Goal: Task Accomplishment & Management: Use online tool/utility

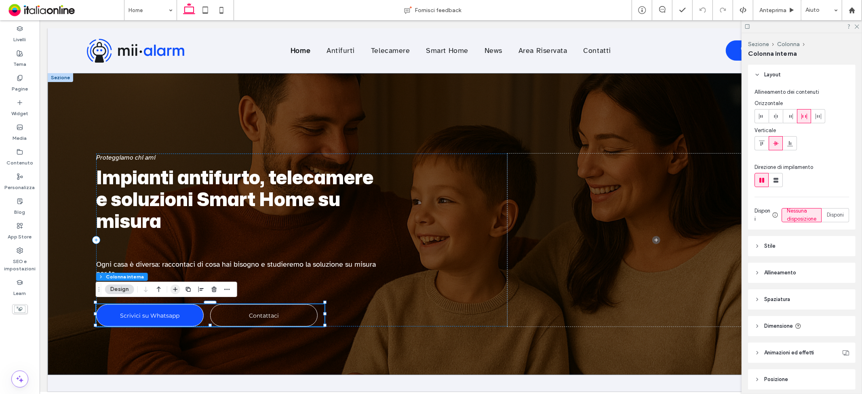
scroll to position [39, 0]
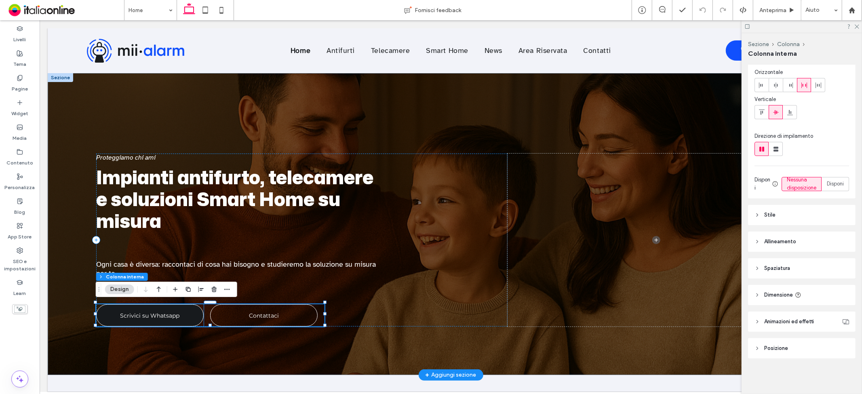
click at [150, 311] on span "Scrivici su Whatsapp" at bounding box center [149, 314] width 59 height 15
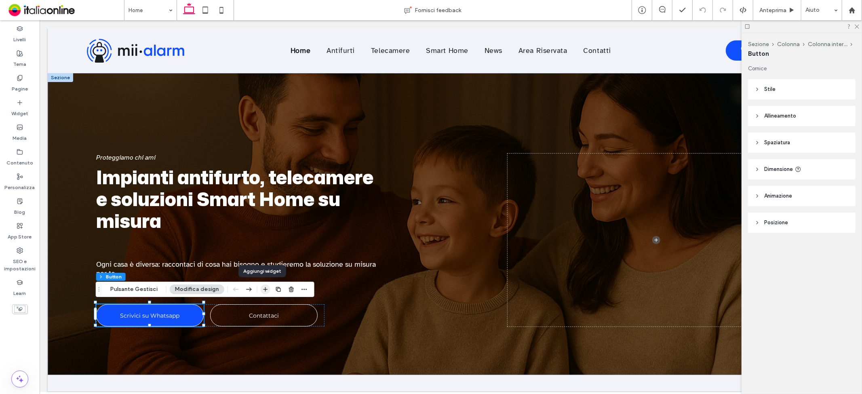
click at [264, 289] on icon "button" at bounding box center [265, 289] width 6 height 6
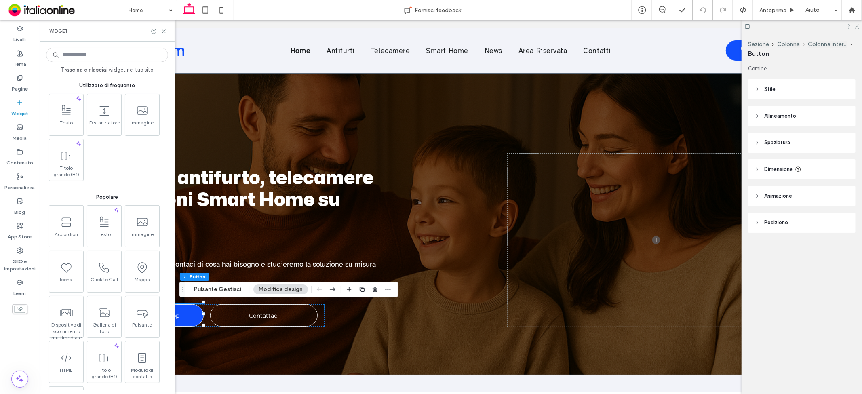
click at [85, 58] on input at bounding box center [107, 55] width 122 height 15
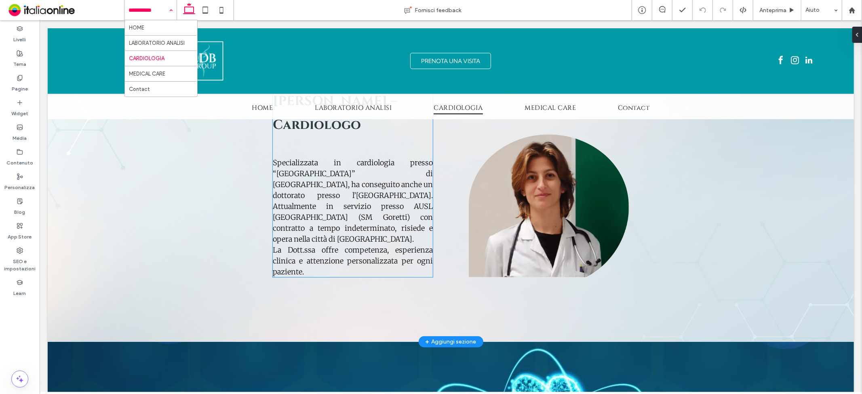
scroll to position [568, 0]
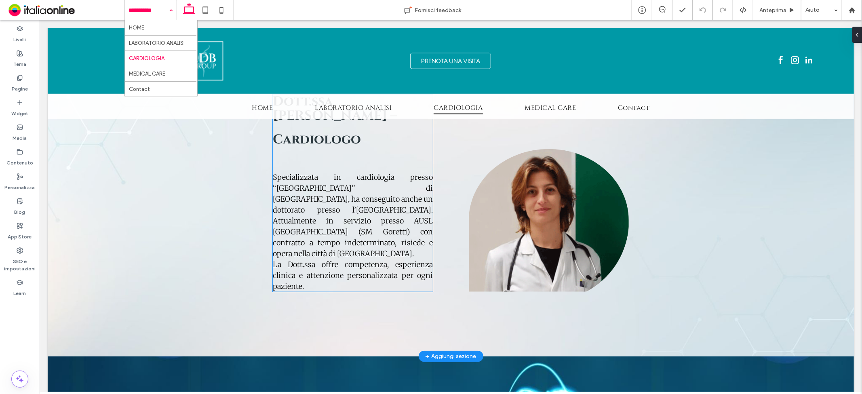
click at [330, 256] on p "Specializzata in cardiologia presso “La Sapienza” di Roma, ha conseguito anche …" at bounding box center [352, 231] width 160 height 120
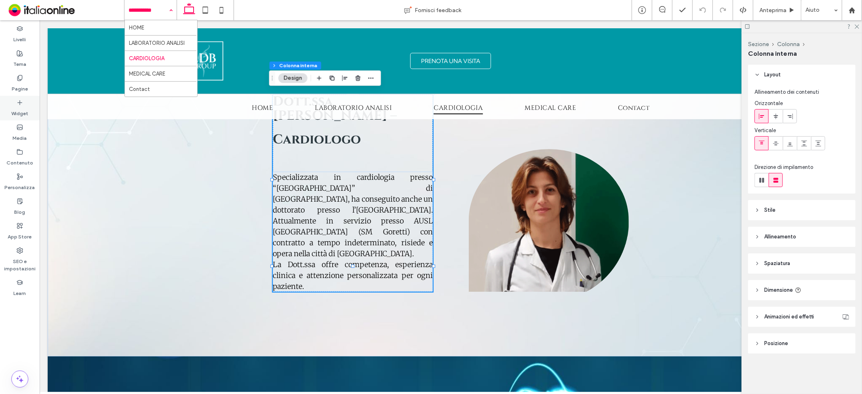
click at [23, 100] on icon at bounding box center [20, 102] width 6 height 6
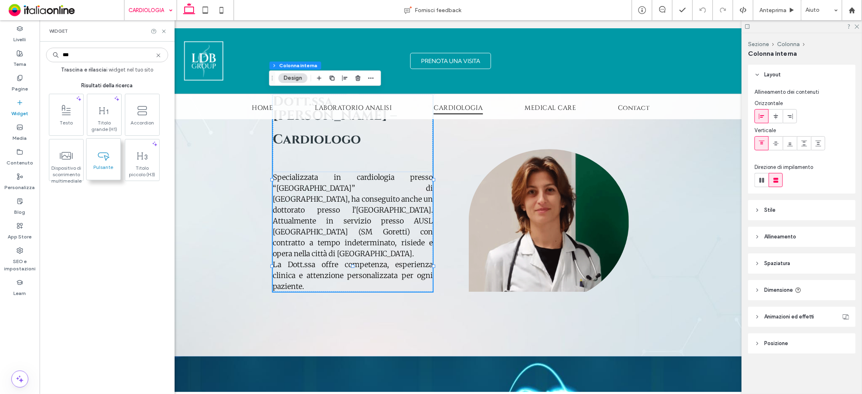
type input "***"
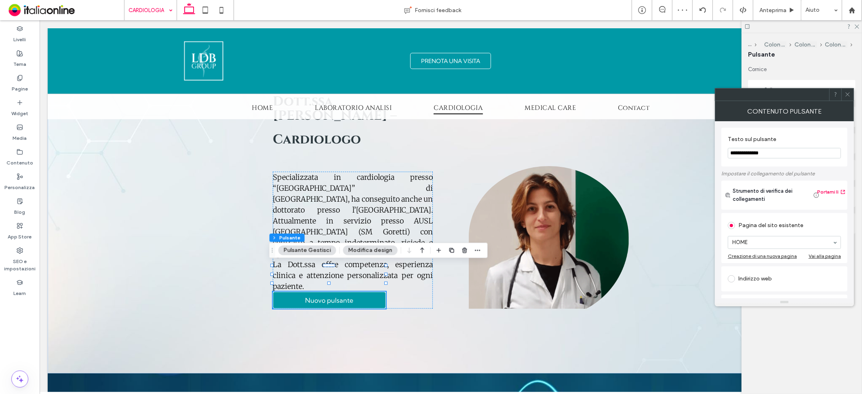
drag, startPoint x: 790, startPoint y: 146, endPoint x: 758, endPoint y: 156, distance: 33.5
click at [758, 156] on section "**********" at bounding box center [784, 147] width 113 height 31
click at [768, 156] on input "**********" at bounding box center [784, 153] width 113 height 11
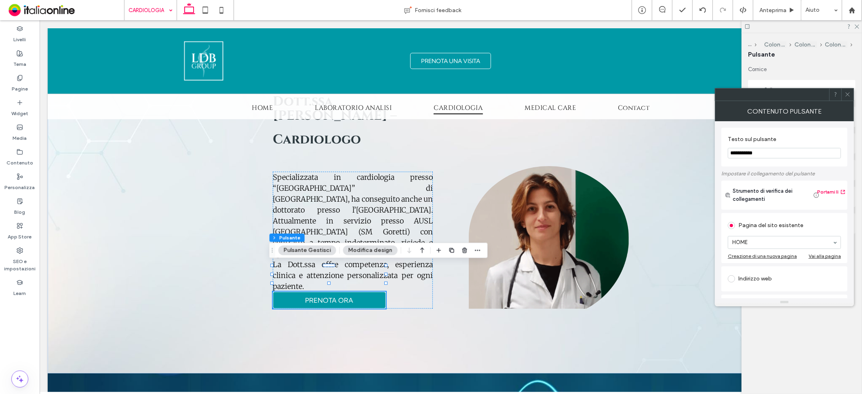
type input "**********"
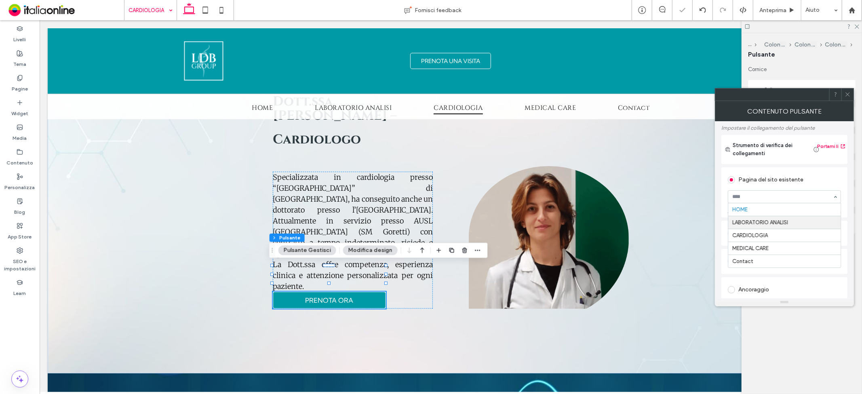
scroll to position [90, 0]
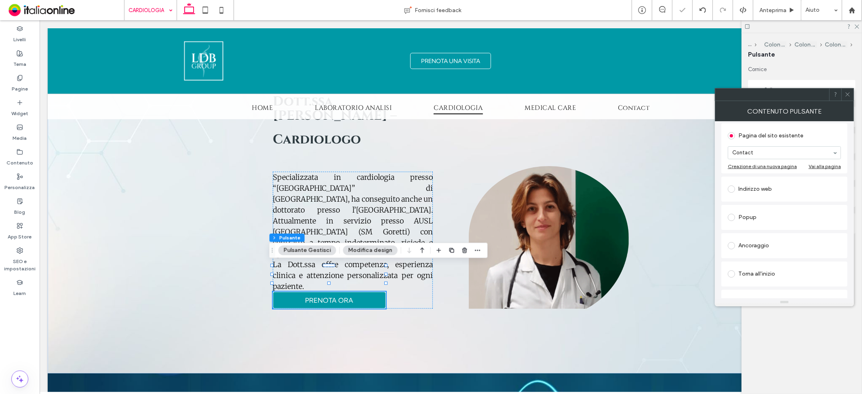
drag, startPoint x: 769, startPoint y: 185, endPoint x: 759, endPoint y: 122, distance: 64.3
click at [769, 185] on div "Indirizzo web" at bounding box center [784, 189] width 113 height 13
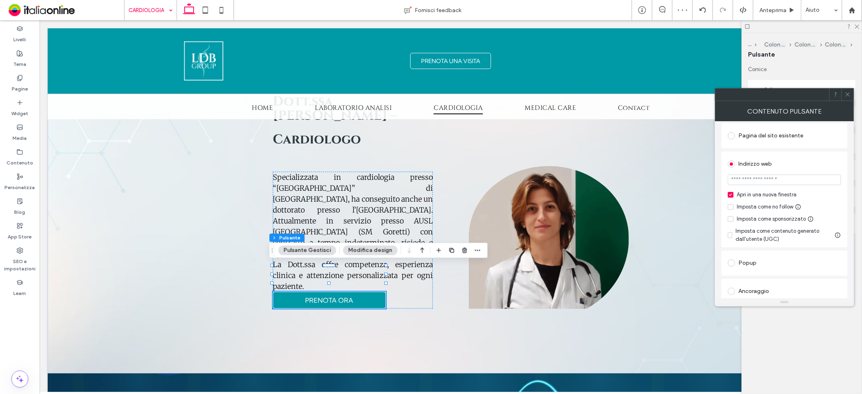
click at [766, 181] on input "url" at bounding box center [784, 180] width 113 height 11
paste input "**********"
type input "**********"
click at [775, 164] on div "Indirizzo web" at bounding box center [784, 164] width 113 height 13
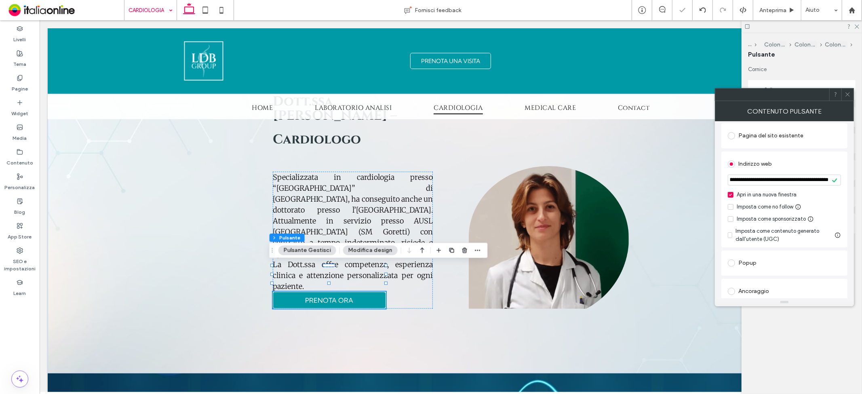
scroll to position [0, 0]
click at [775, 95] on icon at bounding box center [847, 94] width 6 height 6
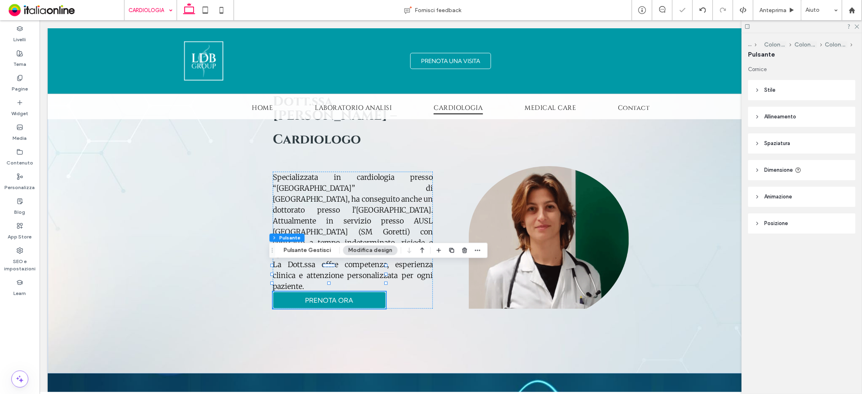
click at [775, 170] on span "Dimensione" at bounding box center [778, 170] width 29 height 8
click at [775, 188] on input "***" at bounding box center [828, 190] width 16 height 14
type input "***"
click at [775, 175] on header "Dimensione" at bounding box center [801, 170] width 107 height 20
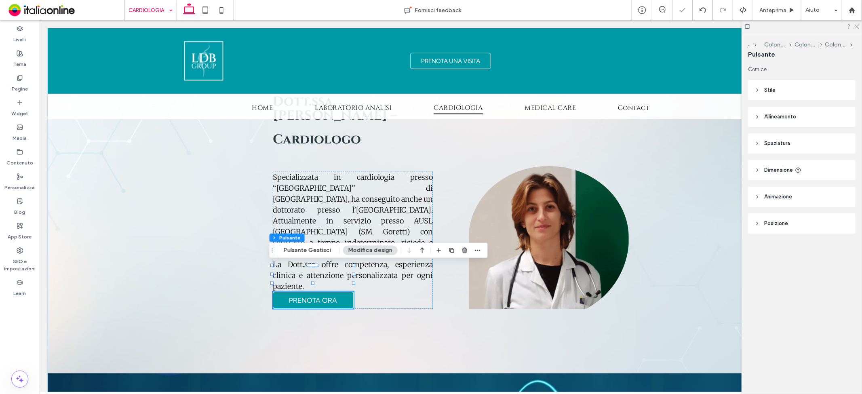
click at [775, 145] on header "Spaziatura" at bounding box center [801, 143] width 107 height 20
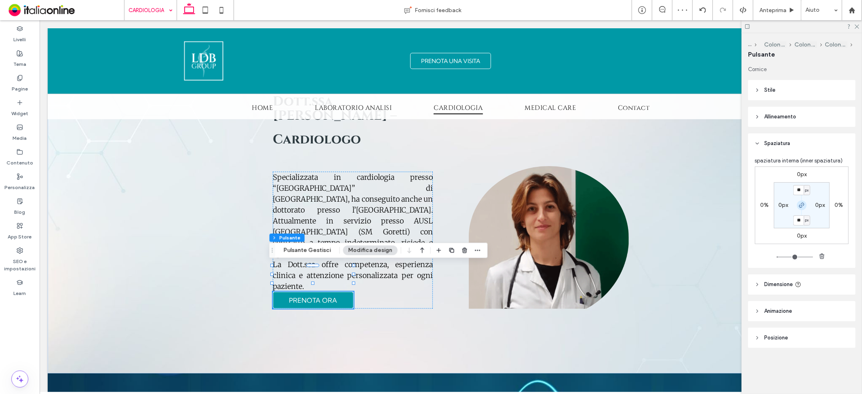
click at [775, 203] on icon "button" at bounding box center [801, 205] width 6 height 6
click at [775, 174] on label "0px" at bounding box center [802, 174] width 10 height 7
type input "*"
click at [775, 174] on input "*" at bounding box center [798, 175] width 11 height 10
type input "**"
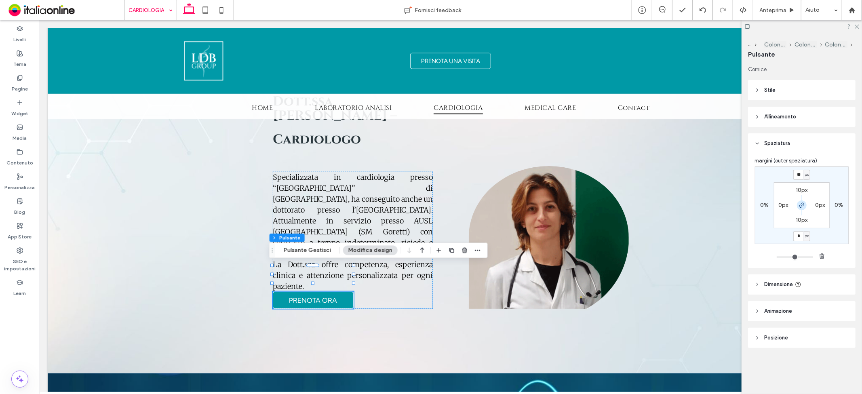
type input "**"
click at [775, 205] on icon "button" at bounding box center [801, 205] width 6 height 6
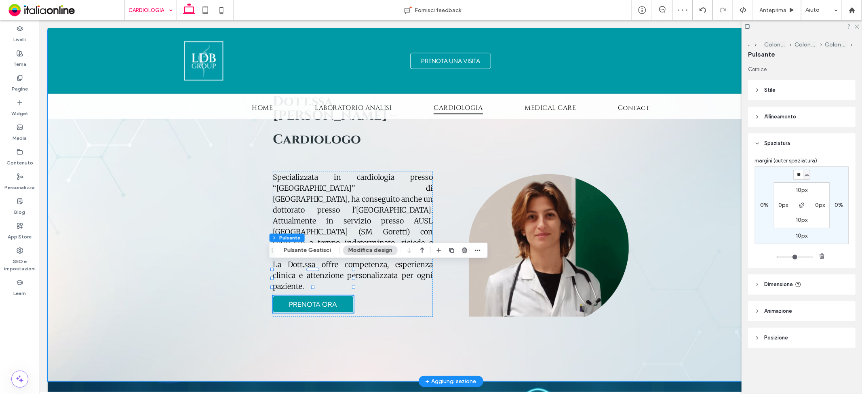
click at [668, 207] on div "Dott.ssa Angela Dei Giudici – Cardiologo Specializzata in cardiologia presso “L…" at bounding box center [450, 204] width 485 height 351
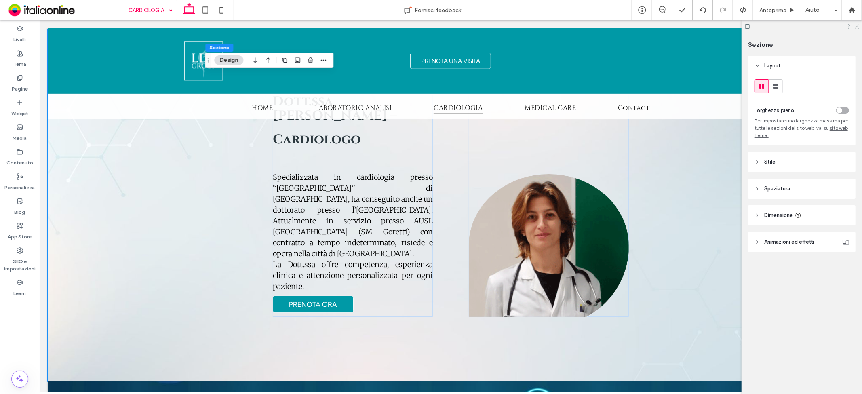
drag, startPoint x: 810, startPoint y: 10, endPoint x: 857, endPoint y: 26, distance: 50.3
click at [775, 25] on icon at bounding box center [856, 25] width 5 height 5
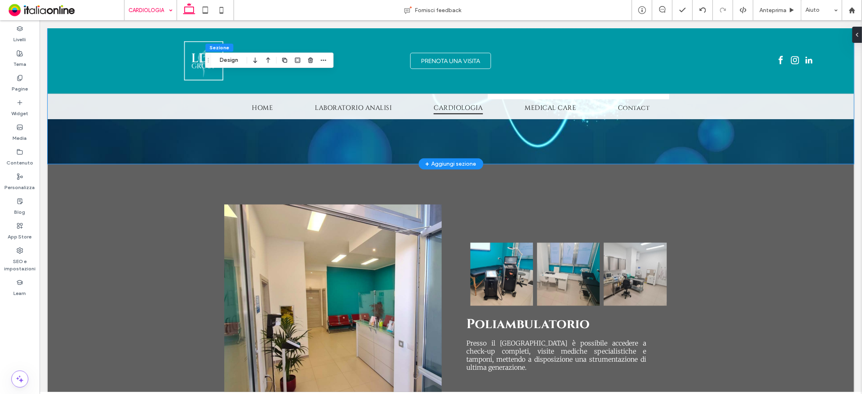
scroll to position [1106, 0]
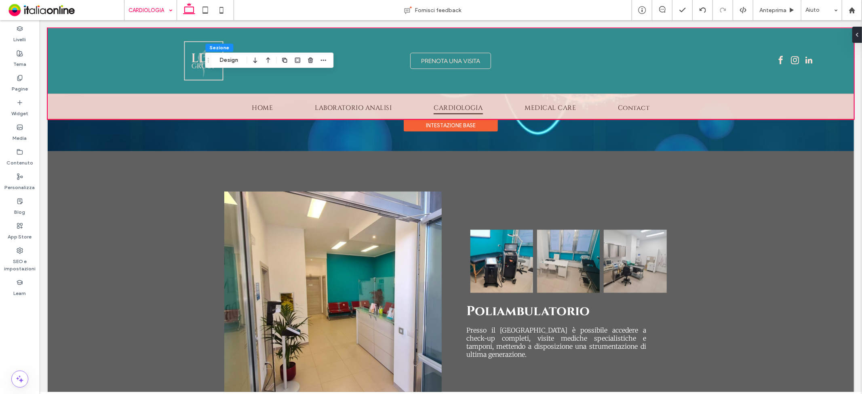
click at [356, 44] on div at bounding box center [450, 73] width 806 height 91
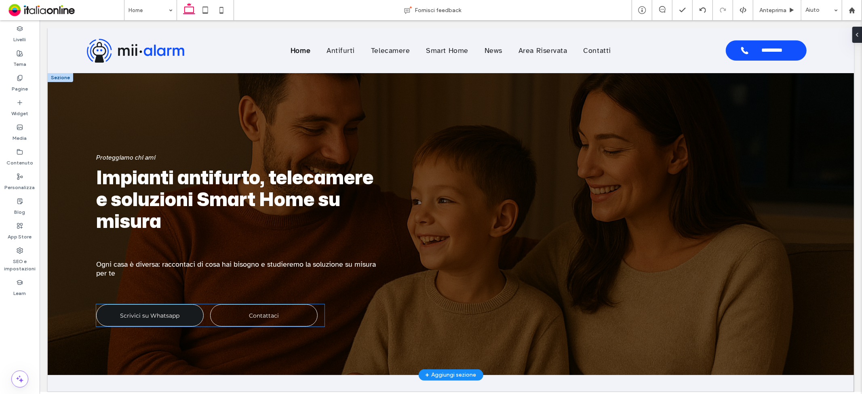
click at [156, 312] on span "Scrivici su Whatsapp" at bounding box center [149, 314] width 59 height 15
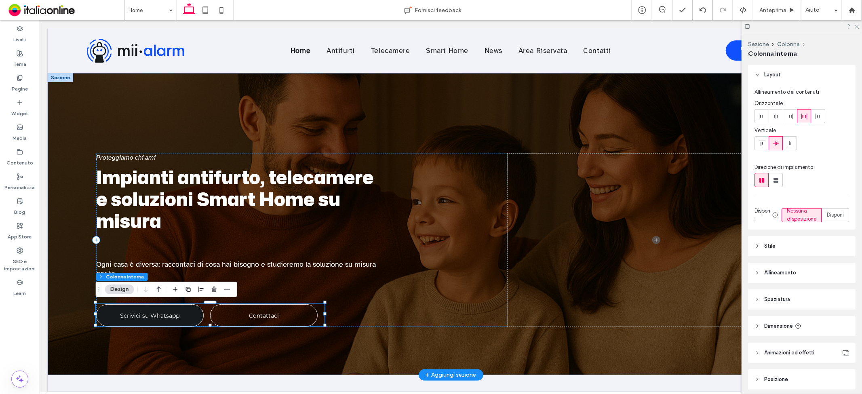
click at [156, 309] on span "Scrivici su Whatsapp" at bounding box center [149, 314] width 59 height 15
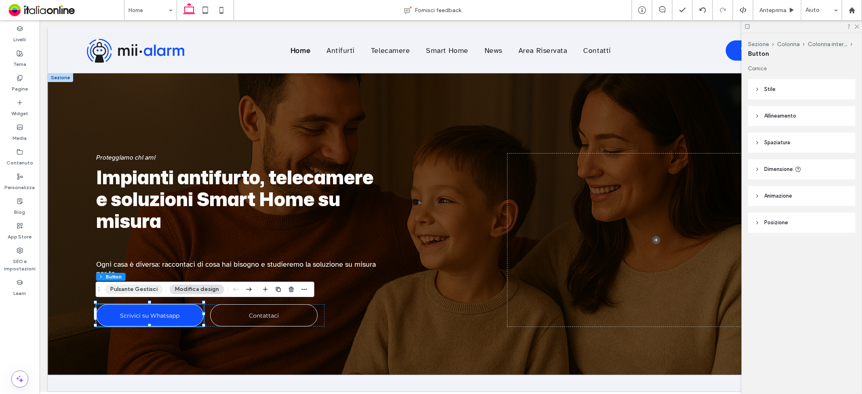
click at [147, 291] on button "Pulsante Gestisci" at bounding box center [134, 289] width 58 height 10
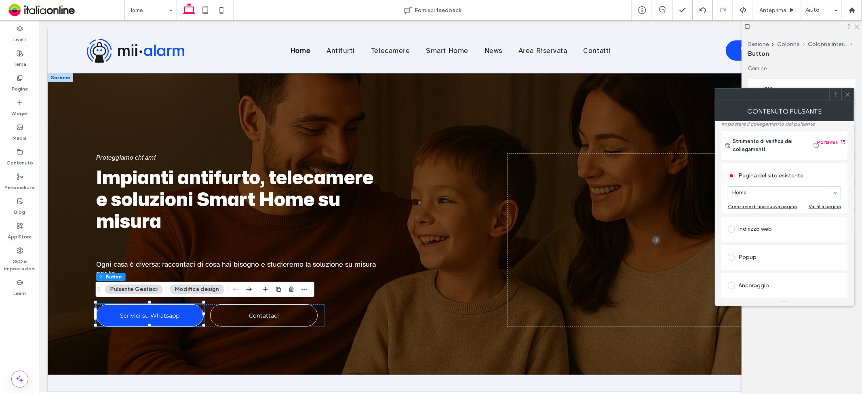
scroll to position [90, 0]
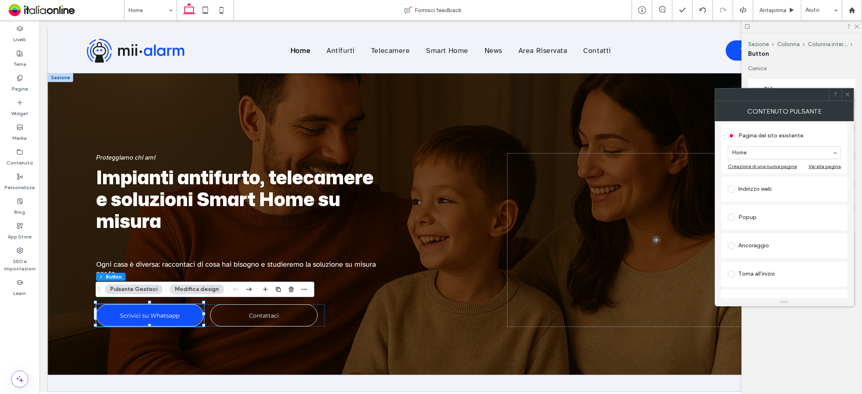
click at [762, 186] on div "Indirizzo web" at bounding box center [784, 189] width 113 height 13
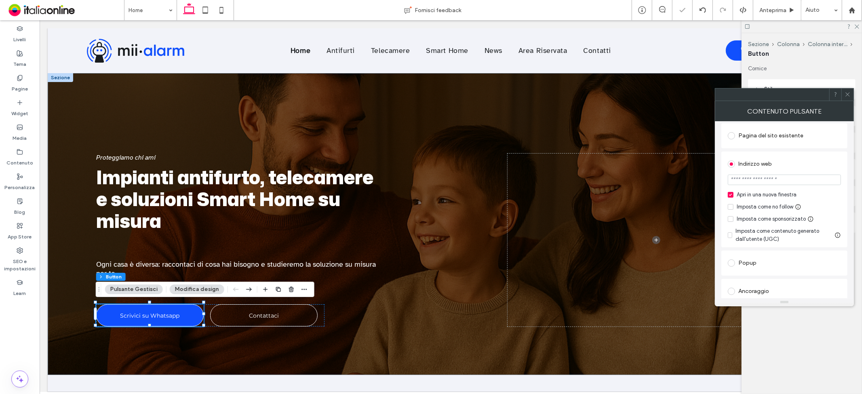
click at [763, 183] on input "url" at bounding box center [784, 180] width 113 height 11
paste input "**********"
type input "**********"
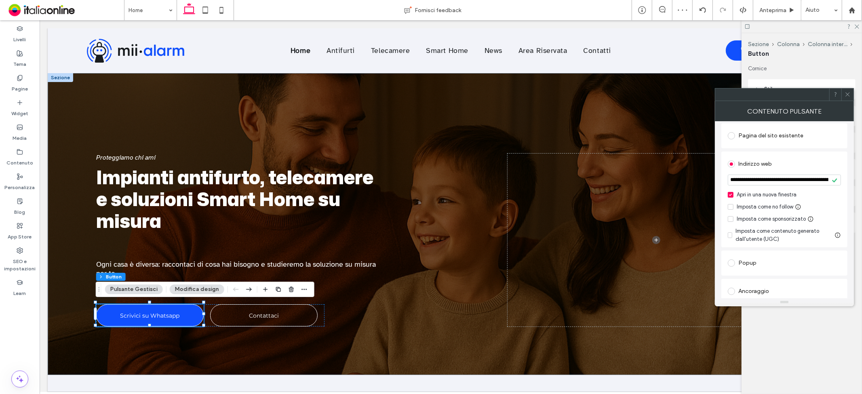
click at [793, 162] on div "Indirizzo web" at bounding box center [784, 164] width 113 height 13
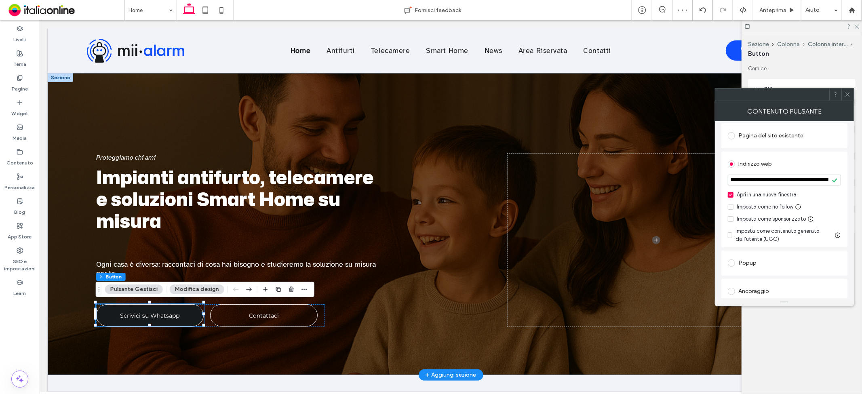
click at [171, 315] on span "Scrivici su Whatsapp" at bounding box center [149, 314] width 59 height 15
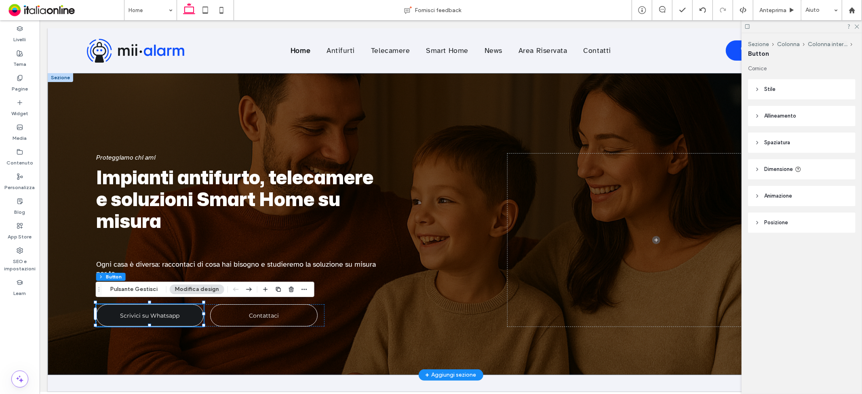
click at [171, 315] on span "Scrivici su Whatsapp" at bounding box center [149, 314] width 59 height 15
click at [164, 314] on span "Scrivici su Whatsapp" at bounding box center [149, 314] width 59 height 15
click at [189, 312] on link "Scrivici su Whatsapp" at bounding box center [149, 315] width 107 height 22
click at [191, 316] on link "Scrivici su Whatsapp" at bounding box center [149, 315] width 107 height 22
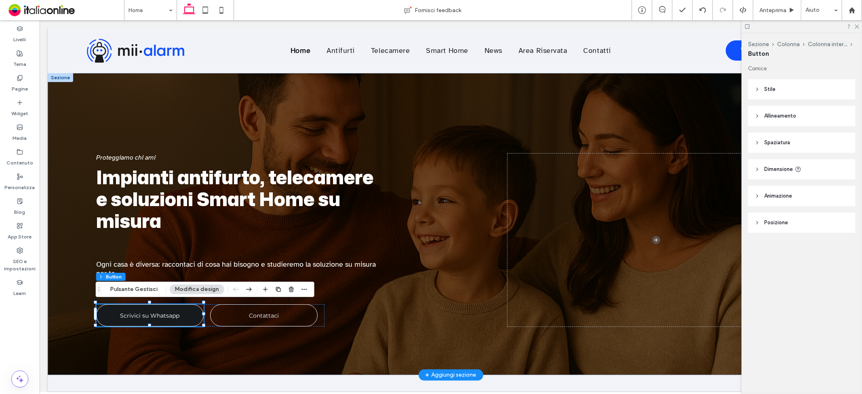
type input "*"
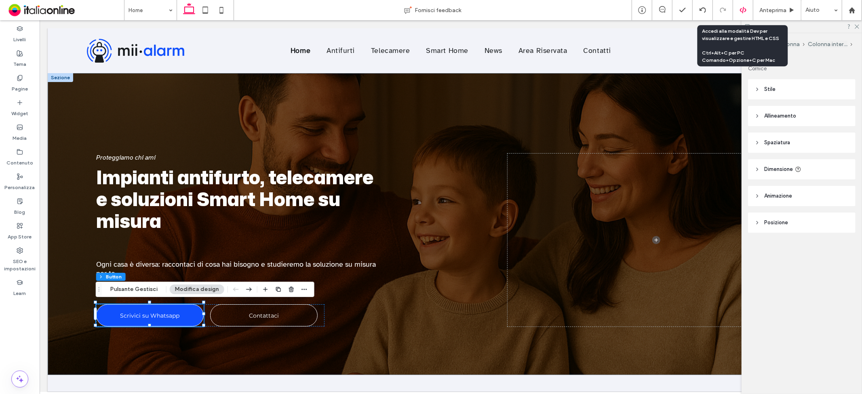
click at [744, 5] on div at bounding box center [743, 10] width 20 height 20
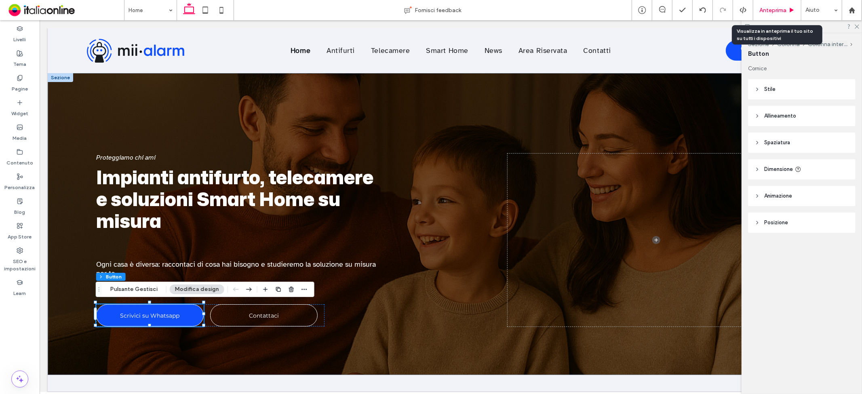
click at [774, 7] on span "Anteprima" at bounding box center [772, 10] width 27 height 7
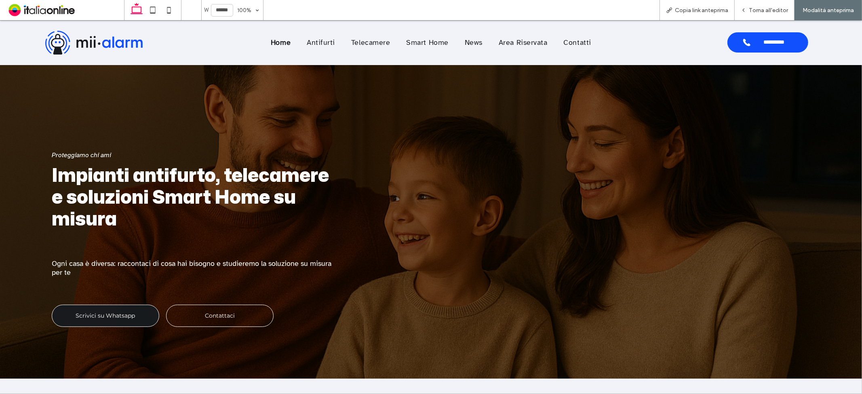
click at [139, 306] on link "Scrivici su Whatsapp" at bounding box center [105, 315] width 107 height 22
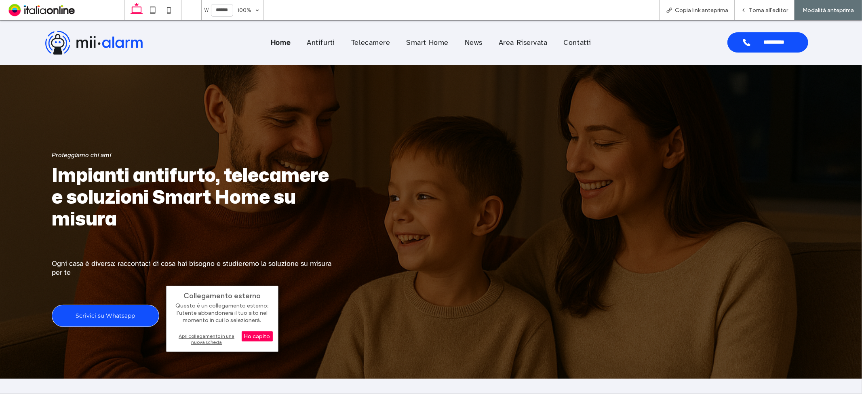
click at [207, 336] on div "Apri collegamento in una nuova scheda" at bounding box center [222, 339] width 101 height 15
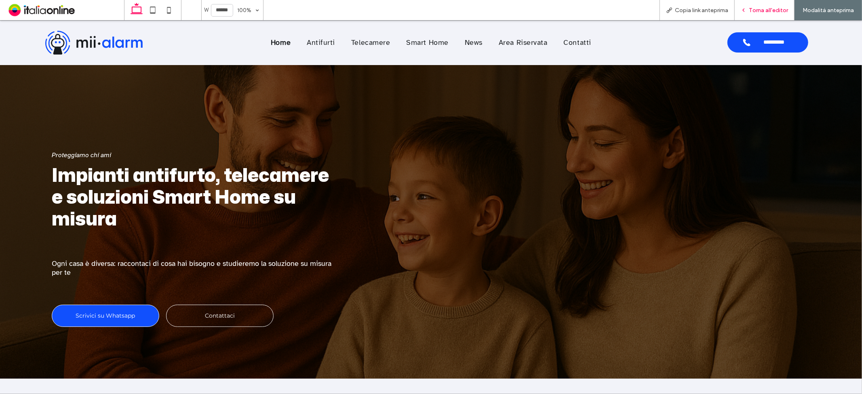
drag, startPoint x: 764, startPoint y: 5, endPoint x: 757, endPoint y: 11, distance: 9.4
click at [764, 5] on div "Torna all'editor" at bounding box center [764, 10] width 60 height 20
click at [763, 9] on span "Torna all'editor" at bounding box center [768, 10] width 39 height 7
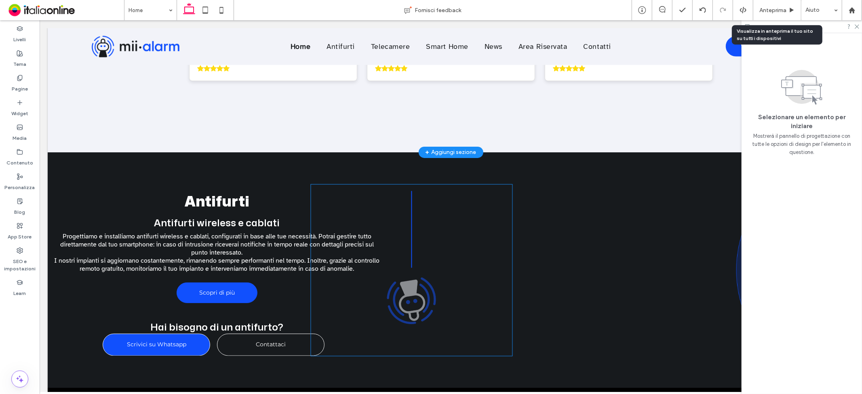
scroll to position [1069, 0]
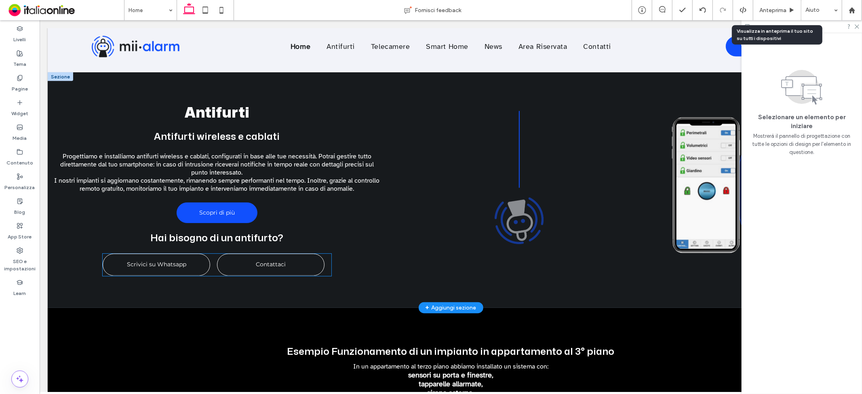
click at [153, 264] on span "Scrivici su Whatsapp" at bounding box center [155, 264] width 59 height 15
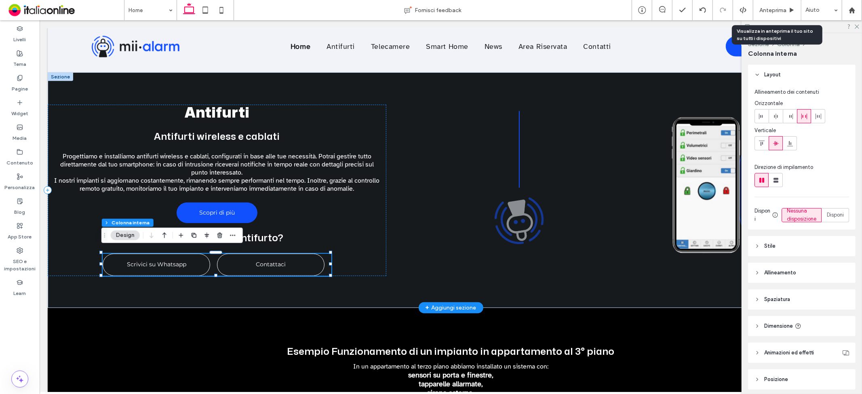
click at [150, 259] on span "Scrivici su Whatsapp" at bounding box center [155, 264] width 59 height 15
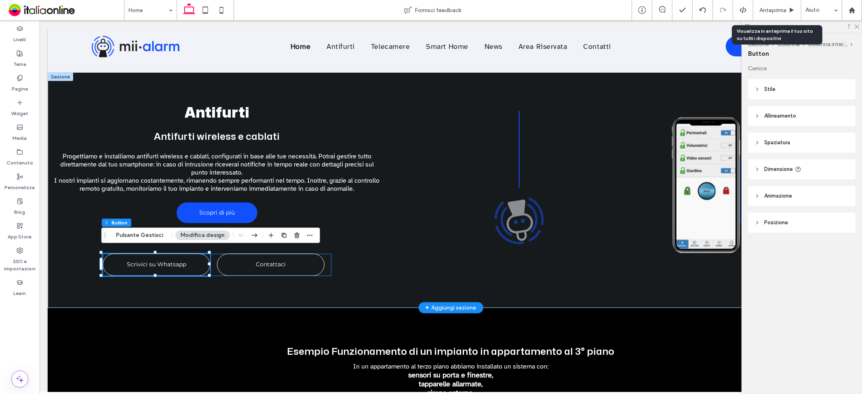
click at [157, 257] on span "Scrivici su Whatsapp" at bounding box center [155, 264] width 59 height 15
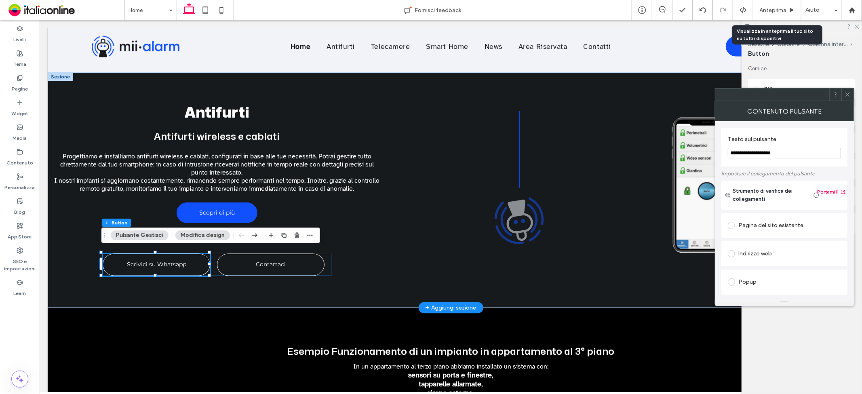
click at [157, 257] on span "Scrivici su Whatsapp" at bounding box center [155, 264] width 59 height 15
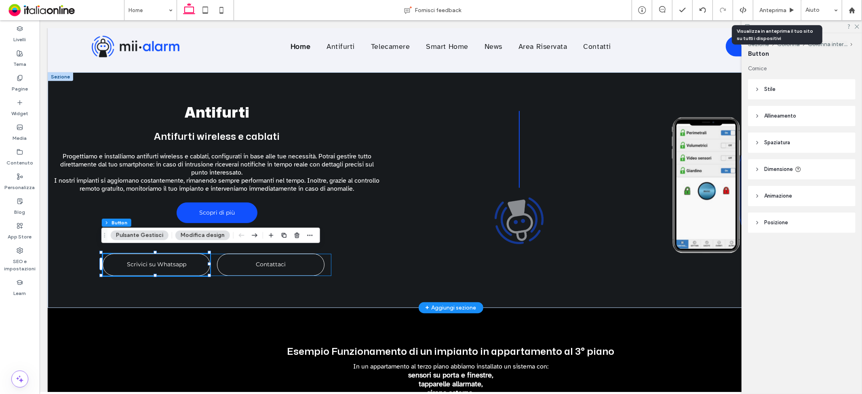
click at [157, 257] on span "Scrivici su Whatsapp" at bounding box center [155, 264] width 59 height 15
type input "*"
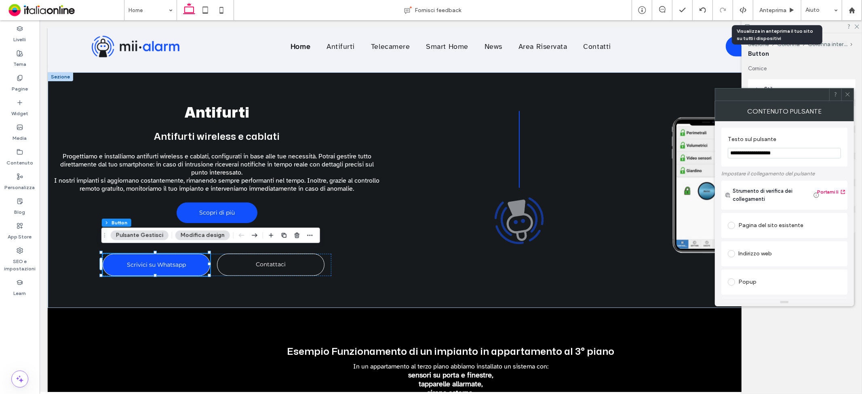
scroll to position [90, 0]
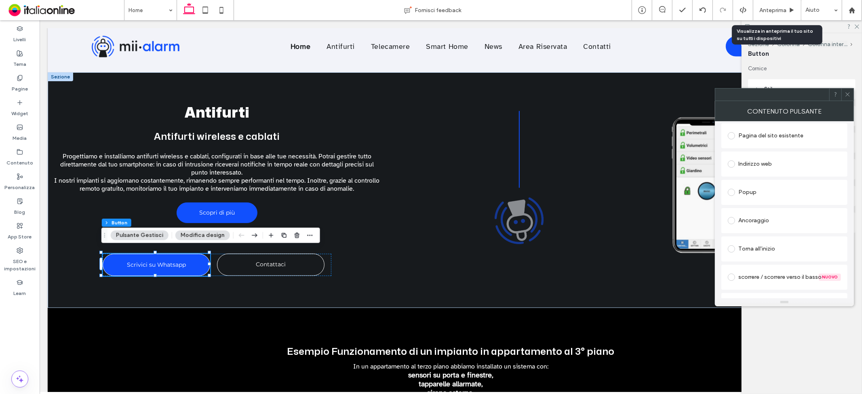
click at [763, 156] on div "Indirizzo web" at bounding box center [784, 164] width 113 height 17
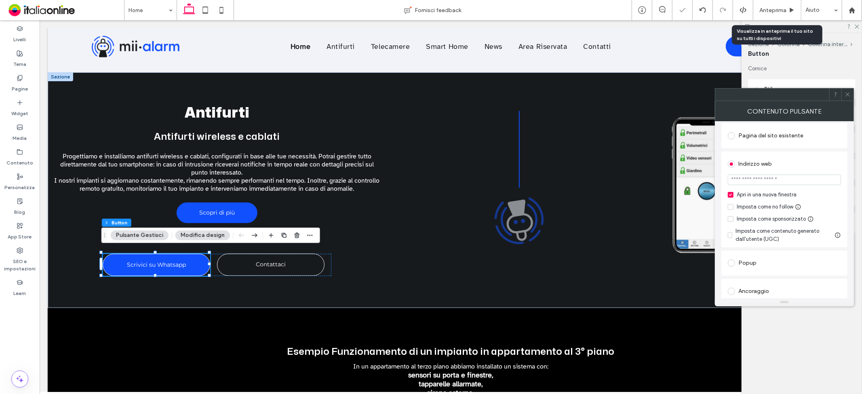
click at [778, 177] on input "url" at bounding box center [784, 180] width 113 height 11
paste input "**********"
type input "**********"
click at [793, 166] on div "Indirizzo web" at bounding box center [784, 164] width 113 height 13
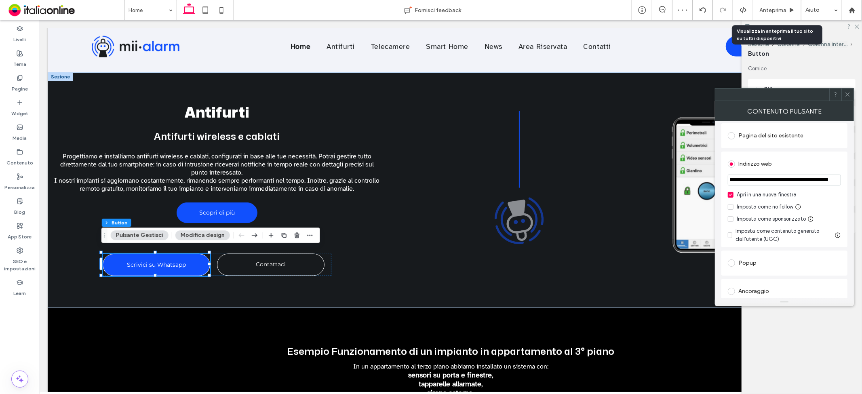
scroll to position [0, 0]
drag, startPoint x: 845, startPoint y: 97, endPoint x: 847, endPoint y: 90, distance: 7.2
click at [845, 97] on span at bounding box center [847, 94] width 6 height 12
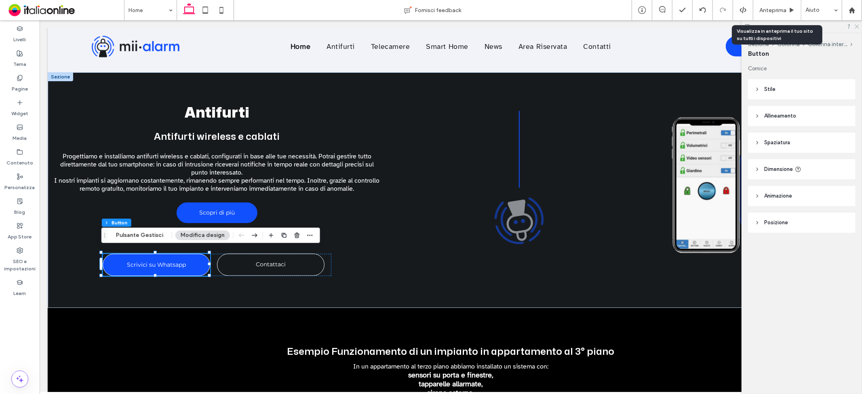
click at [857, 27] on icon at bounding box center [856, 25] width 5 height 5
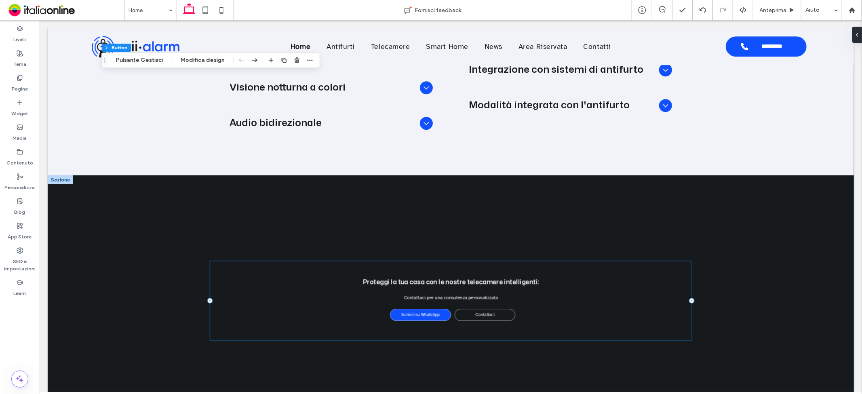
scroll to position [2191, 0]
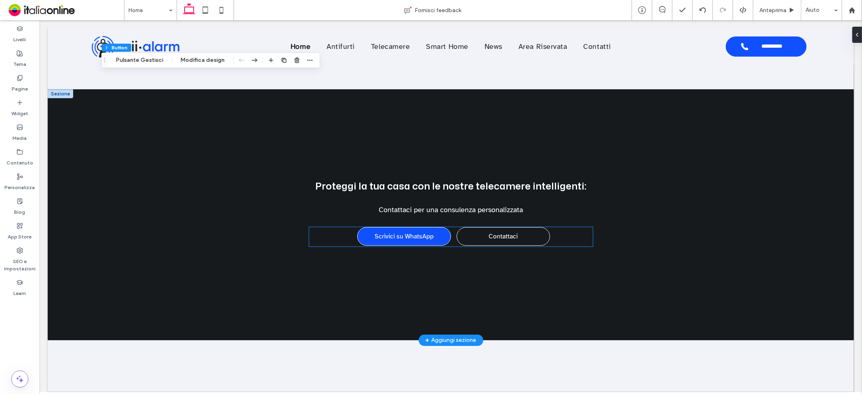
click at [420, 232] on link "Scrivici su WhatsApp" at bounding box center [403, 236] width 59 height 8
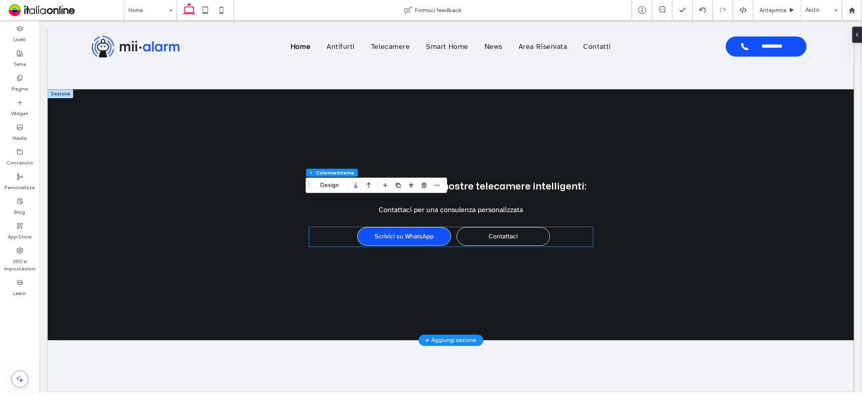
type input "**"
click at [420, 232] on link "Scrivici su WhatsApp" at bounding box center [403, 236] width 59 height 8
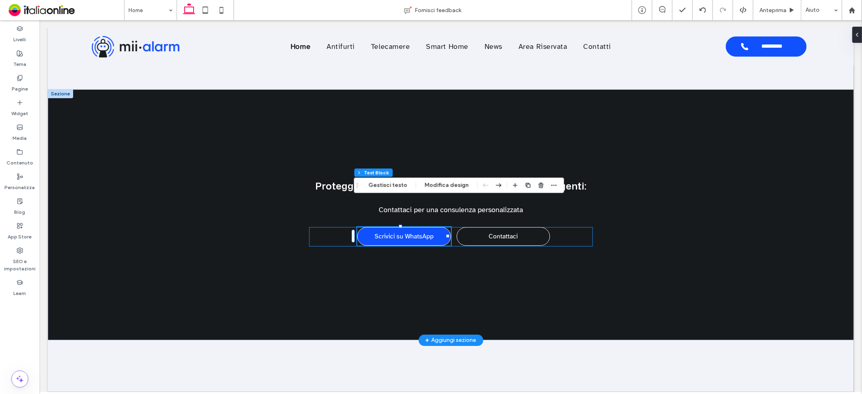
type input "*"
type input "***"
type input "**"
click at [420, 232] on link "Scrivici su WhatsApp" at bounding box center [403, 236] width 59 height 8
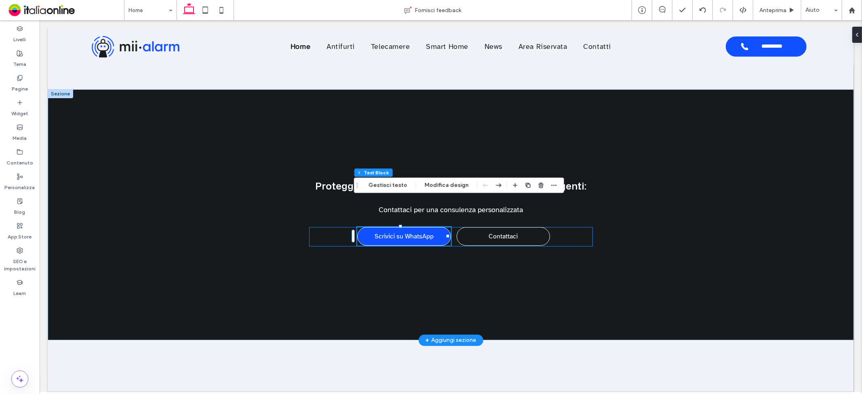
type input "*"
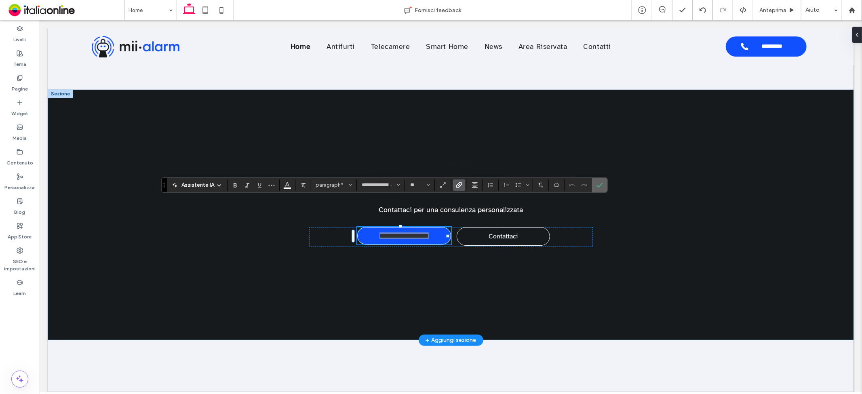
click at [600, 184] on icon "Conferma" at bounding box center [599, 185] width 6 height 6
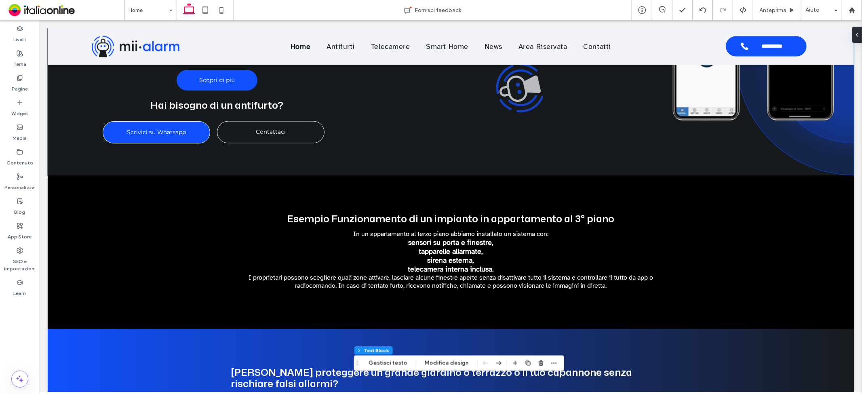
scroll to position [1114, 0]
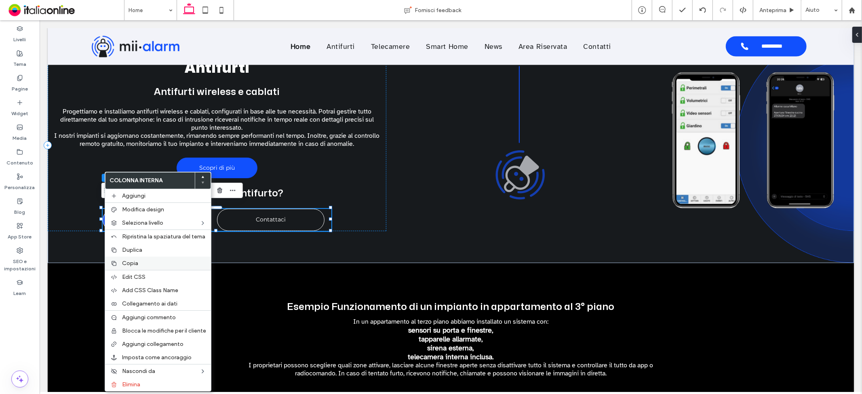
click at [141, 263] on label "Copia" at bounding box center [164, 263] width 84 height 7
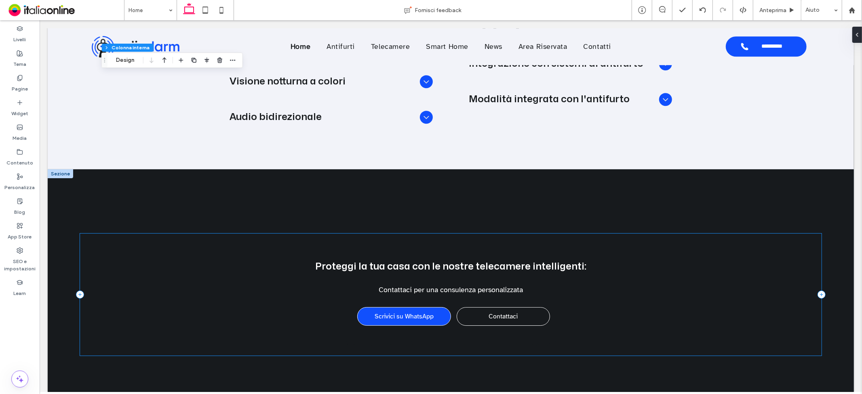
scroll to position [2146, 0]
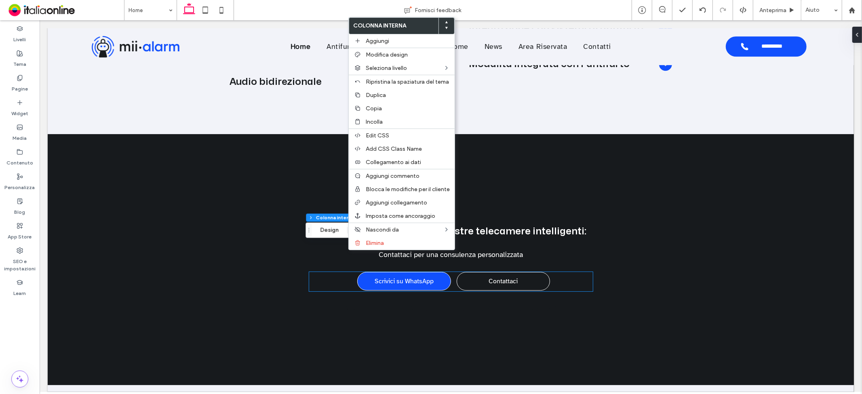
type input "**"
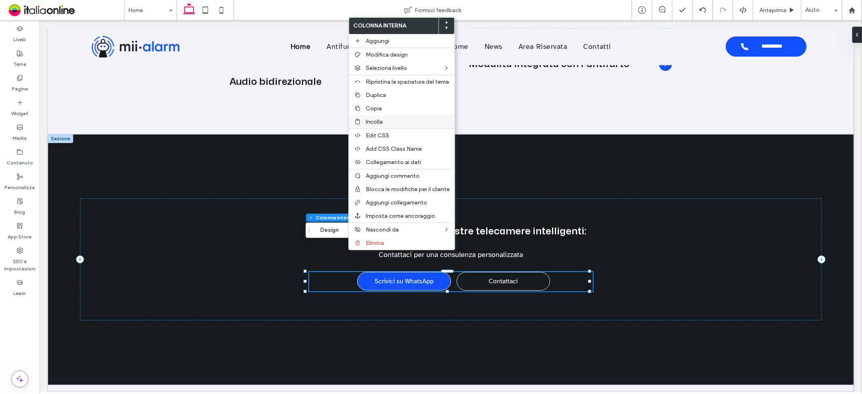
drag, startPoint x: 392, startPoint y: 115, endPoint x: 412, endPoint y: 122, distance: 22.0
click at [392, 115] on div "Incolla" at bounding box center [402, 121] width 106 height 13
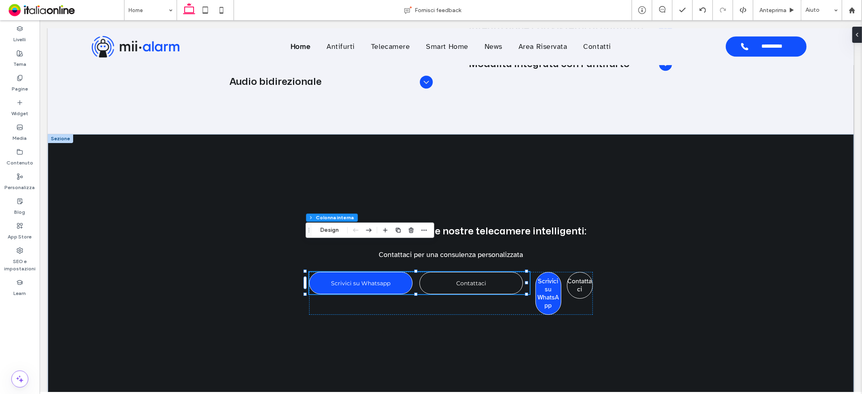
click at [523, 271] on div "Scrivici su Whatsapp Contattaci" at bounding box center [419, 282] width 221 height 22
click at [414, 230] on icon "button" at bounding box center [411, 230] width 6 height 6
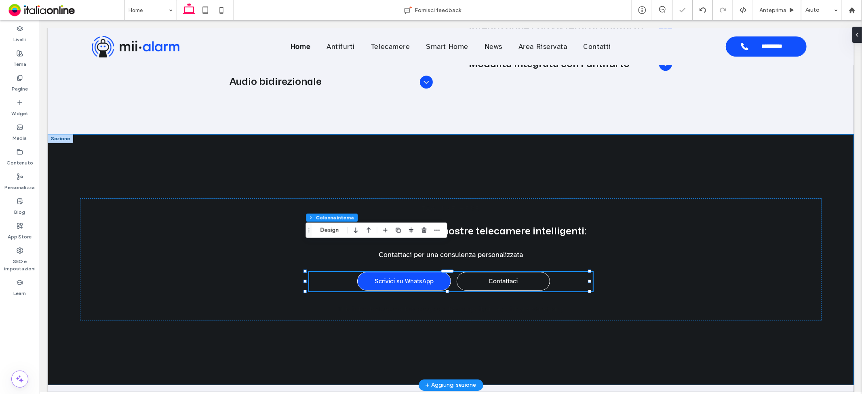
type input "**"
click at [402, 277] on link "Scrivici su WhatsApp" at bounding box center [403, 281] width 59 height 8
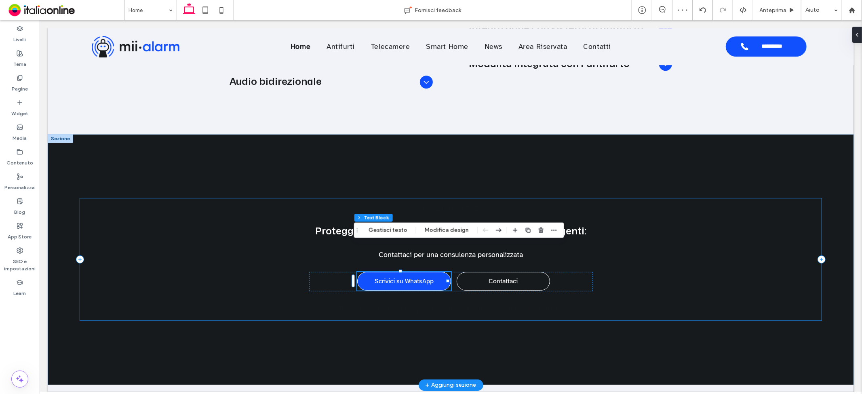
click at [341, 239] on div "This is the text area for this paragraph. To change it, simply click and start …" at bounding box center [450, 259] width 741 height 122
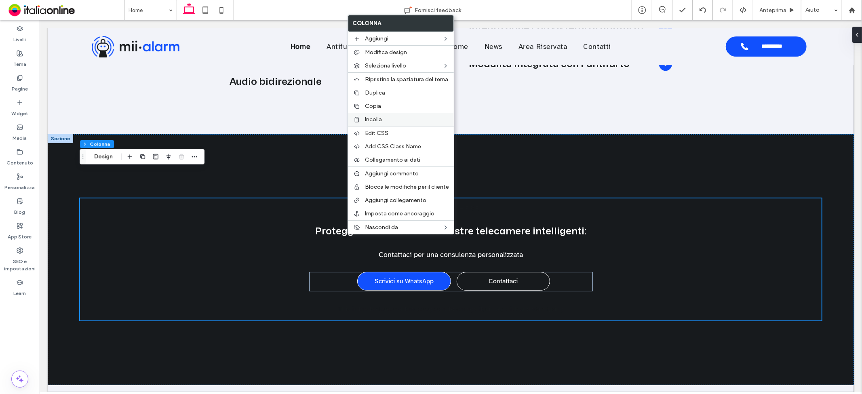
drag, startPoint x: 376, startPoint y: 118, endPoint x: 381, endPoint y: 118, distance: 4.4
click at [376, 118] on span "Incolla" at bounding box center [373, 119] width 17 height 7
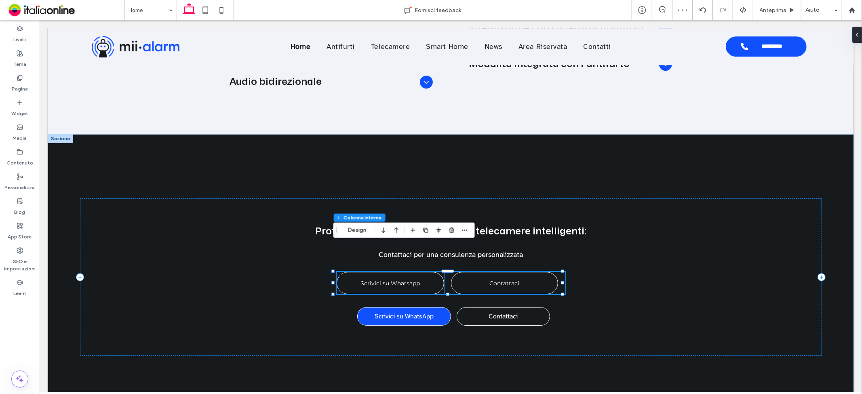
click at [364, 275] on span "Scrivici su Whatsapp" at bounding box center [389, 282] width 59 height 15
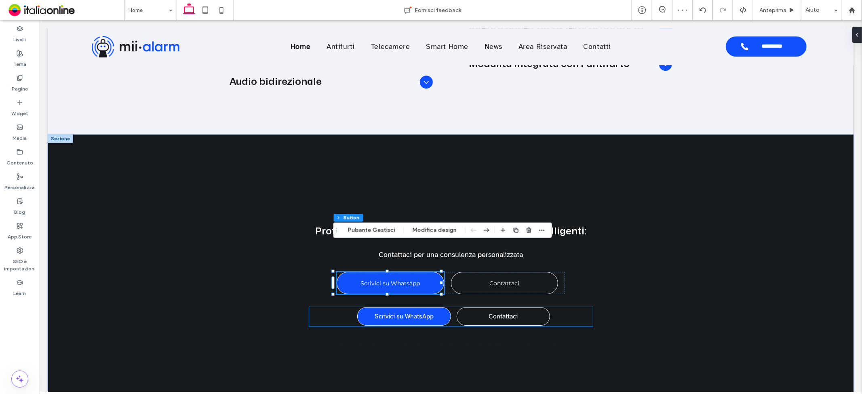
click at [400, 307] on div "Scrivici su WhatsApp" at bounding box center [404, 316] width 94 height 19
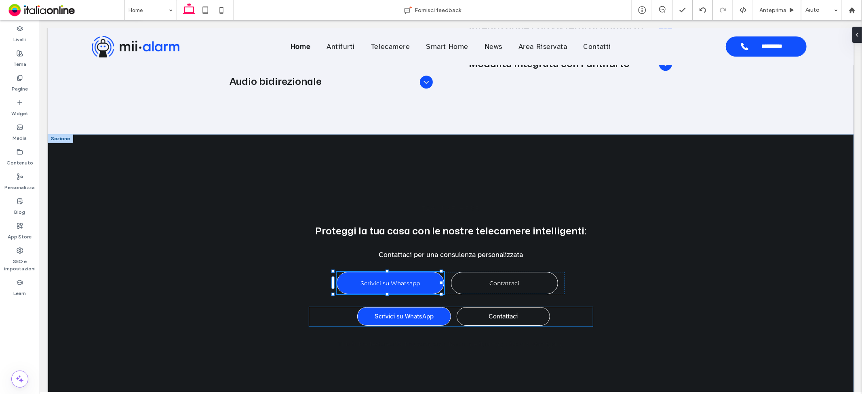
type input "**"
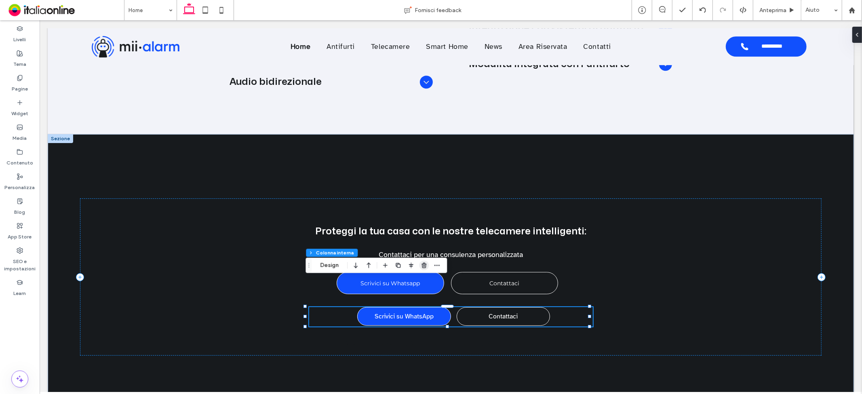
click at [425, 264] on use "button" at bounding box center [423, 265] width 5 height 5
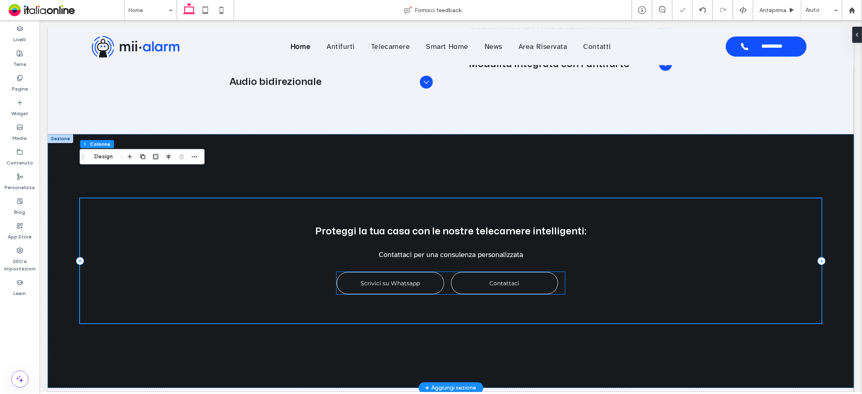
click at [403, 275] on span "Scrivici su Whatsapp" at bounding box center [389, 282] width 59 height 15
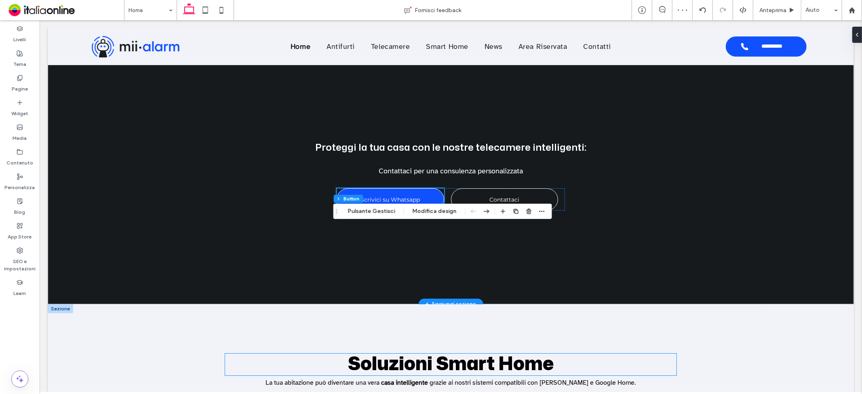
scroll to position [2165, 0]
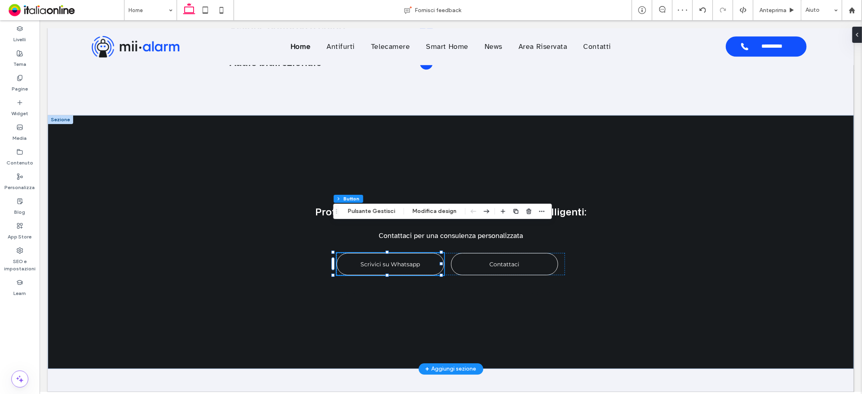
click at [373, 256] on span "Scrivici su Whatsapp" at bounding box center [389, 263] width 59 height 15
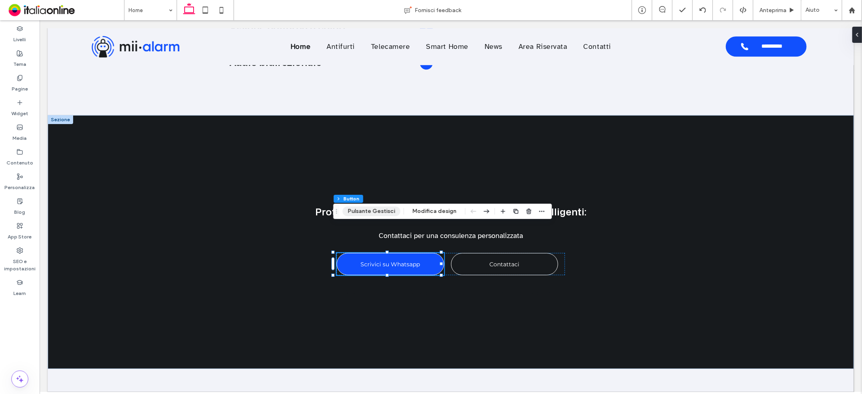
click at [372, 212] on button "Pulsante Gestisci" at bounding box center [372, 211] width 58 height 10
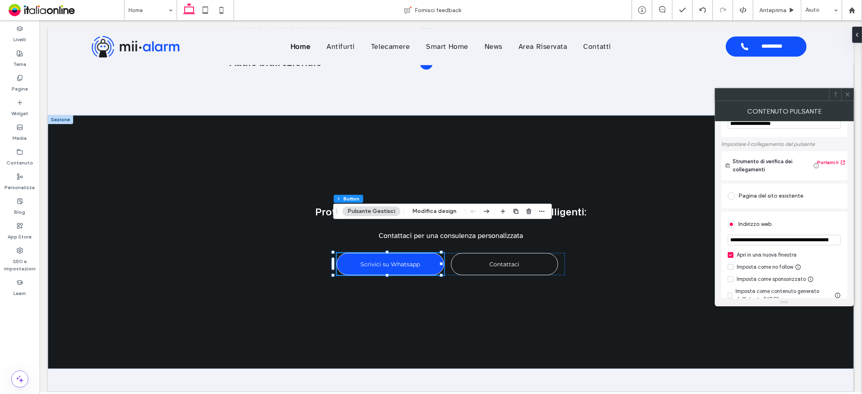
scroll to position [45, 0]
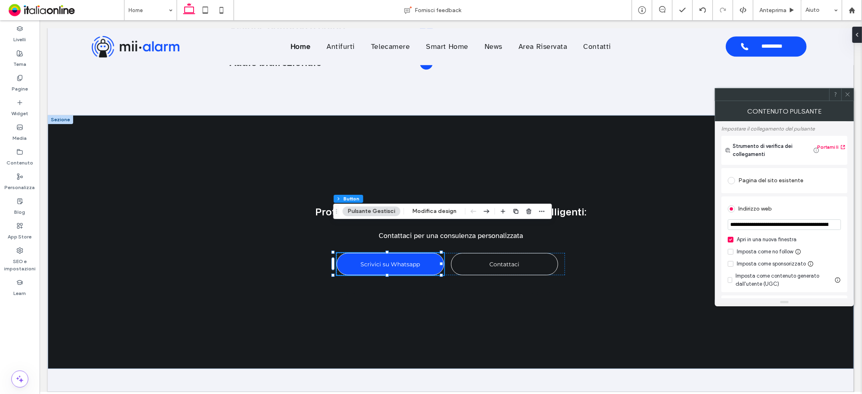
click at [848, 95] on use at bounding box center [847, 95] width 4 height 4
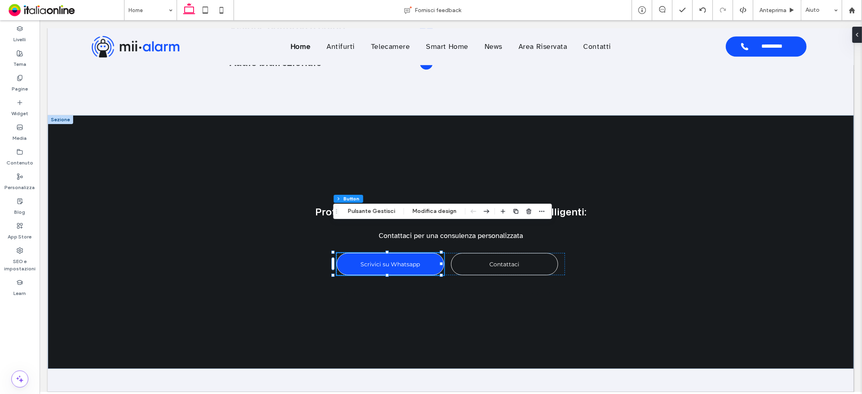
drag, startPoint x: 223, startPoint y: 11, endPoint x: 349, endPoint y: 120, distance: 167.0
click at [223, 11] on icon at bounding box center [221, 10] width 16 height 16
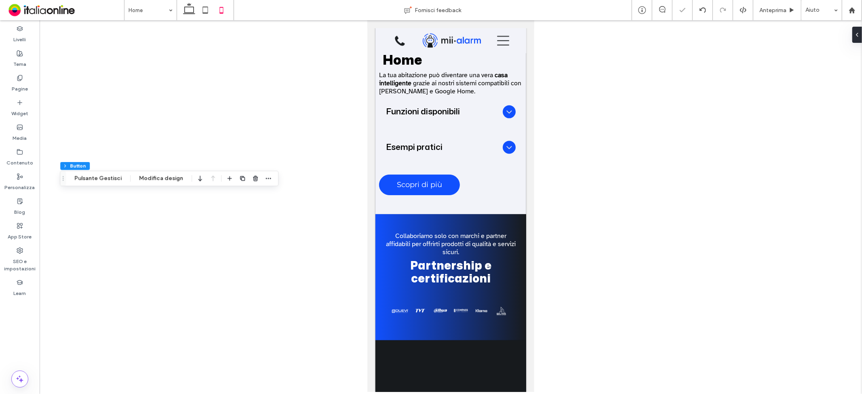
type input "*"
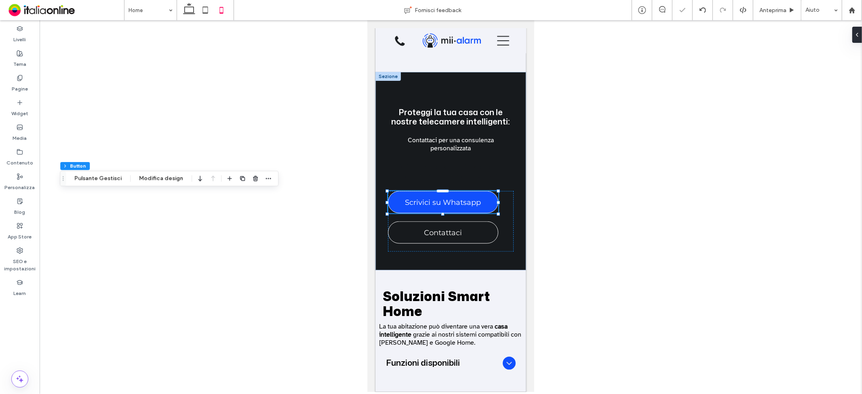
scroll to position [3616, 0]
click at [504, 212] on div "Scrivici su Whatsapp Contattaci" at bounding box center [450, 220] width 126 height 61
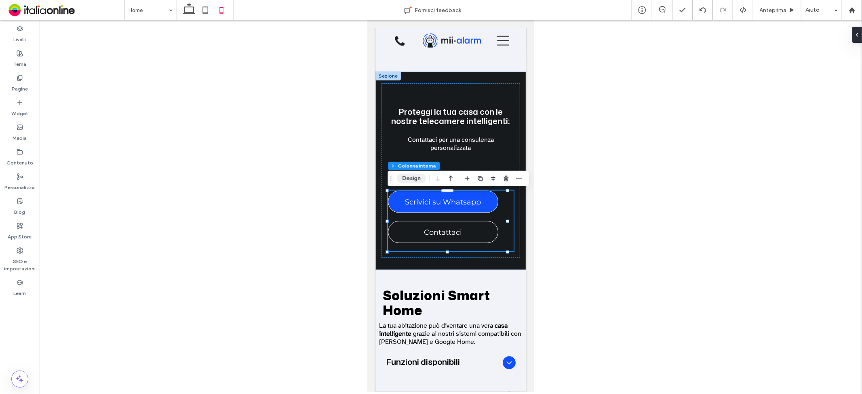
click at [410, 175] on button "Design" at bounding box center [411, 179] width 29 height 10
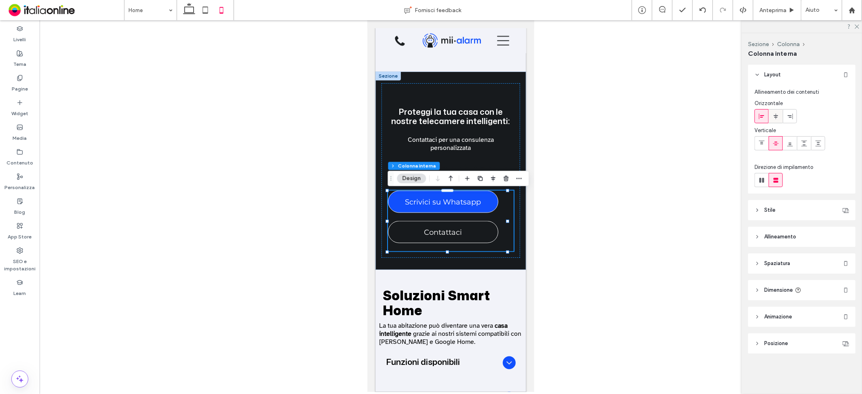
click at [776, 119] on use at bounding box center [775, 116] width 4 height 6
type input "**"
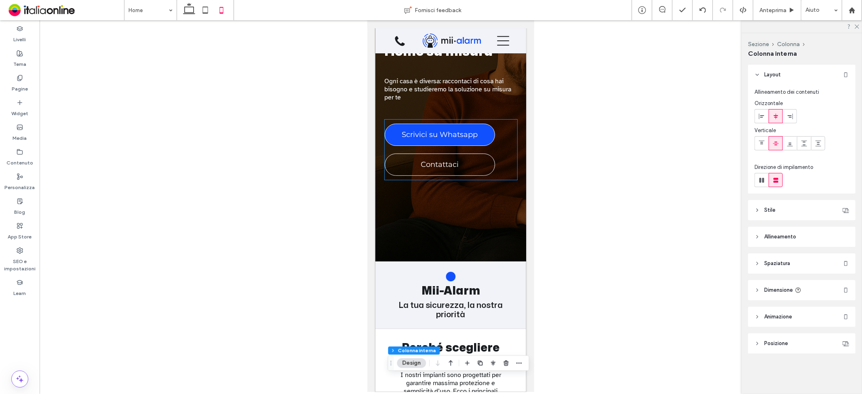
scroll to position [0, 0]
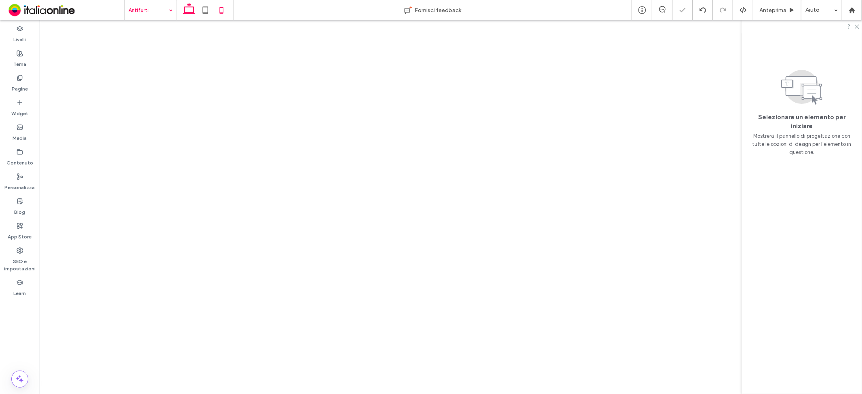
click at [187, 11] on icon at bounding box center [189, 10] width 16 height 16
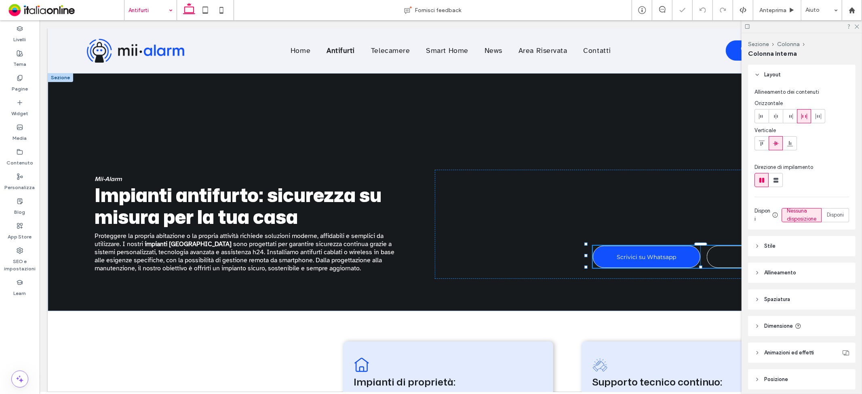
type input "**"
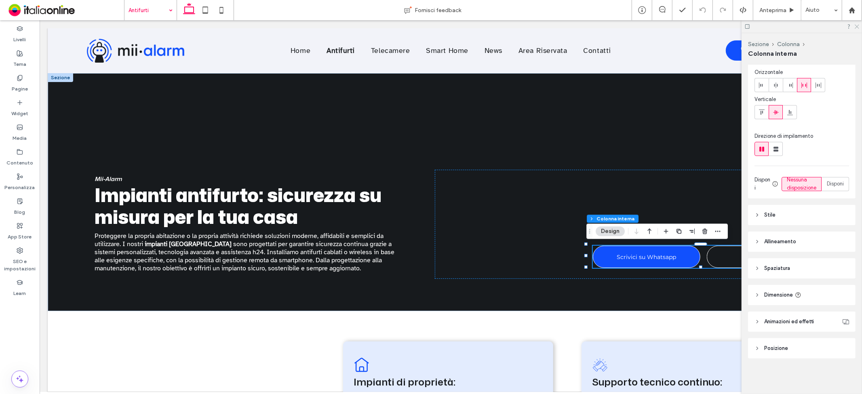
click at [856, 28] on icon at bounding box center [856, 25] width 5 height 5
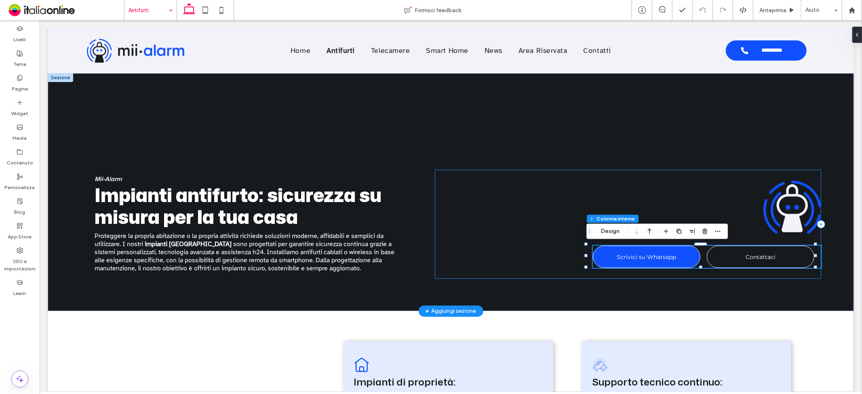
click at [663, 203] on div "Scrivici su Whatsapp Contattaci" at bounding box center [627, 223] width 387 height 109
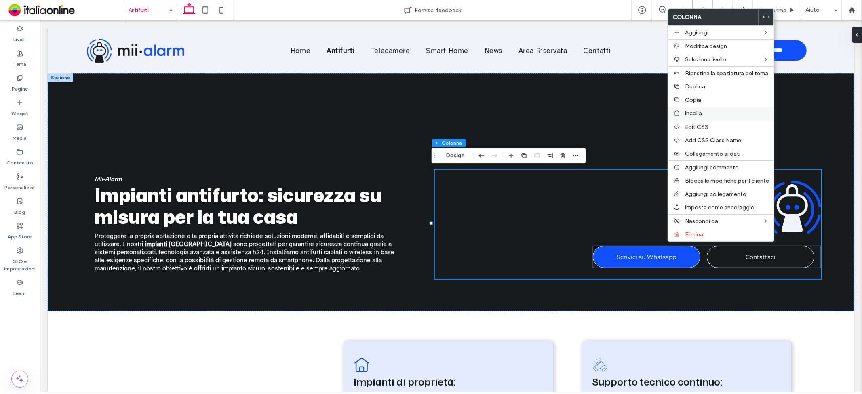
click at [700, 112] on span "Incolla" at bounding box center [693, 113] width 17 height 7
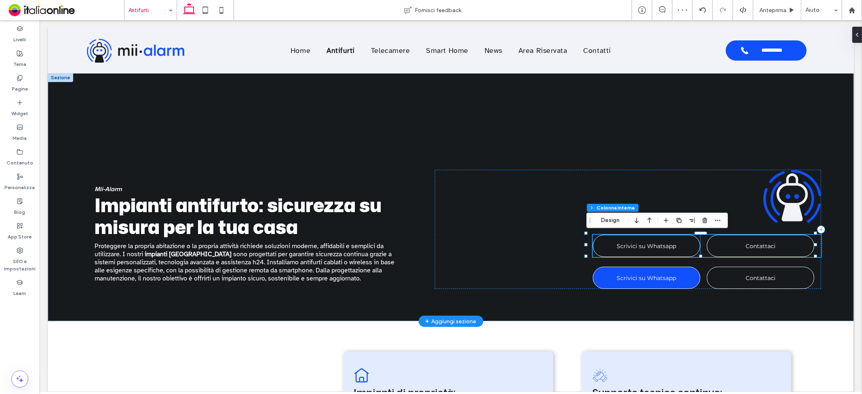
click at [658, 247] on span "Scrivici su Whatsapp" at bounding box center [645, 245] width 59 height 15
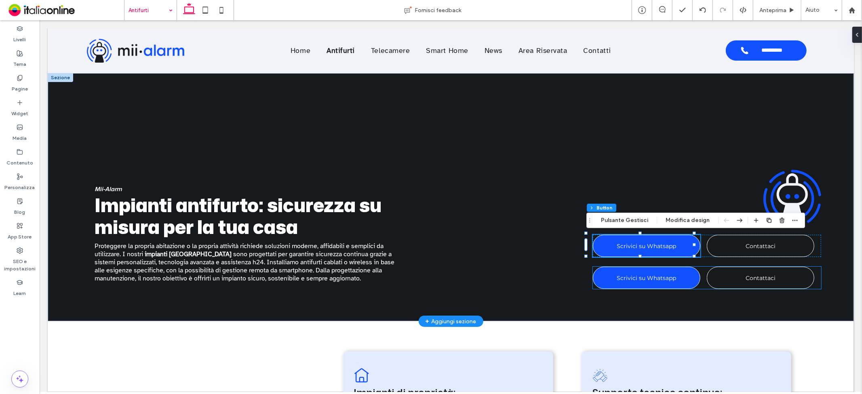
click at [696, 269] on div "Scrivici su Whatsapp Contattaci" at bounding box center [706, 277] width 229 height 22
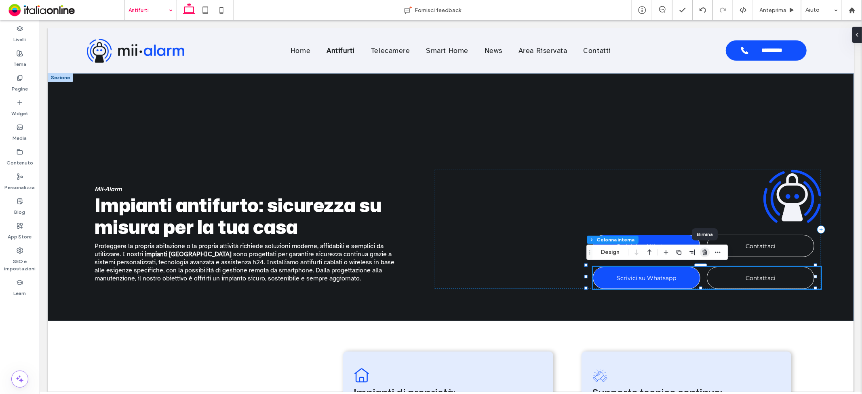
click at [706, 249] on icon "button" at bounding box center [704, 252] width 6 height 6
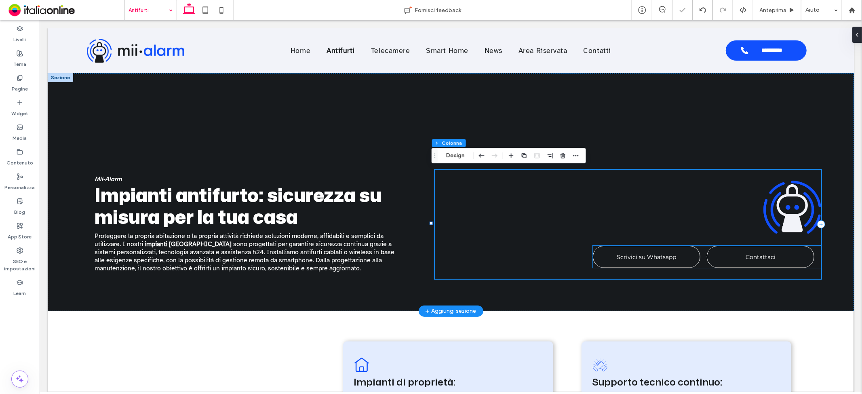
click at [657, 249] on span "Scrivici su Whatsapp" at bounding box center [645, 256] width 59 height 15
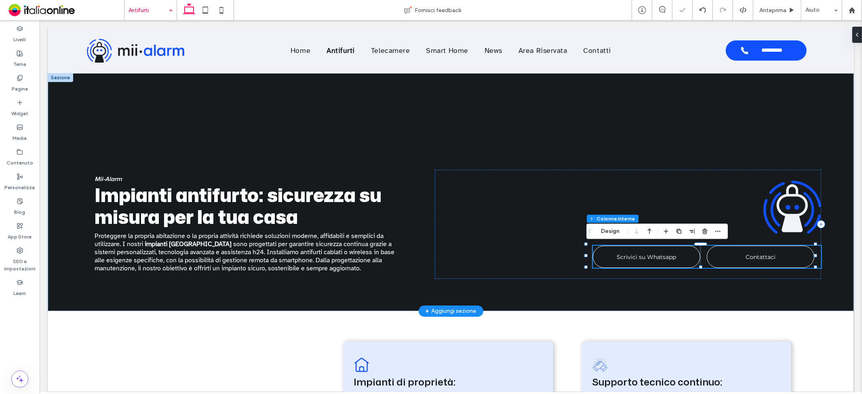
click at [623, 249] on span "Scrivici su Whatsapp" at bounding box center [645, 256] width 59 height 15
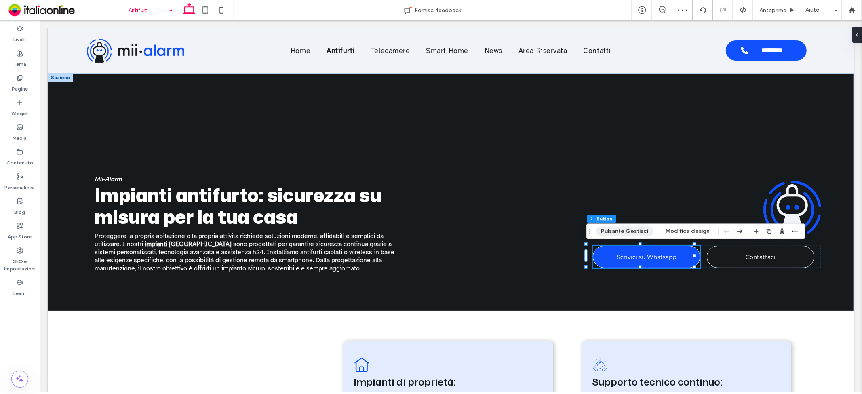
click at [621, 234] on button "Pulsante Gestisci" at bounding box center [624, 231] width 58 height 10
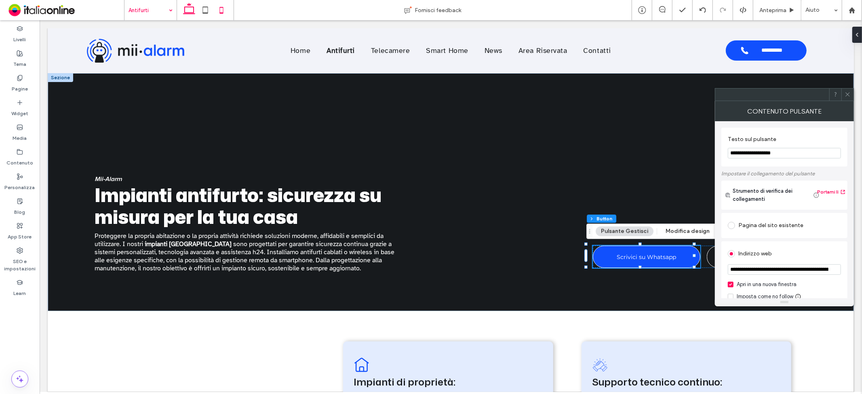
click at [223, 6] on icon at bounding box center [221, 10] width 16 height 16
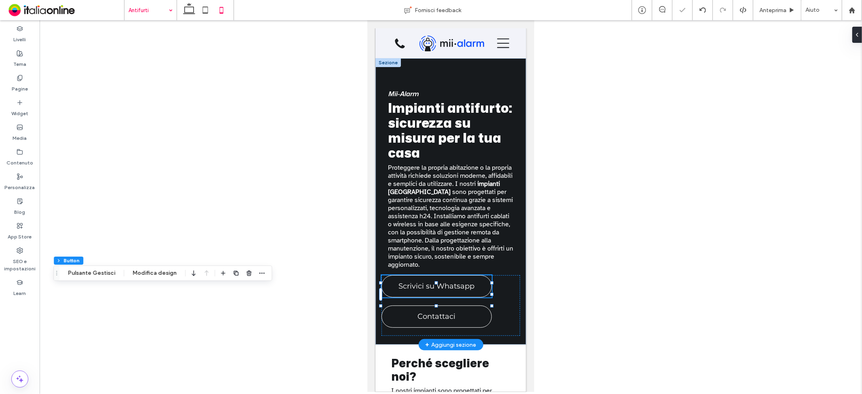
click at [470, 294] on span "Scrivici su Whatsapp" at bounding box center [436, 285] width 76 height 17
click at [462, 294] on span "Scrivici su Whatsapp" at bounding box center [436, 285] width 76 height 17
click at [418, 290] on span "Scrivici su Whatsapp" at bounding box center [436, 285] width 76 height 17
type input "*"
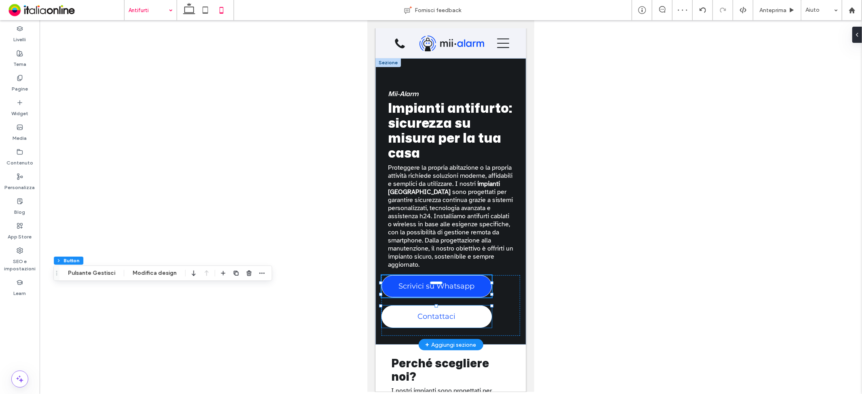
click at [426, 323] on span "Contattaci" at bounding box center [436, 315] width 38 height 17
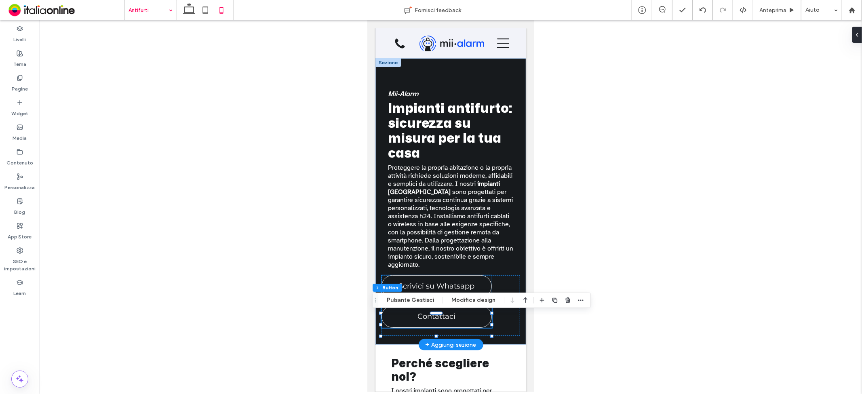
click at [413, 286] on span "Scrivici su Whatsapp" at bounding box center [436, 285] width 76 height 17
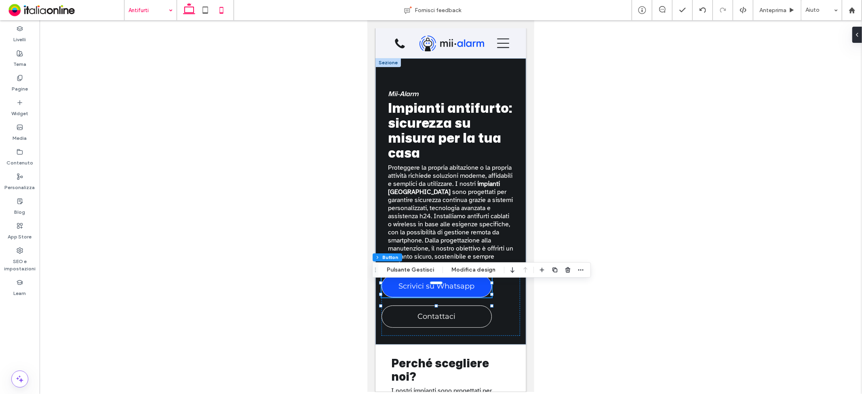
drag, startPoint x: 188, startPoint y: 15, endPoint x: 354, endPoint y: 127, distance: 200.4
click at [188, 15] on icon at bounding box center [189, 10] width 16 height 16
type input "*"
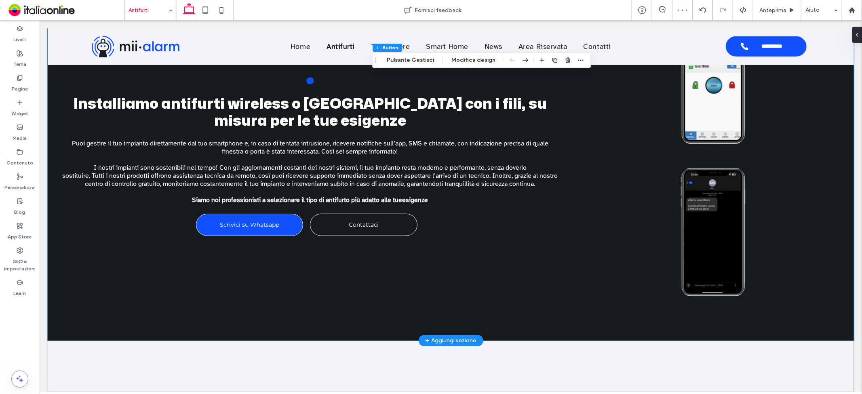
scroll to position [620, 0]
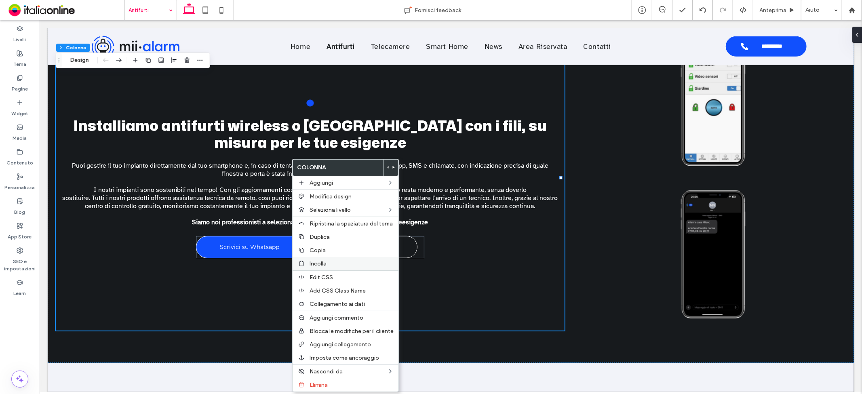
click at [313, 257] on div "Incolla" at bounding box center [345, 263] width 106 height 13
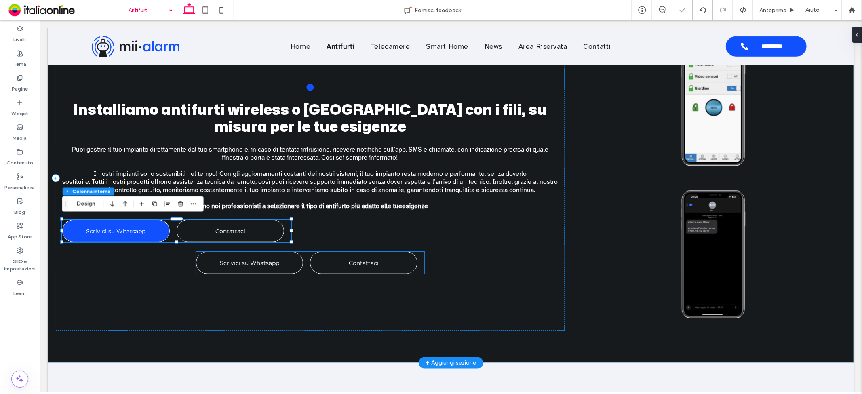
click at [275, 261] on span "Scrivici su Whatsapp" at bounding box center [248, 262] width 59 height 15
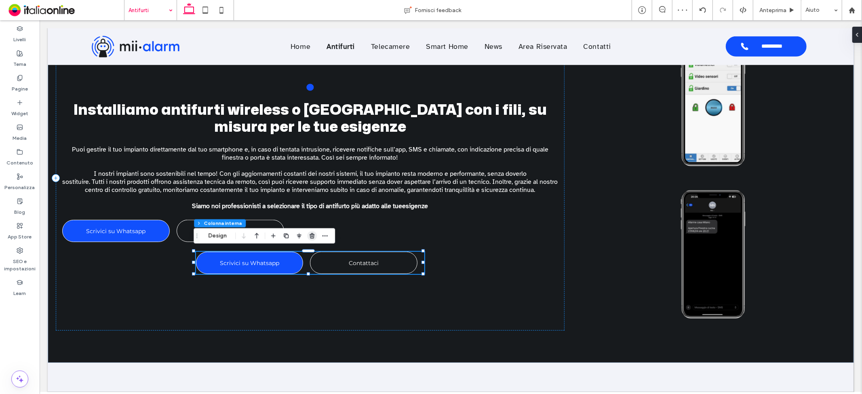
click at [313, 235] on use "button" at bounding box center [311, 235] width 5 height 5
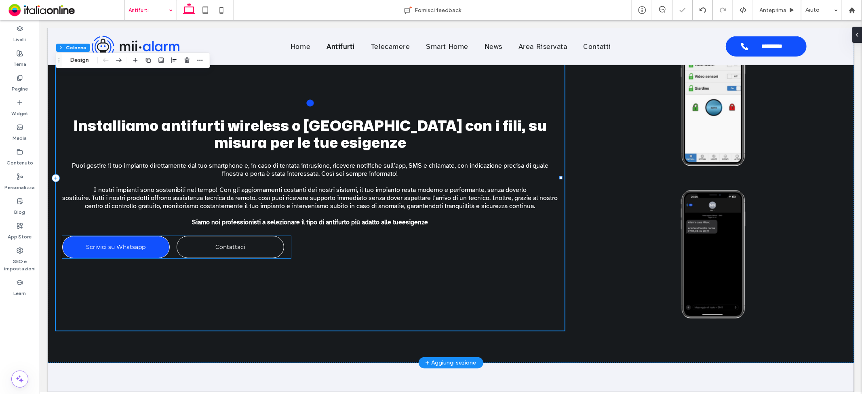
click at [284, 237] on div "Scrivici su Whatsapp Contattaci" at bounding box center [176, 247] width 229 height 22
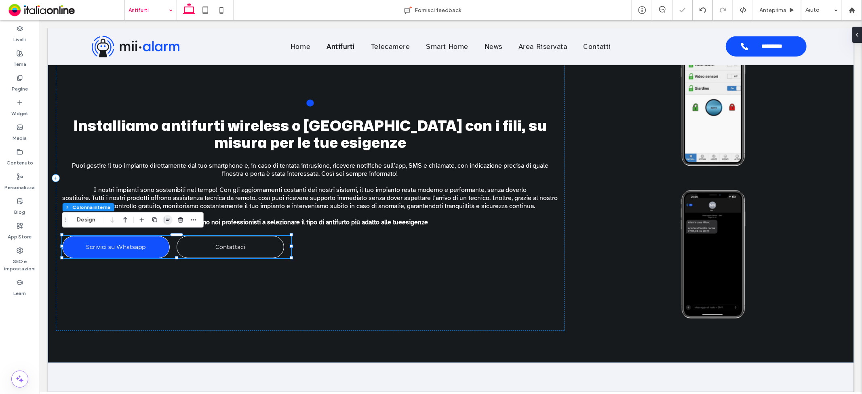
click at [168, 223] on span "button" at bounding box center [168, 220] width 10 height 10
click at [159, 235] on use "center" at bounding box center [159, 236] width 4 height 6
type input "**"
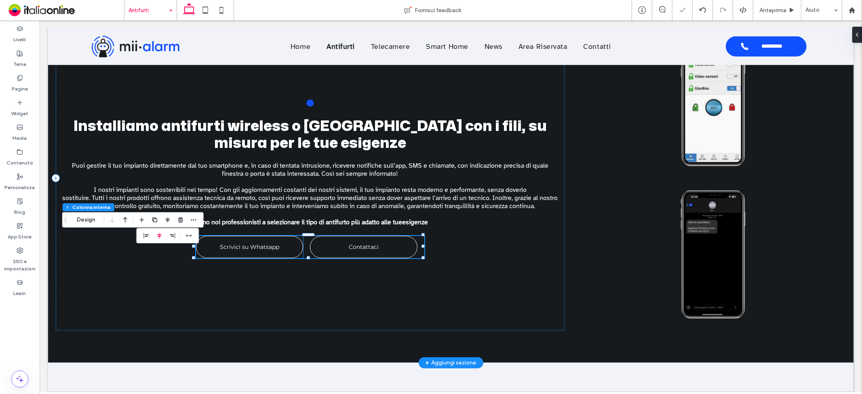
click at [259, 250] on span "Scrivici su Whatsapp" at bounding box center [248, 246] width 59 height 15
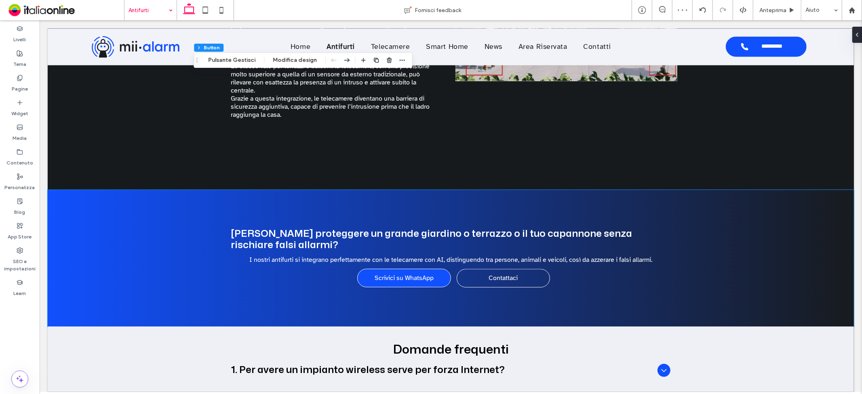
scroll to position [1473, 0]
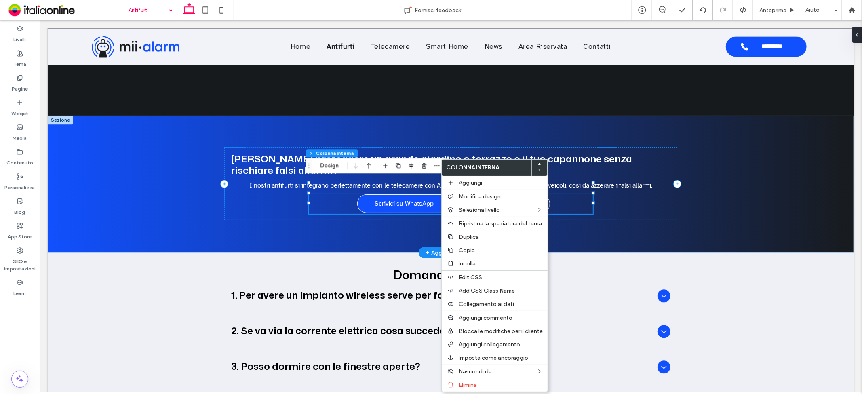
type input "**"
click at [466, 260] on span "Incolla" at bounding box center [467, 263] width 17 height 7
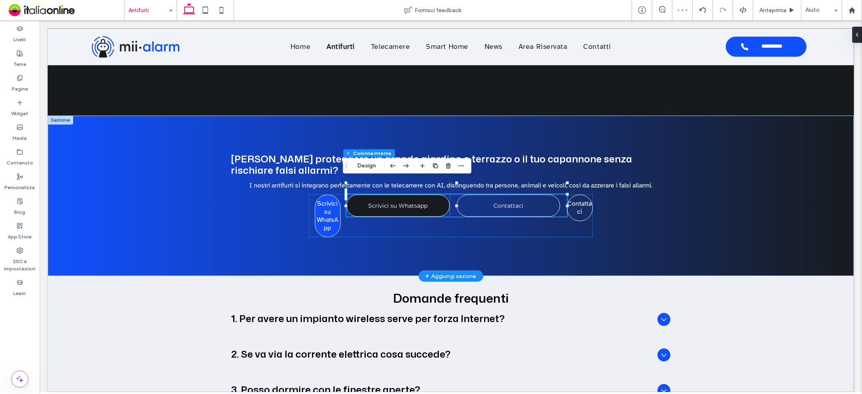
click at [414, 198] on span "Scrivici su Whatsapp" at bounding box center [397, 205] width 59 height 15
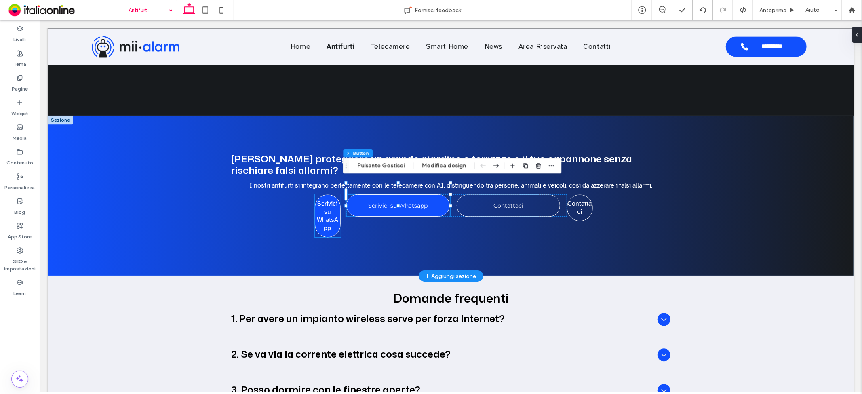
click at [324, 199] on link "Scrivici su WhatsApp" at bounding box center [326, 215] width 21 height 32
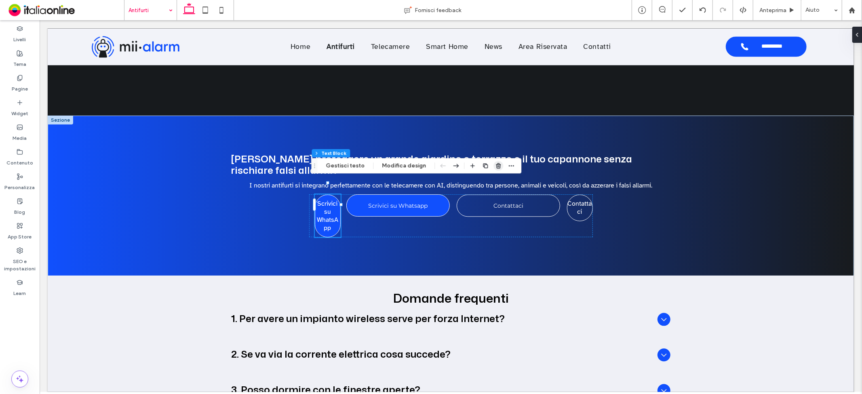
drag, startPoint x: 458, startPoint y: 154, endPoint x: 494, endPoint y: 167, distance: 38.0
click at [495, 167] on icon "button" at bounding box center [498, 165] width 6 height 6
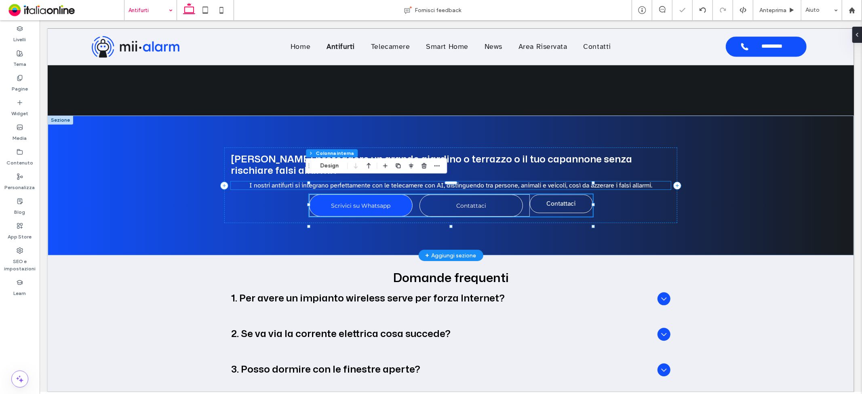
type input "**"
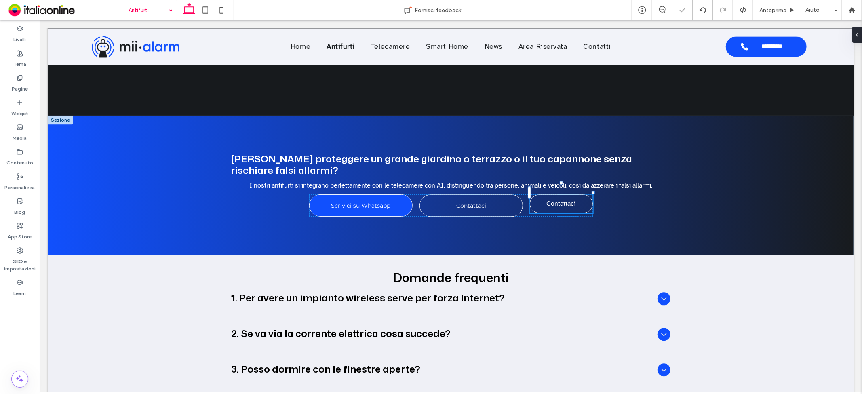
type input "*"
type input "***"
type input "**"
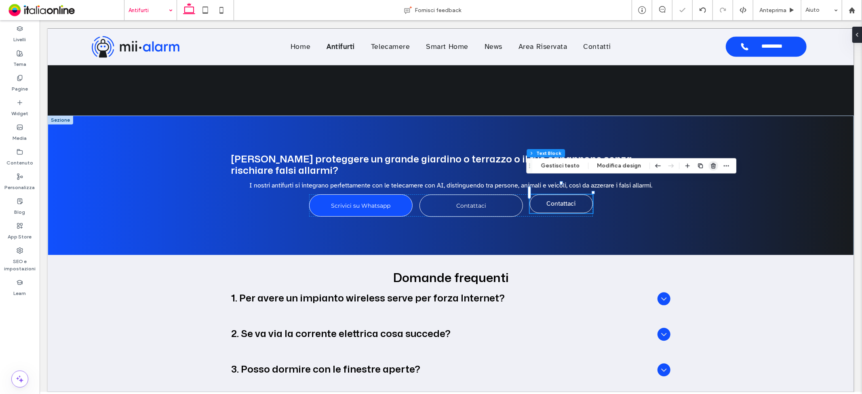
click at [711, 168] on use "button" at bounding box center [713, 165] width 5 height 5
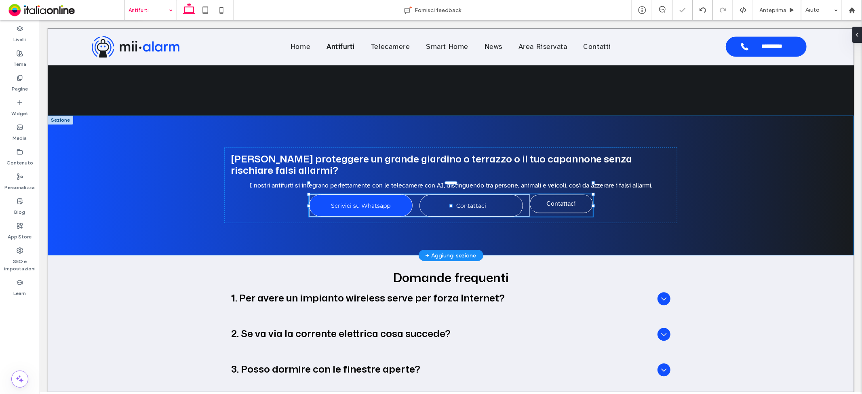
type input "**"
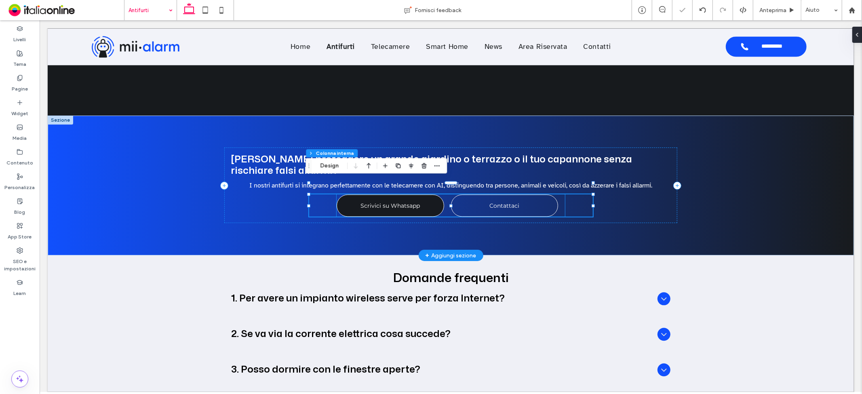
click at [427, 195] on link "Scrivici su Whatsapp" at bounding box center [389, 205] width 107 height 22
click at [389, 198] on span "Scrivici su Whatsapp" at bounding box center [389, 205] width 59 height 15
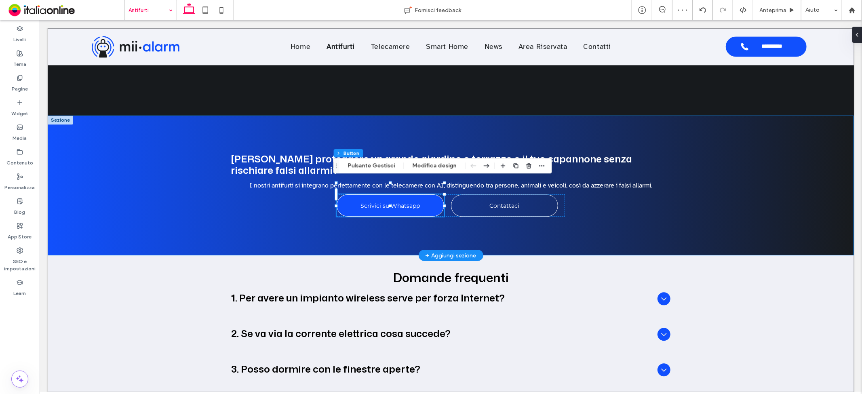
click at [276, 212] on div "Devi proteggere un grande giardino o terrazzo o il tuo capannone senza rischiar…" at bounding box center [450, 185] width 485 height 140
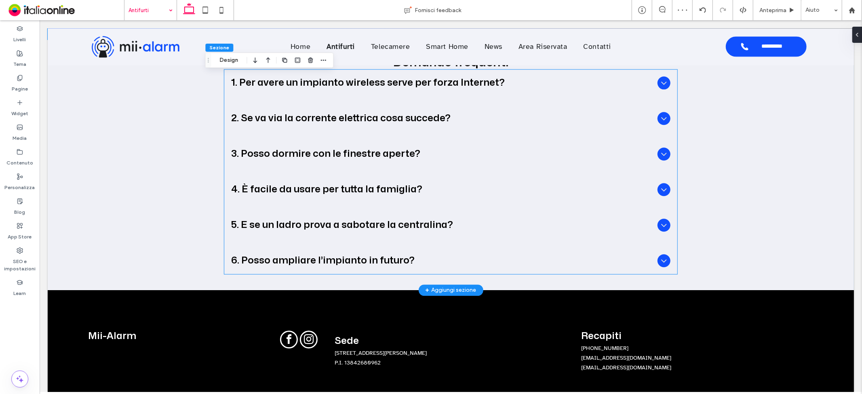
scroll to position [1716, 0]
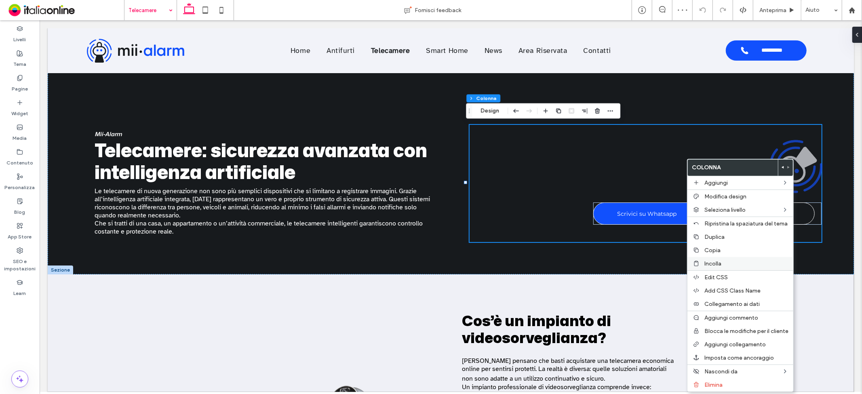
click at [709, 260] on span "Incolla" at bounding box center [712, 263] width 17 height 7
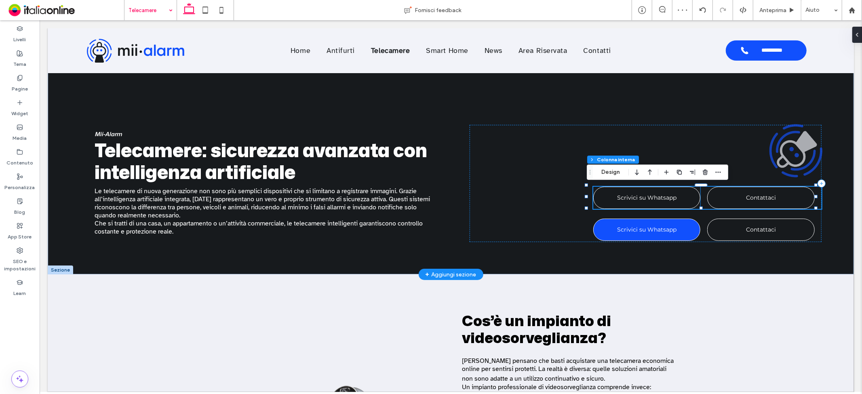
click at [651, 194] on span "Scrivici su Whatsapp" at bounding box center [645, 196] width 59 height 15
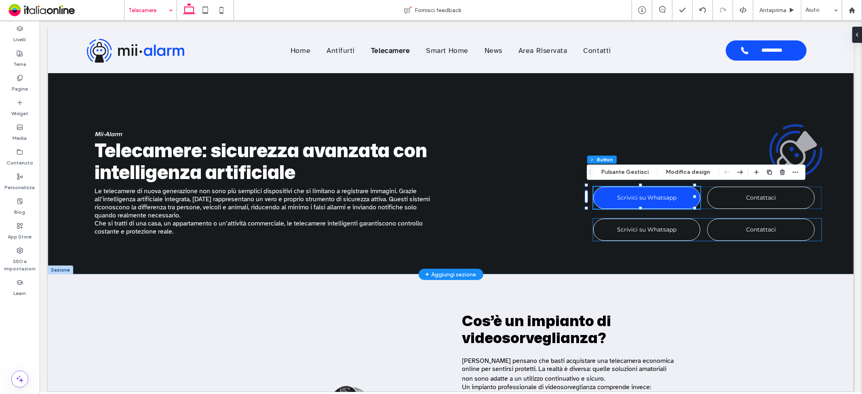
click at [648, 227] on span "Scrivici su Whatsapp" at bounding box center [645, 228] width 59 height 15
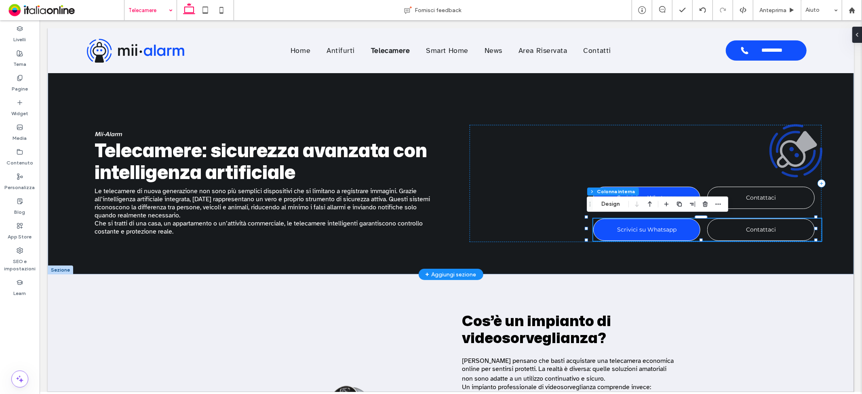
click at [696, 222] on div "Scrivici su Whatsapp Contattaci" at bounding box center [707, 229] width 229 height 22
drag, startPoint x: 671, startPoint y: 190, endPoint x: 705, endPoint y: 206, distance: 38.0
click at [705, 206] on icon "button" at bounding box center [705, 204] width 6 height 6
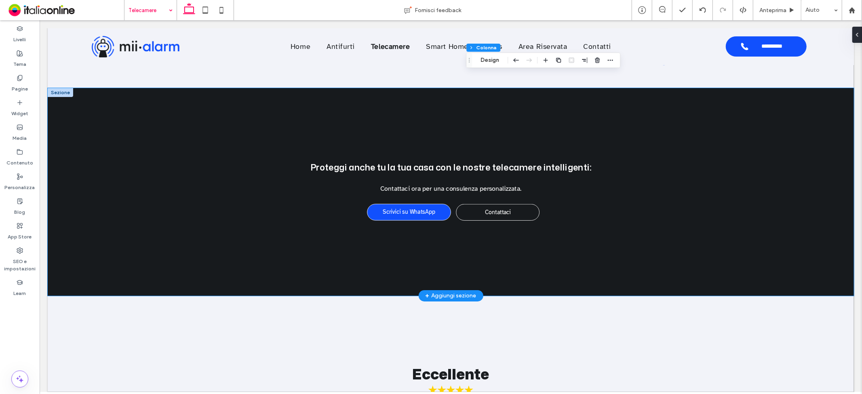
scroll to position [1795, 0]
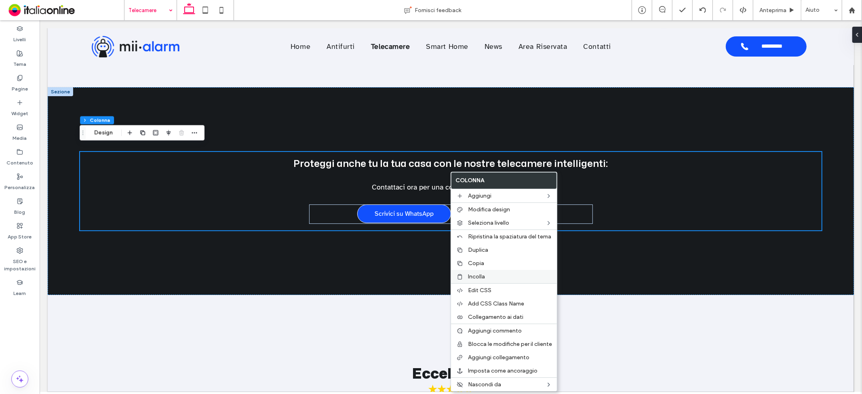
drag, startPoint x: 471, startPoint y: 274, endPoint x: 494, endPoint y: 273, distance: 22.6
click at [471, 274] on span "Incolla" at bounding box center [476, 276] width 17 height 7
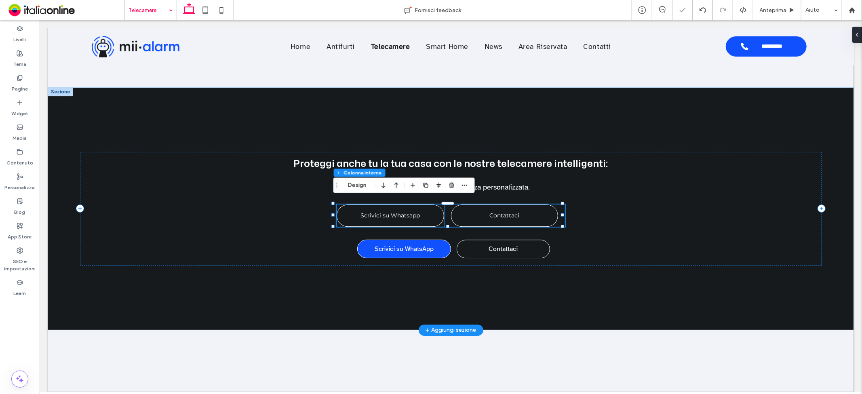
click at [410, 208] on span "Scrivici su Whatsapp" at bounding box center [389, 214] width 59 height 15
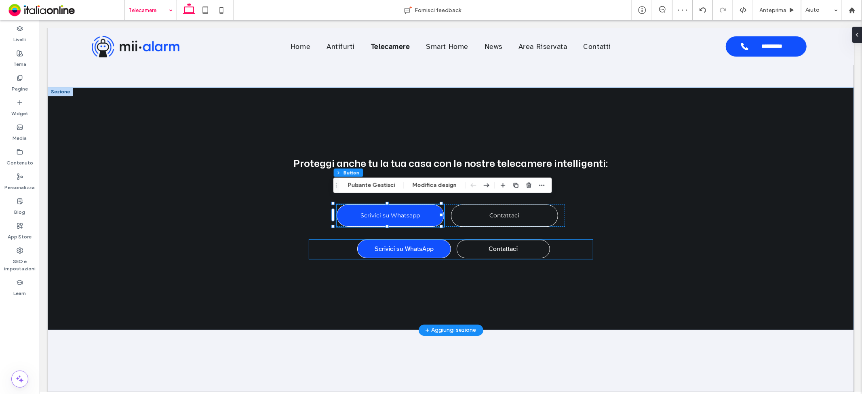
click at [450, 241] on div "Scrivici su WhatsApp Contattaci ﻿" at bounding box center [451, 248] width 284 height 19
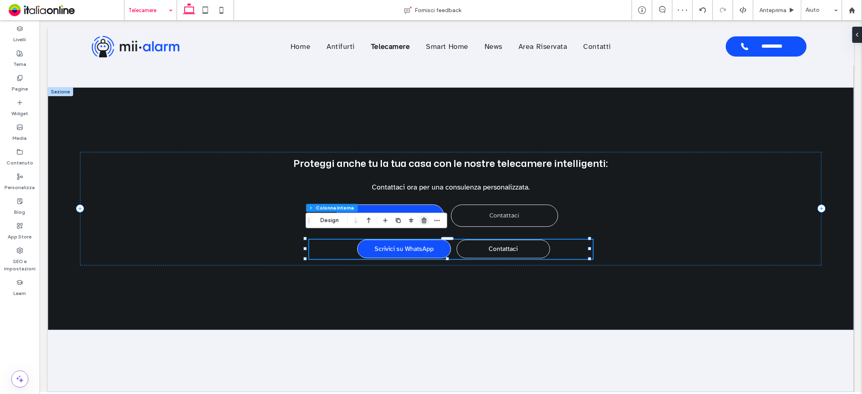
click at [423, 219] on use "button" at bounding box center [423, 220] width 5 height 5
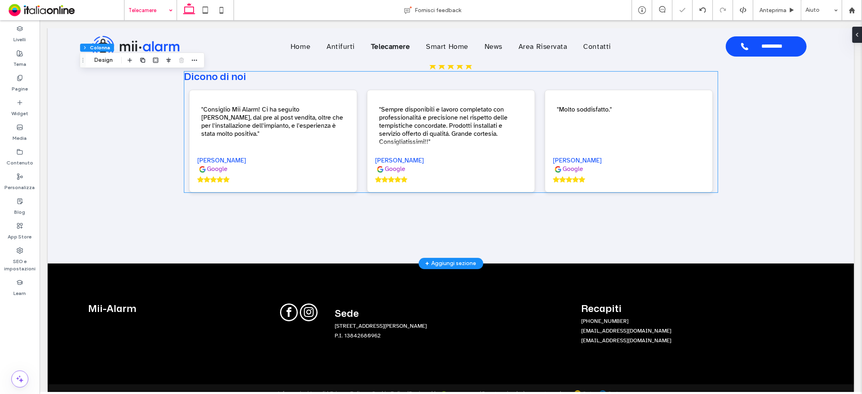
scroll to position [2130, 0]
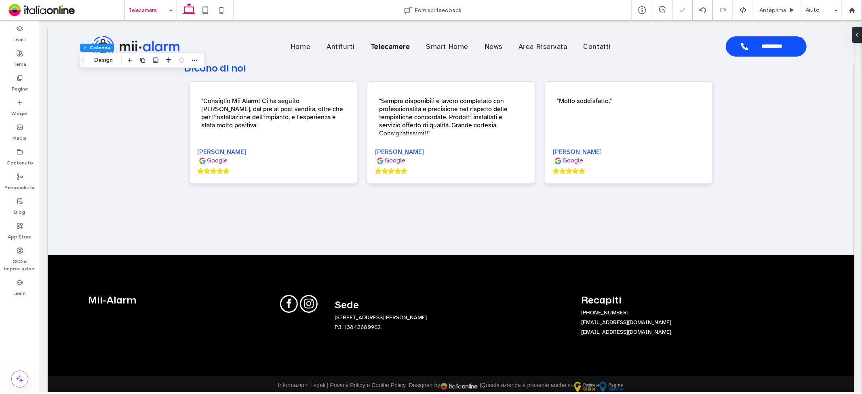
drag, startPoint x: 147, startPoint y: 9, endPoint x: 155, endPoint y: 15, distance: 9.8
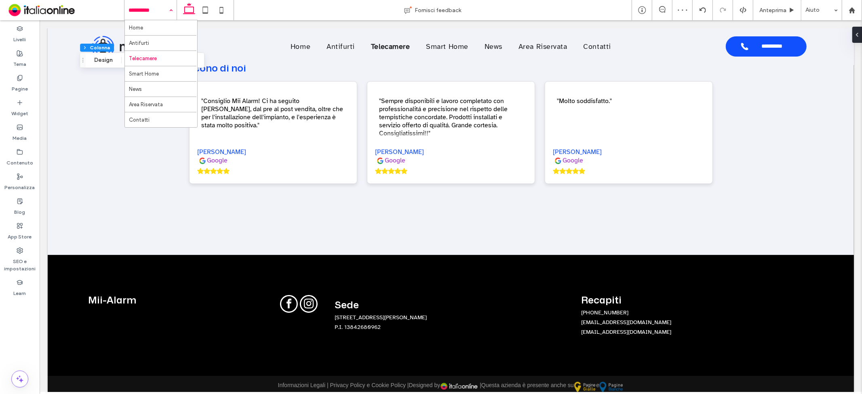
drag, startPoint x: 158, startPoint y: 78, endPoint x: 165, endPoint y: 79, distance: 6.6
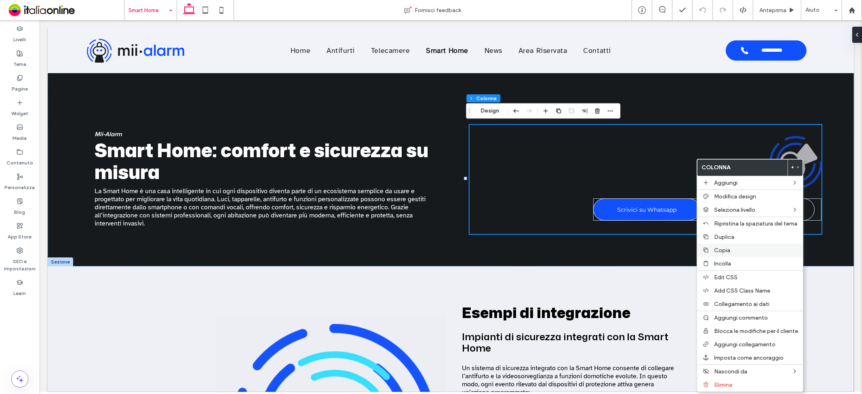
drag, startPoint x: 723, startPoint y: 259, endPoint x: 730, endPoint y: 250, distance: 10.3
click at [723, 259] on div "Incolla" at bounding box center [750, 263] width 106 height 13
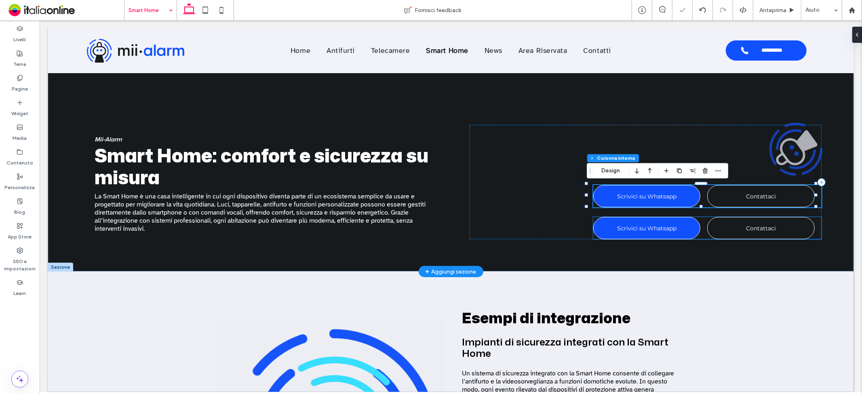
click at [699, 218] on div "Scrivici su Whatsapp Contattaci" at bounding box center [707, 228] width 229 height 22
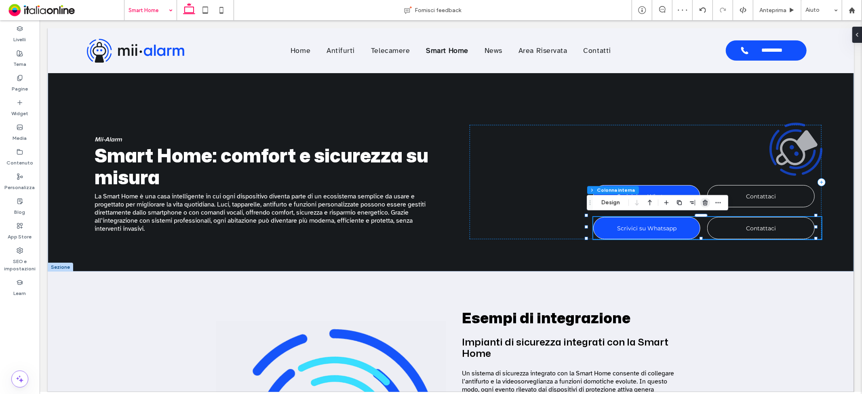
click at [706, 203] on icon "button" at bounding box center [705, 203] width 6 height 6
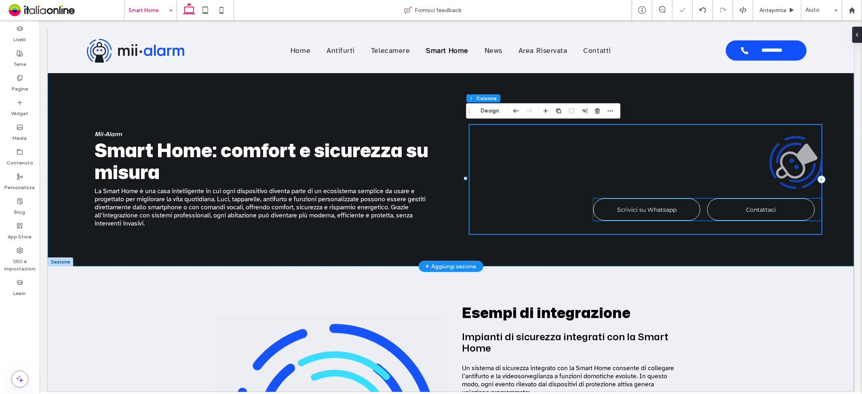
click at [674, 198] on link "Scrivici su Whatsapp" at bounding box center [646, 209] width 107 height 22
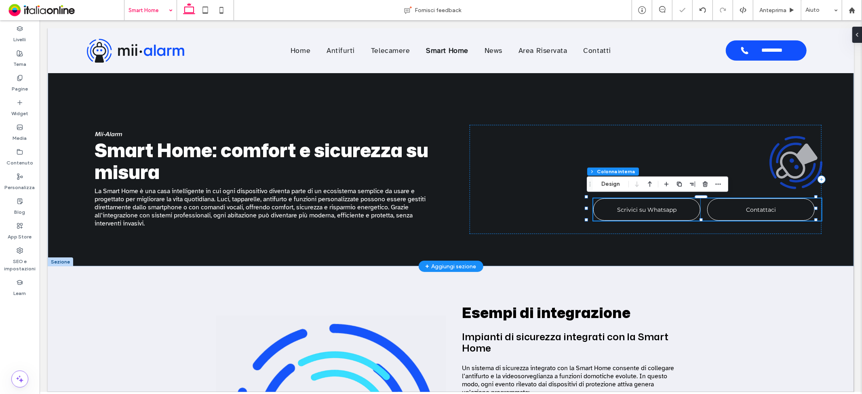
click at [654, 198] on link "Scrivici su Whatsapp" at bounding box center [646, 209] width 107 height 22
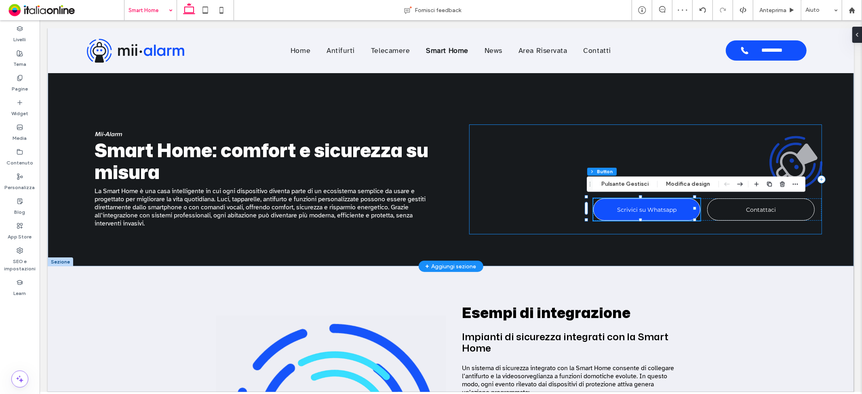
click at [693, 151] on div "Scrivici su Whatsapp Contattaci" at bounding box center [645, 178] width 352 height 109
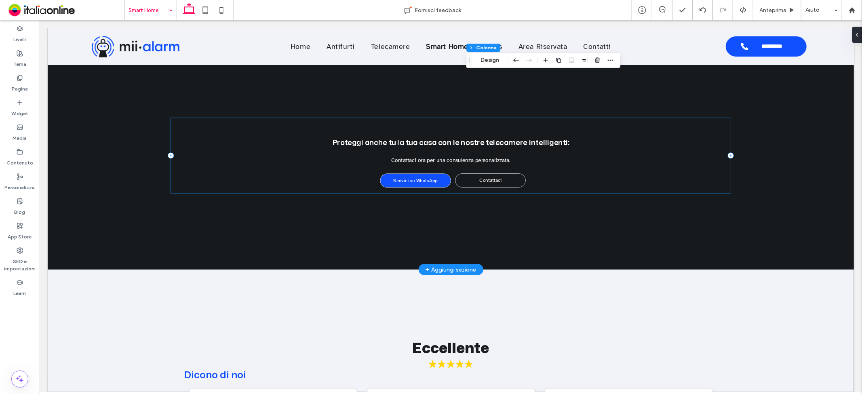
scroll to position [987, 0]
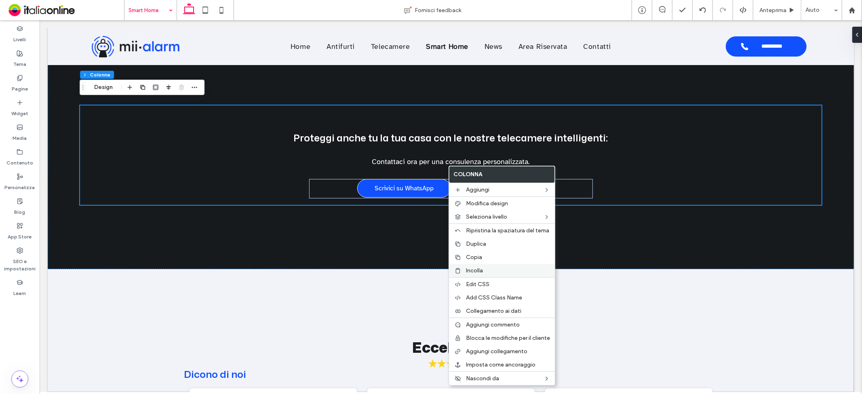
click at [475, 267] on span "Incolla" at bounding box center [474, 270] width 17 height 7
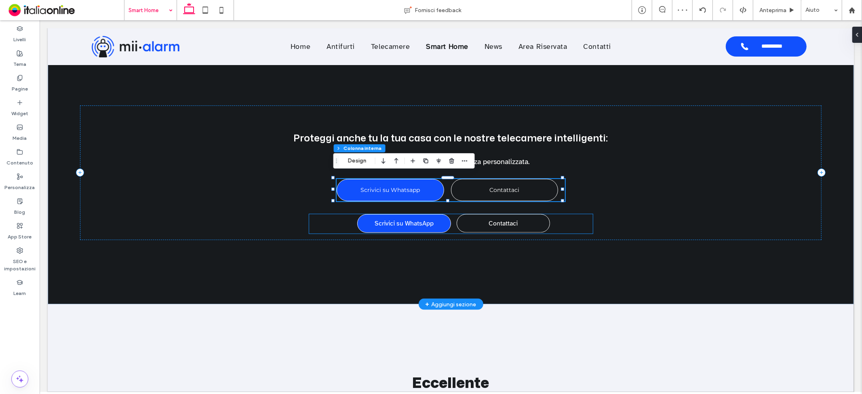
click at [450, 214] on div "Scrivici su WhatsApp Contattaci" at bounding box center [451, 223] width 284 height 19
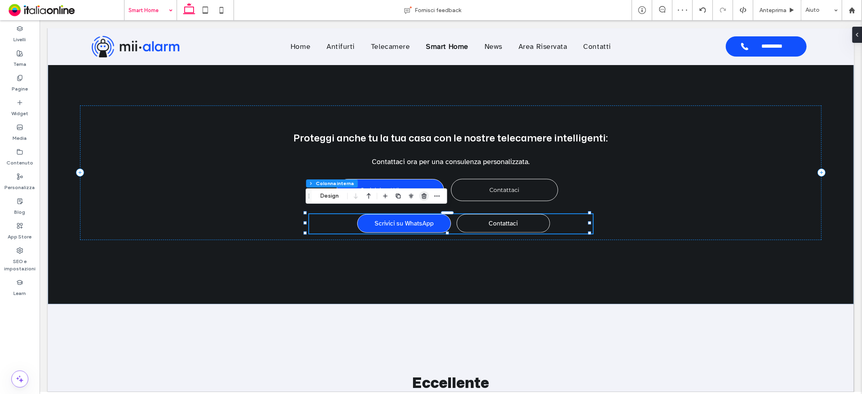
click at [423, 196] on use "button" at bounding box center [423, 195] width 5 height 5
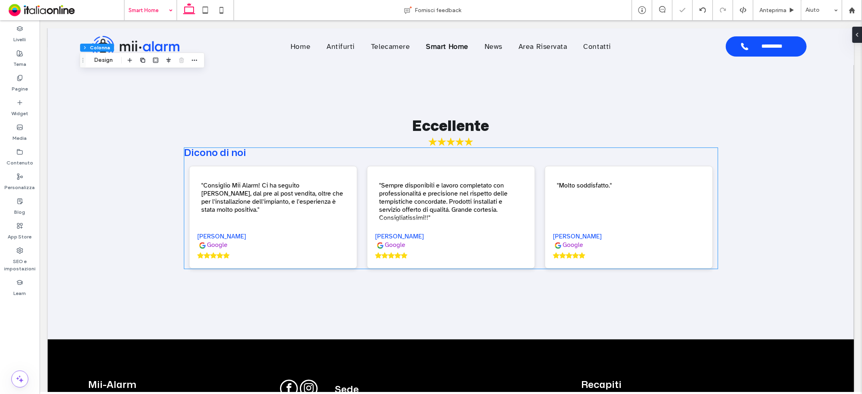
scroll to position [1298, 0]
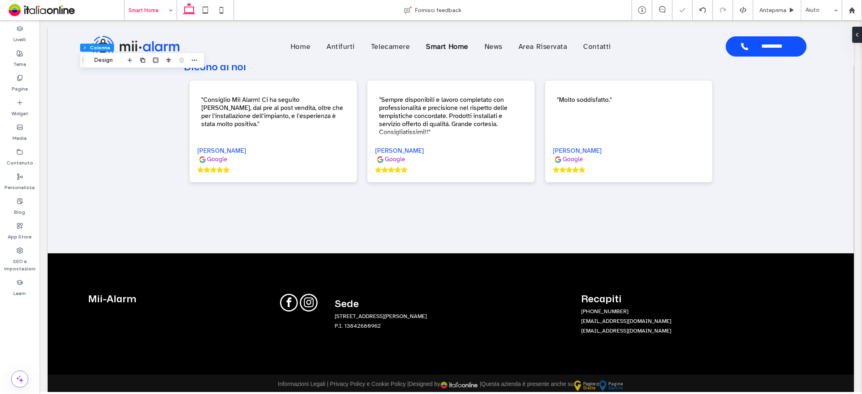
drag, startPoint x: 145, startPoint y: 14, endPoint x: 150, endPoint y: 18, distance: 7.2
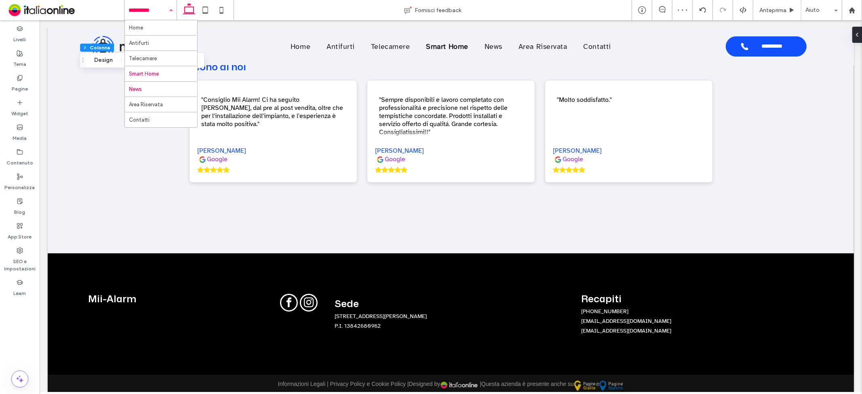
drag, startPoint x: 142, startPoint y: 88, endPoint x: 356, endPoint y: 111, distance: 215.7
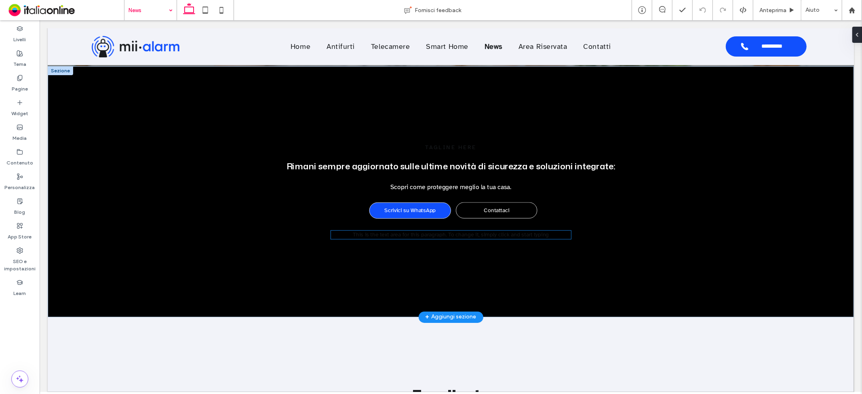
scroll to position [1302, 0]
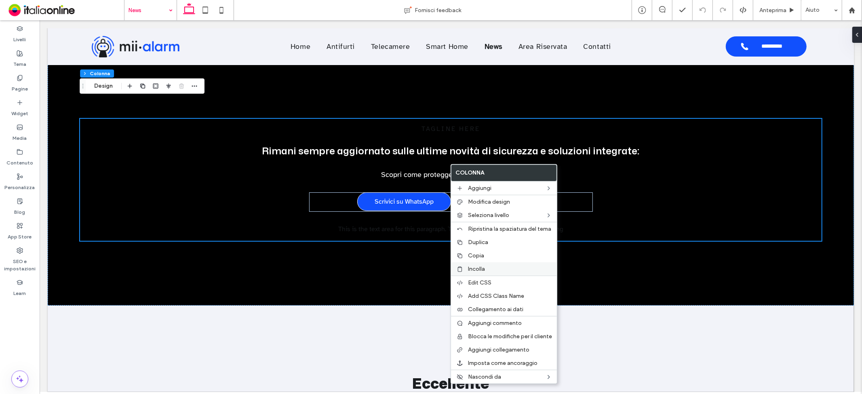
click at [476, 263] on div "Incolla" at bounding box center [504, 268] width 106 height 13
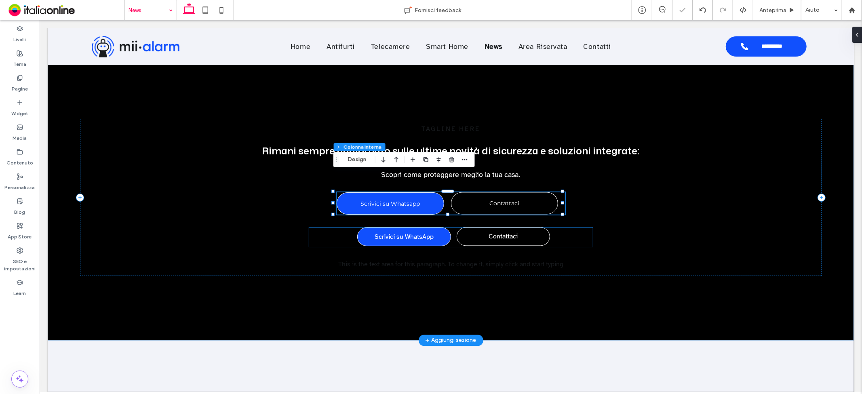
click at [448, 227] on div "Scrivici su WhatsApp C ﻿ ontattaci" at bounding box center [451, 236] width 284 height 19
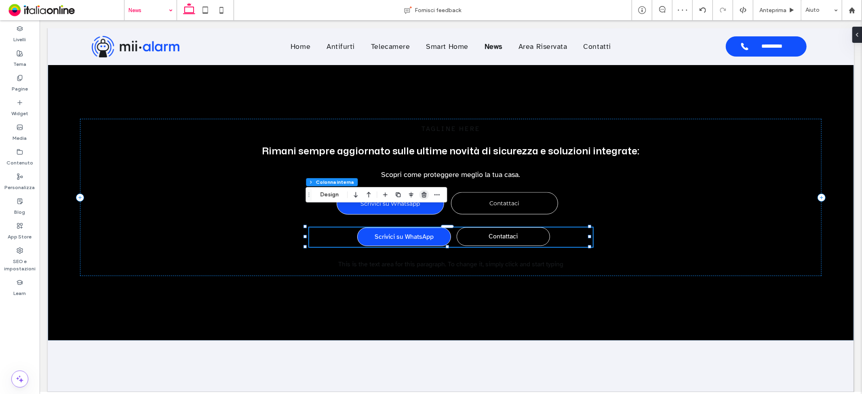
click at [425, 193] on use "button" at bounding box center [423, 194] width 5 height 5
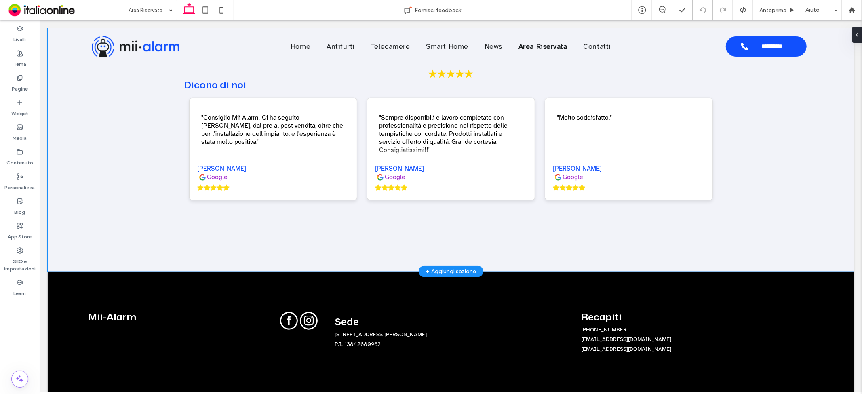
scroll to position [644, 0]
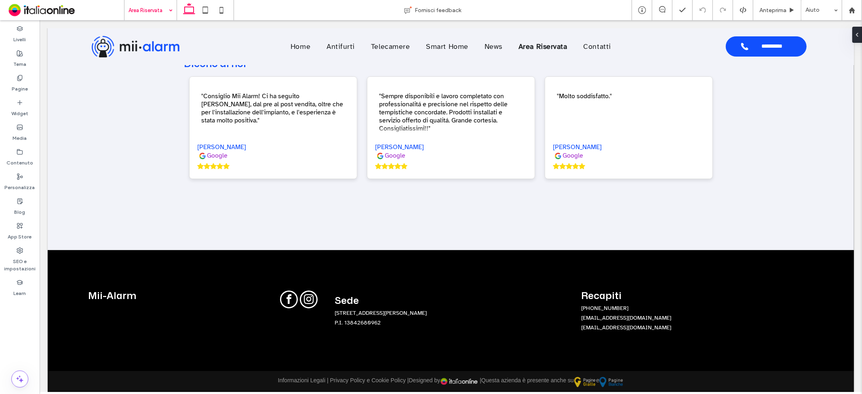
click at [155, 3] on input at bounding box center [148, 10] width 40 height 20
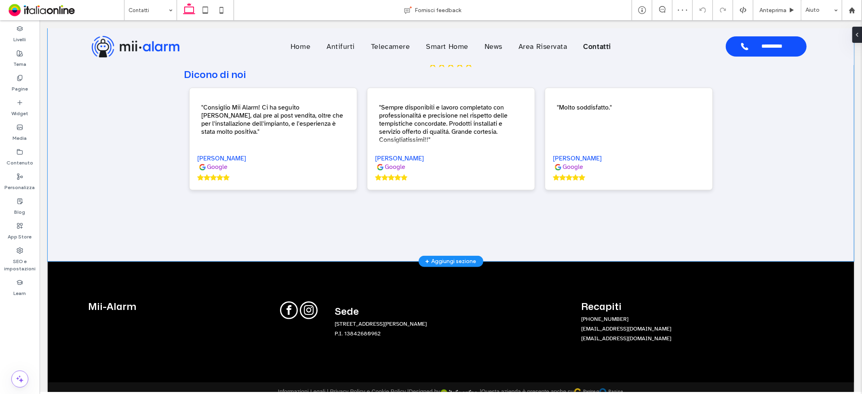
scroll to position [684, 0]
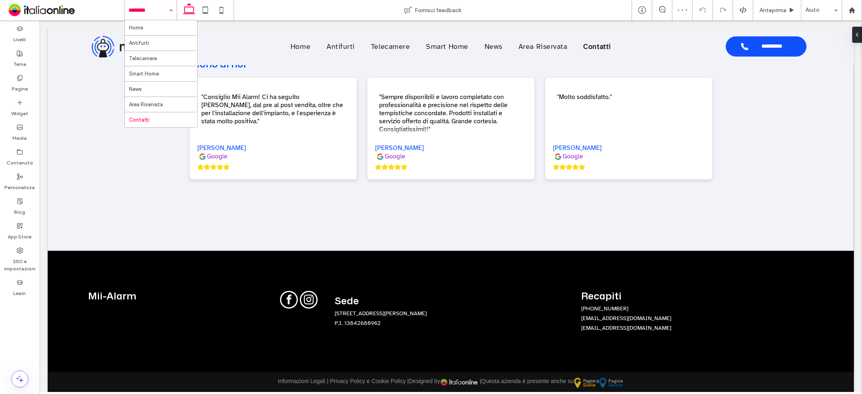
click at [137, 7] on input at bounding box center [148, 10] width 40 height 20
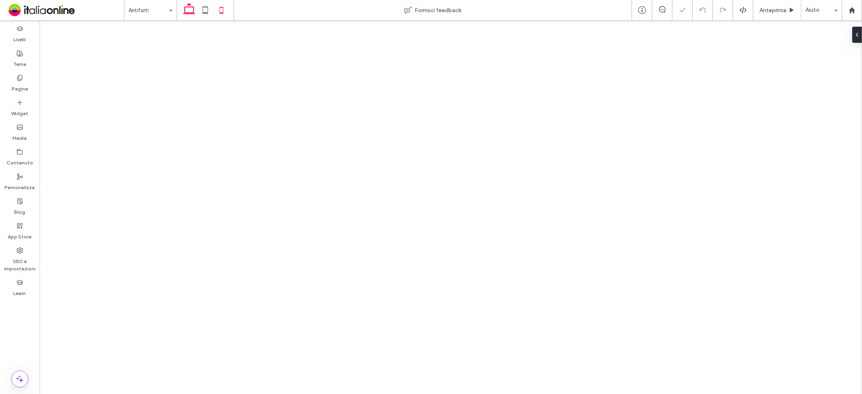
click at [222, 10] on icon at bounding box center [221, 10] width 16 height 16
drag, startPoint x: 419, startPoint y: 151, endPoint x: 628, endPoint y: 142, distance: 209.9
click at [418, 151] on button "Design" at bounding box center [411, 153] width 29 height 10
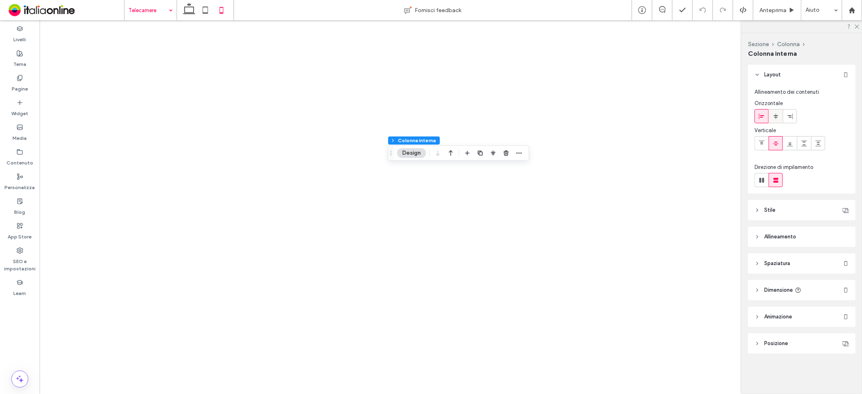
drag, startPoint x: 778, startPoint y: 120, endPoint x: 774, endPoint y: 120, distance: 4.1
click at [778, 120] on span at bounding box center [775, 115] width 6 height 13
type input "**"
drag, startPoint x: 776, startPoint y: 118, endPoint x: 698, endPoint y: 141, distance: 81.3
click at [776, 118] on use at bounding box center [775, 116] width 4 height 6
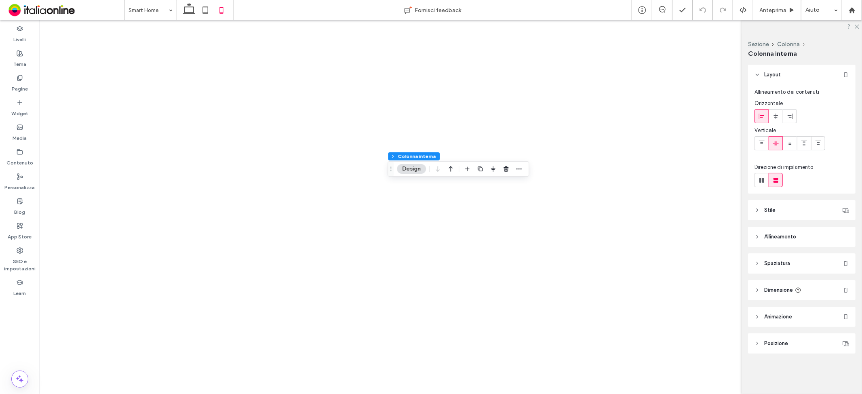
type input "**"
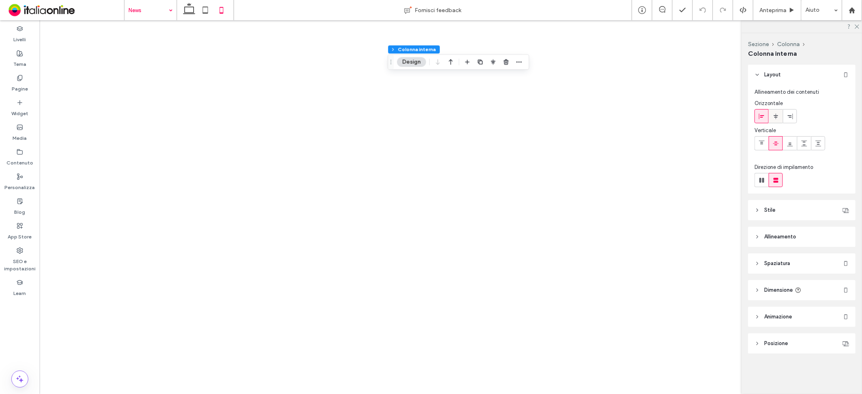
click at [774, 118] on icon at bounding box center [775, 116] width 6 height 6
type input "**"
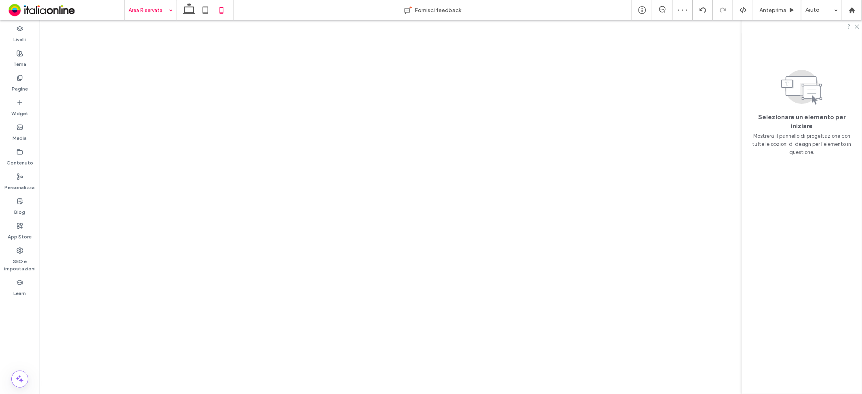
drag, startPoint x: 147, startPoint y: 105, endPoint x: 372, endPoint y: 103, distance: 224.2
click at [152, 13] on input at bounding box center [148, 10] width 40 height 20
drag, startPoint x: 152, startPoint y: 121, endPoint x: 296, endPoint y: 99, distance: 145.1
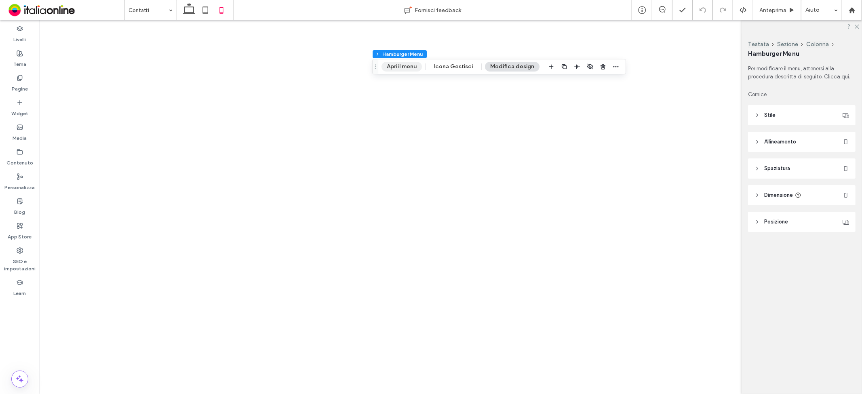
click at [407, 68] on button "Apri il menu" at bounding box center [401, 67] width 40 height 10
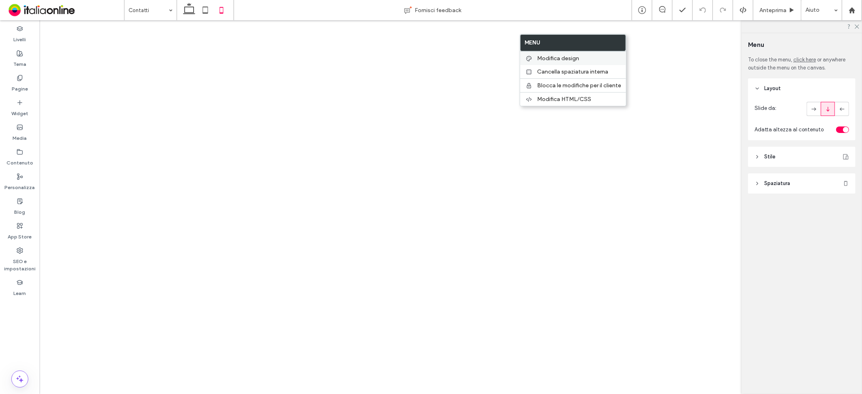
click at [553, 61] on span "Modifica design" at bounding box center [558, 58] width 42 height 7
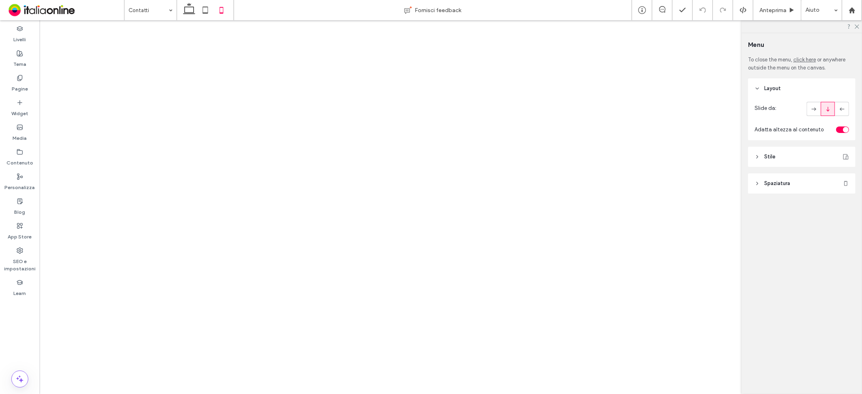
click at [806, 154] on header "Stile" at bounding box center [801, 157] width 107 height 20
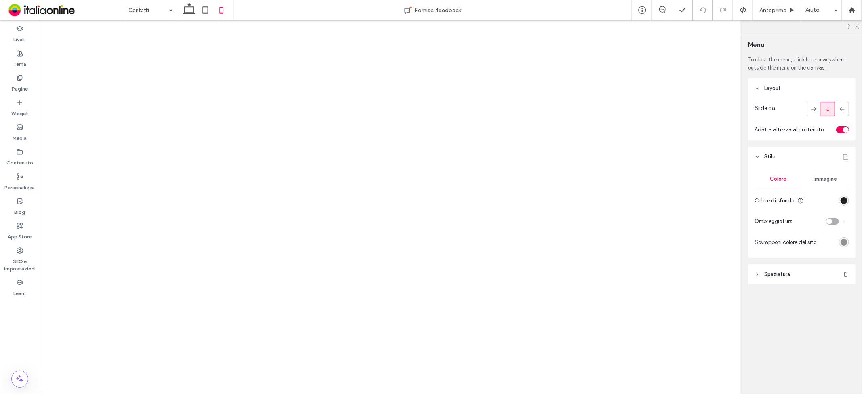
click at [841, 199] on div "rgb(0, 0, 0)" at bounding box center [843, 200] width 7 height 7
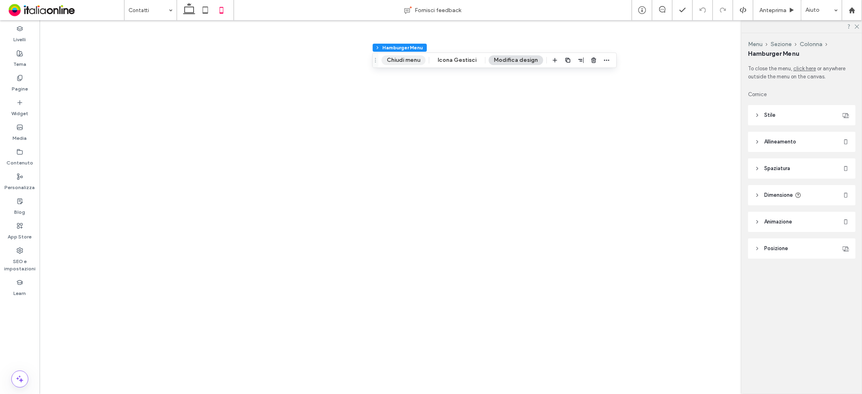
click at [405, 59] on button "Chiudi menu" at bounding box center [403, 60] width 44 height 10
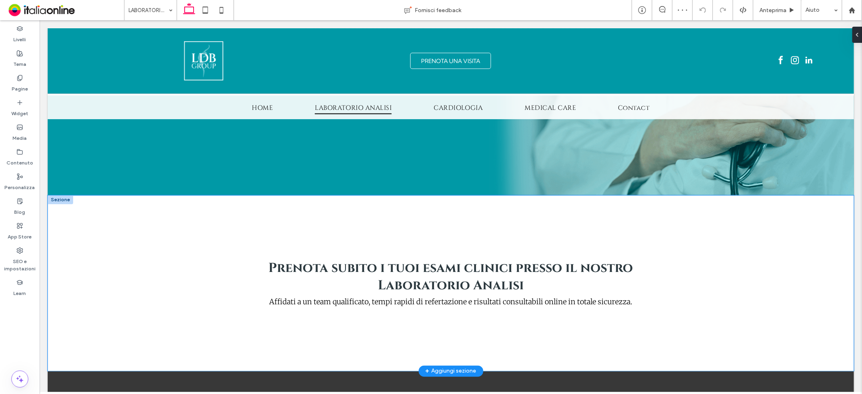
scroll to position [1151, 0]
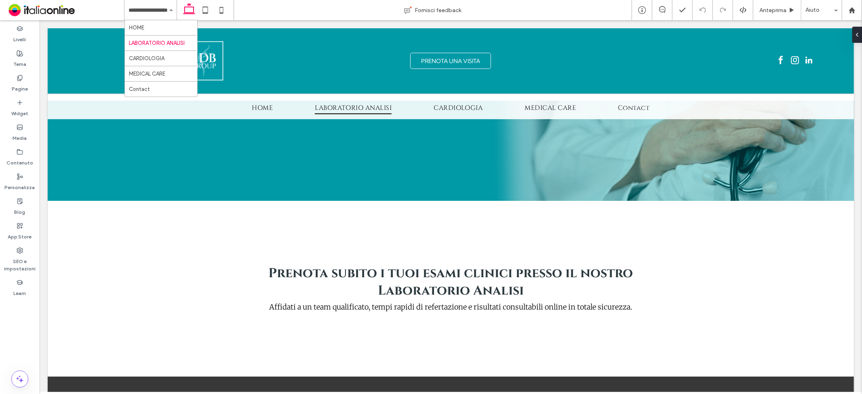
click at [150, 13] on input at bounding box center [148, 10] width 40 height 20
drag, startPoint x: 155, startPoint y: 71, endPoint x: 212, endPoint y: 89, distance: 59.3
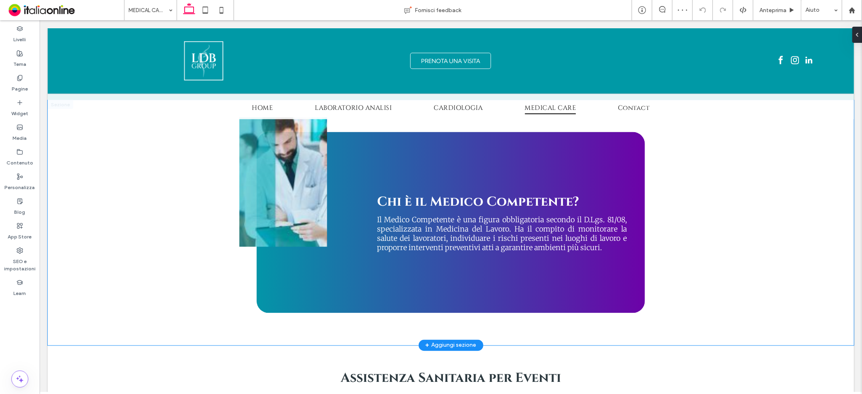
scroll to position [1018, 0]
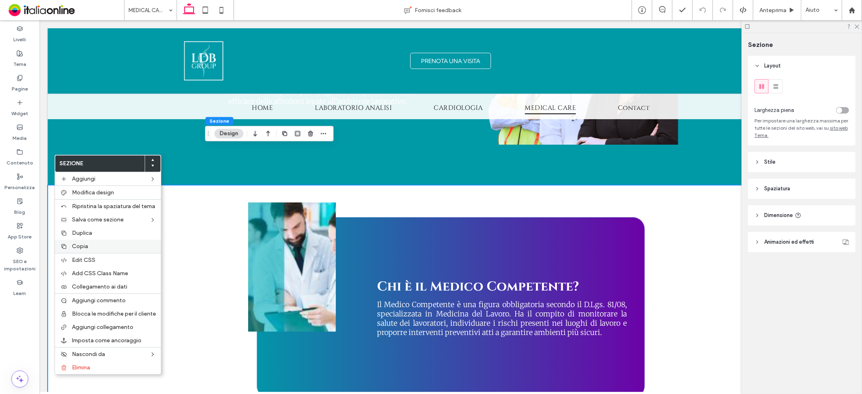
click at [88, 243] on label "Copia" at bounding box center [114, 246] width 84 height 7
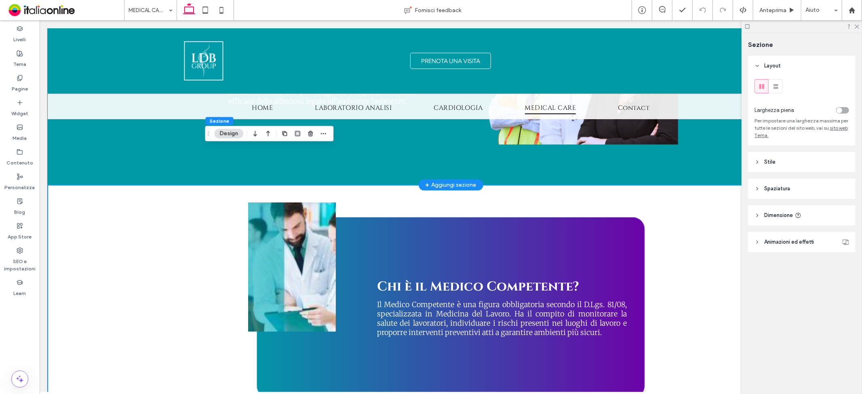
click at [59, 141] on div "Prevenzione, diagnosi e cura delle malattie professionali Il CENTRO MEDICO di L…" at bounding box center [450, 74] width 806 height 222
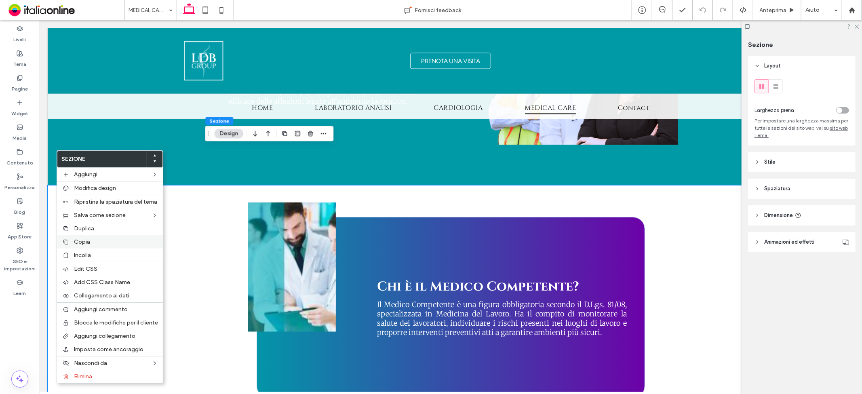
click at [95, 240] on label "Copia" at bounding box center [116, 241] width 84 height 7
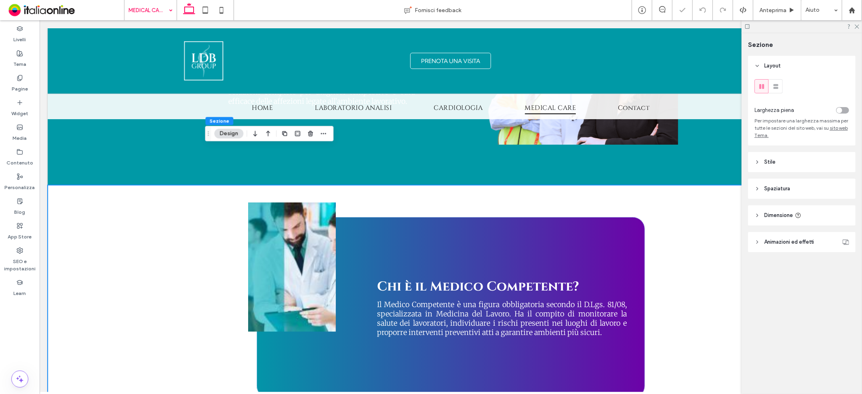
drag, startPoint x: 145, startPoint y: 11, endPoint x: 148, endPoint y: 17, distance: 6.7
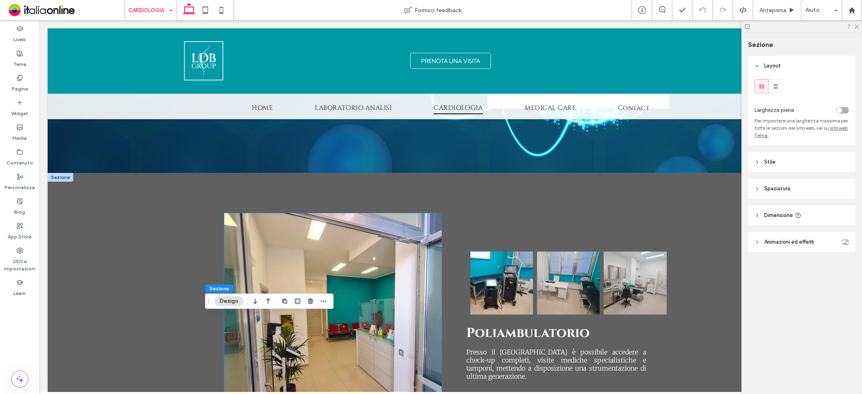
scroll to position [1207, 0]
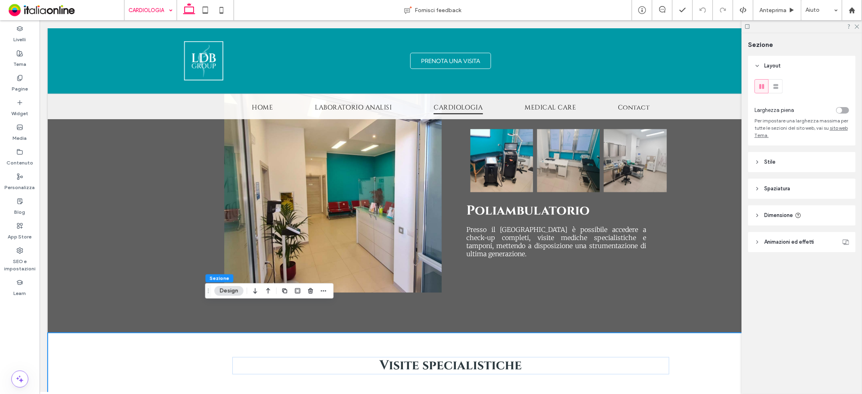
click at [50, 332] on div "Visite specialistiche" at bounding box center [450, 365] width 806 height 66
click at [62, 268] on div "Button Button Button Mostra altri Poliambulatorio Presso il LDB Medical Center …" at bounding box center [450, 191] width 806 height 282
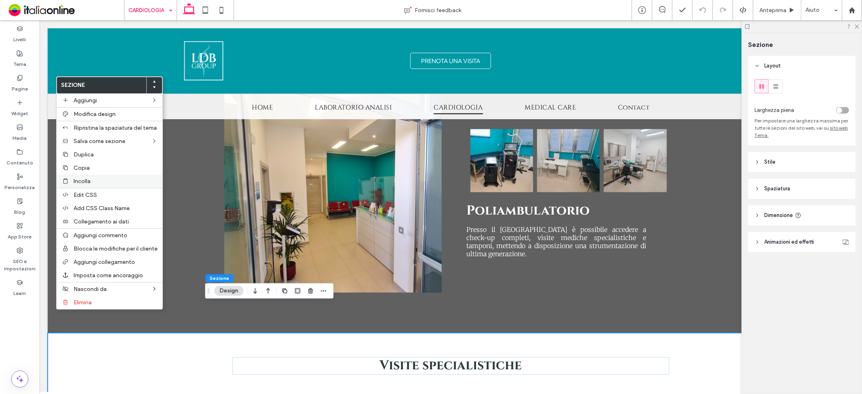
click at [90, 179] on label "Incolla" at bounding box center [116, 181] width 84 height 7
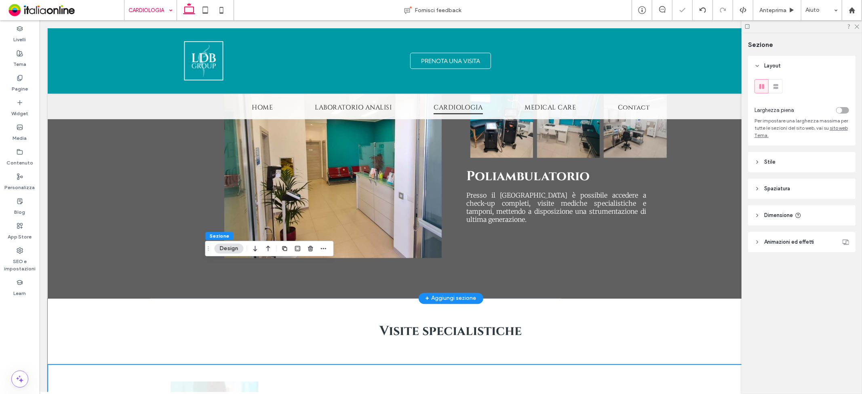
scroll to position [1342, 0]
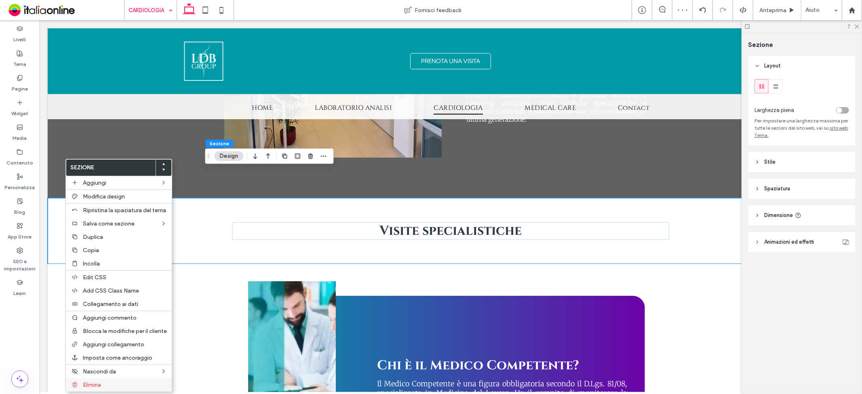
click at [107, 384] on label "Elimina" at bounding box center [125, 384] width 84 height 7
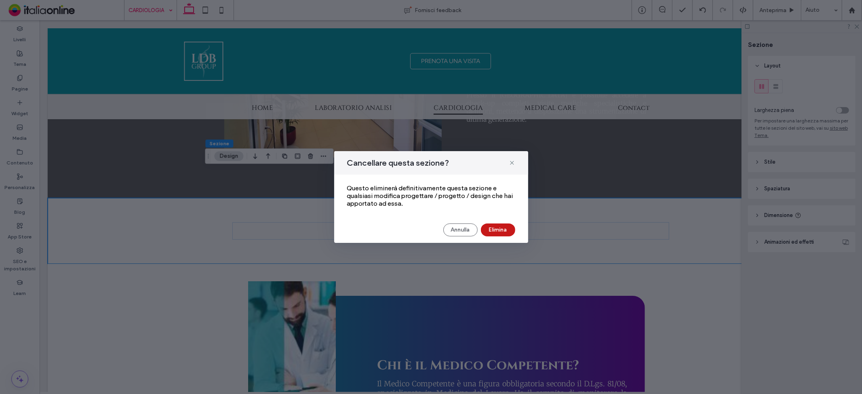
click at [498, 232] on button "Elimina" at bounding box center [498, 229] width 34 height 13
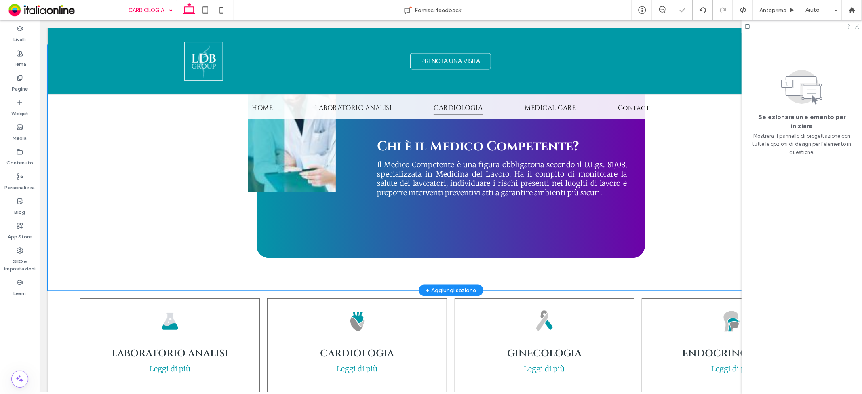
scroll to position [1521, 0]
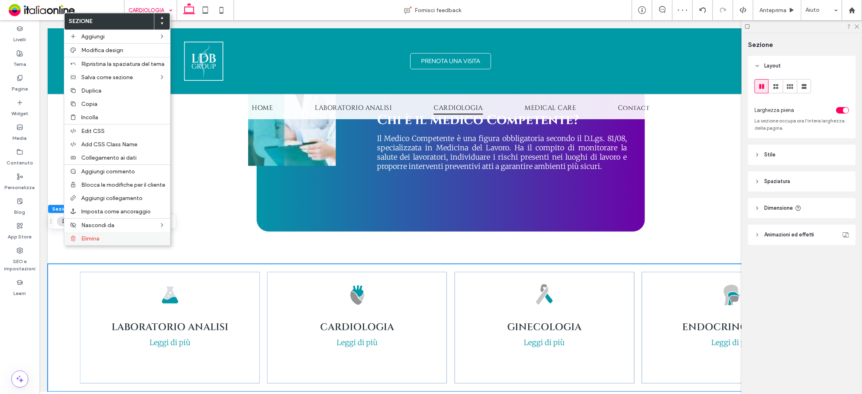
click at [88, 237] on span "Elimina" at bounding box center [90, 238] width 18 height 7
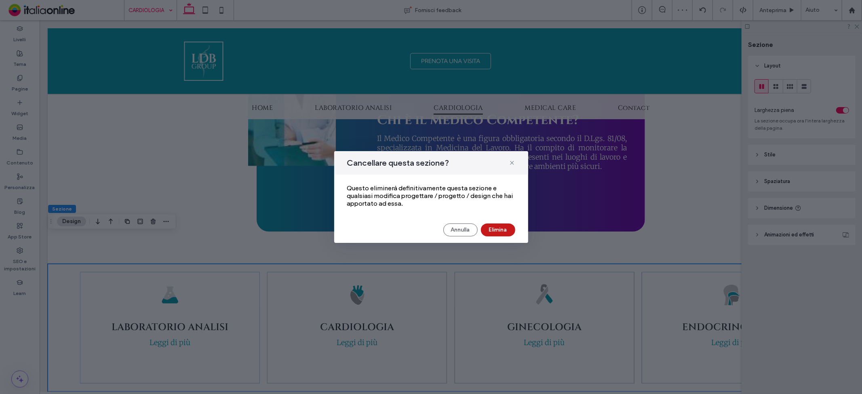
click at [492, 229] on button "Elimina" at bounding box center [498, 229] width 34 height 13
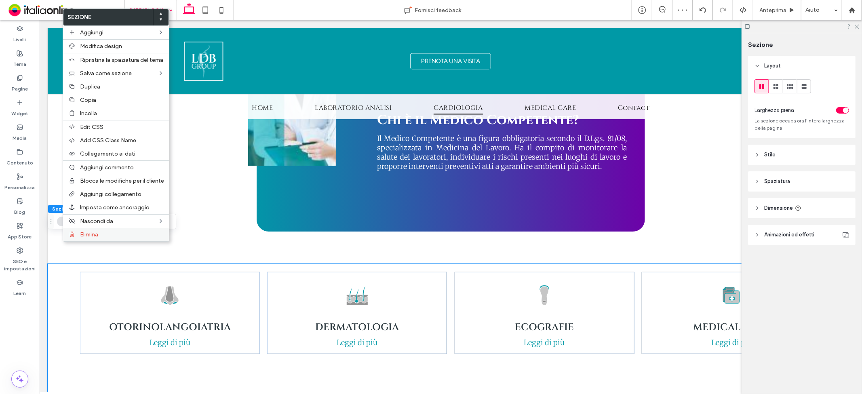
click at [111, 231] on label "Elimina" at bounding box center [122, 234] width 84 height 7
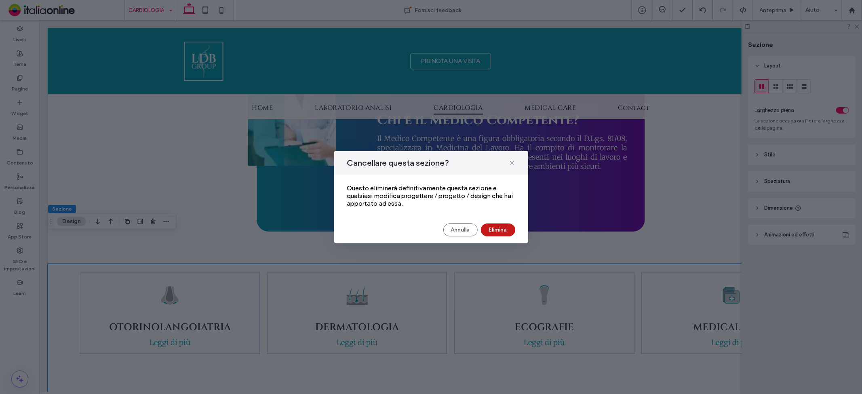
drag, startPoint x: 495, startPoint y: 228, endPoint x: 604, endPoint y: 258, distance: 112.6
click at [495, 228] on button "Elimina" at bounding box center [498, 229] width 34 height 13
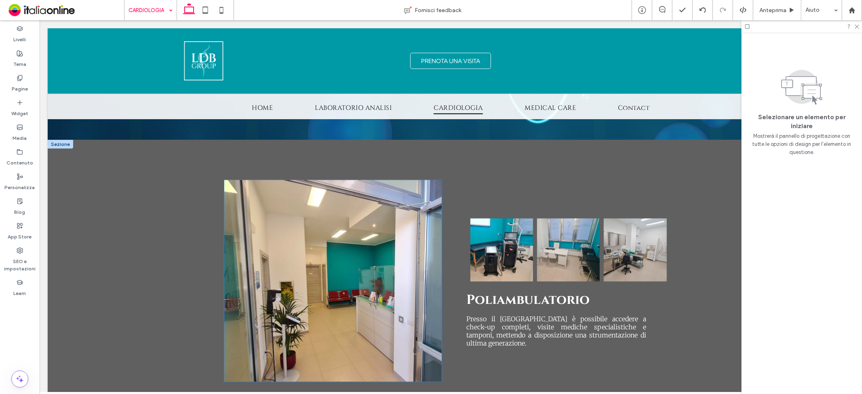
scroll to position [1117, 0]
click at [534, 217] on li "Button" at bounding box center [567, 250] width 67 height 67
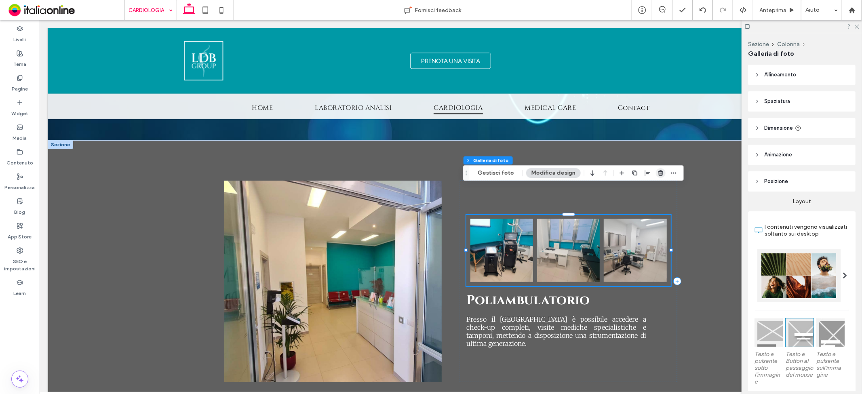
click at [657, 175] on icon "button" at bounding box center [660, 173] width 6 height 6
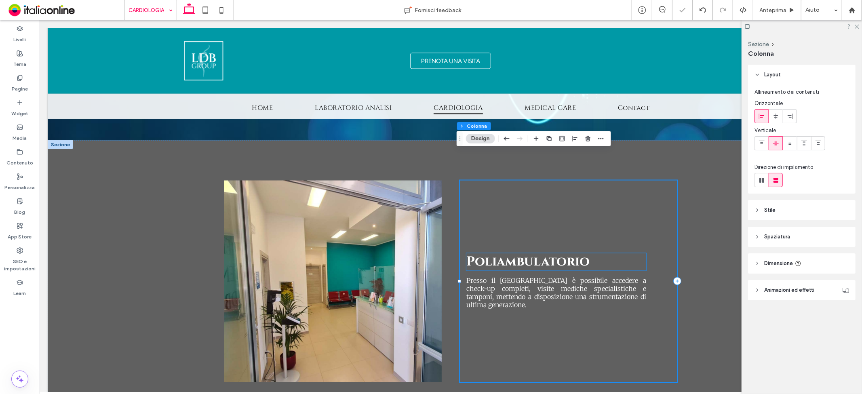
click at [521, 253] on span "Poliambulatorio" at bounding box center [527, 261] width 123 height 17
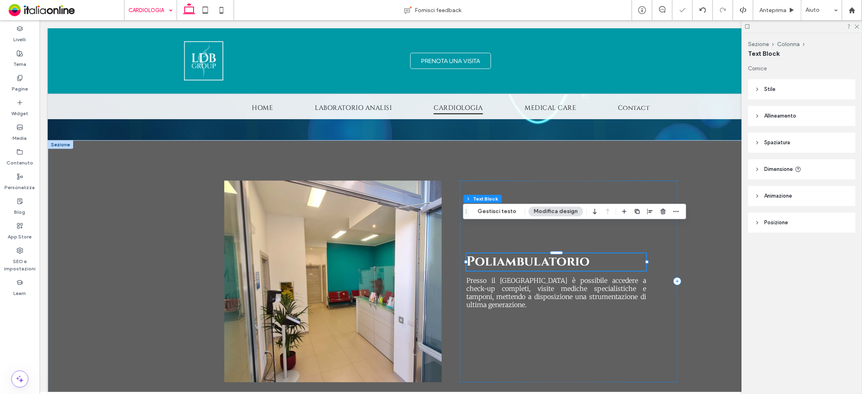
click at [636, 210] on span "button" at bounding box center [637, 211] width 10 height 10
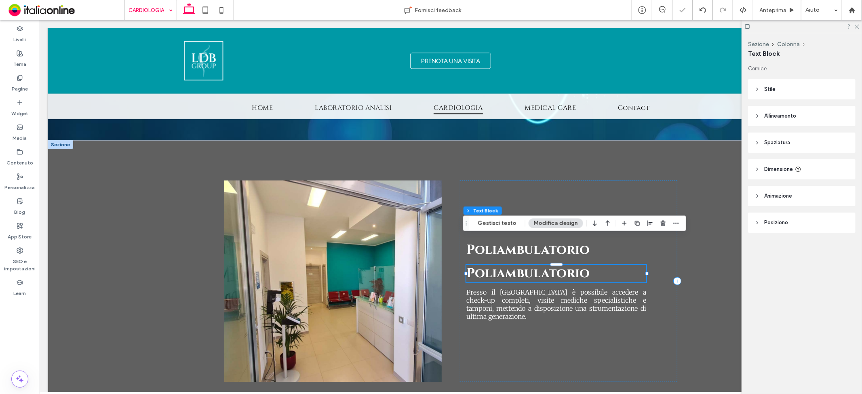
click at [522, 265] on span "Poliambulatorio" at bounding box center [527, 273] width 123 height 17
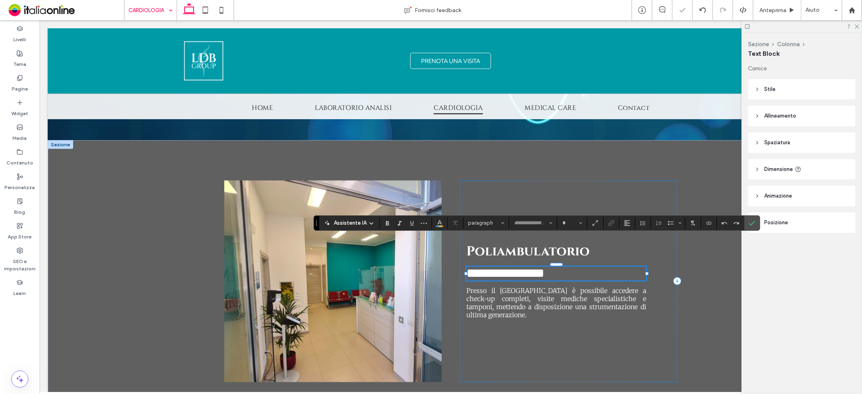
type input "**********"
type input "**"
click at [522, 267] on span "**********" at bounding box center [505, 273] width 78 height 13
click at [523, 267] on span "**********" at bounding box center [505, 273] width 78 height 13
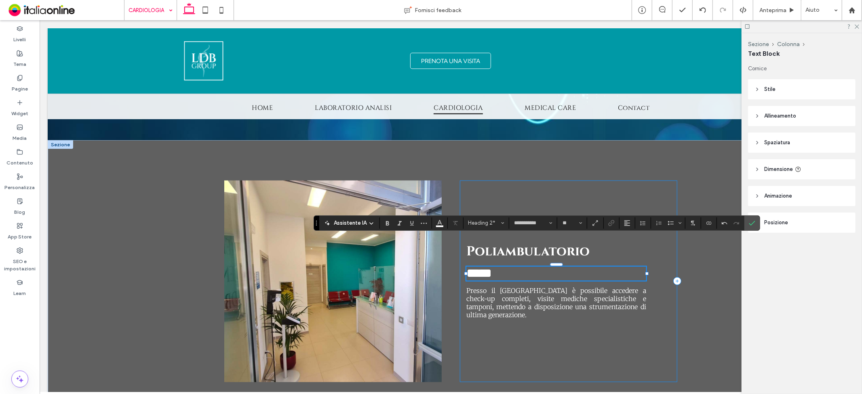
click at [510, 195] on div "Poliambulatorio ***** Presso il LDB Medical Center è possibile accedere a check…" at bounding box center [567, 281] width 217 height 202
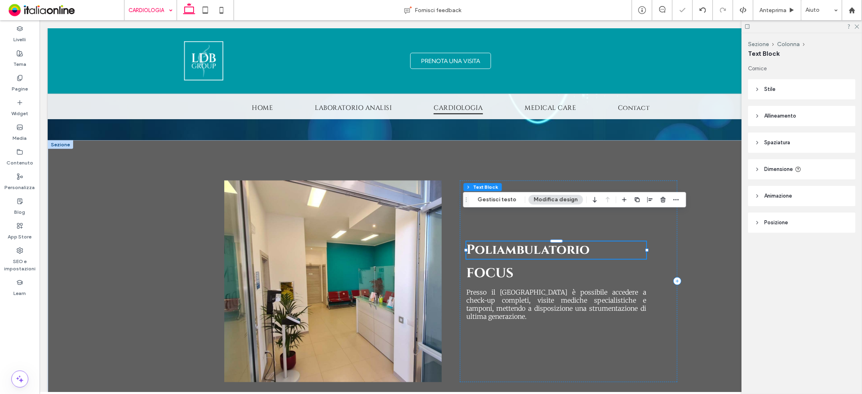
click at [504, 241] on span "Poliambulatorio" at bounding box center [527, 249] width 123 height 17
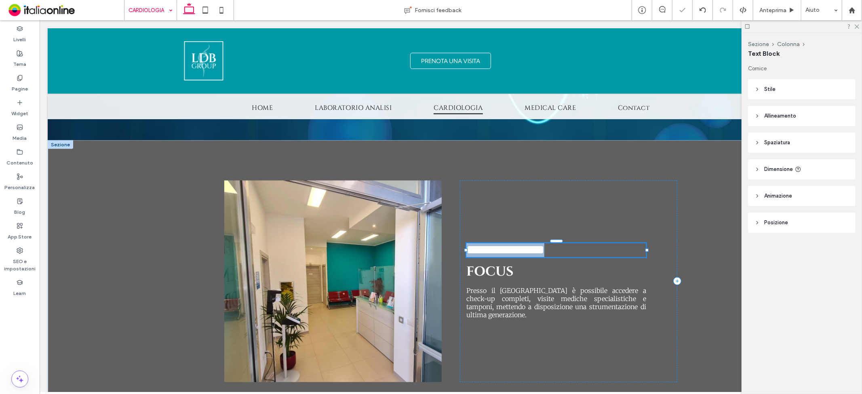
type input "**********"
type input "**"
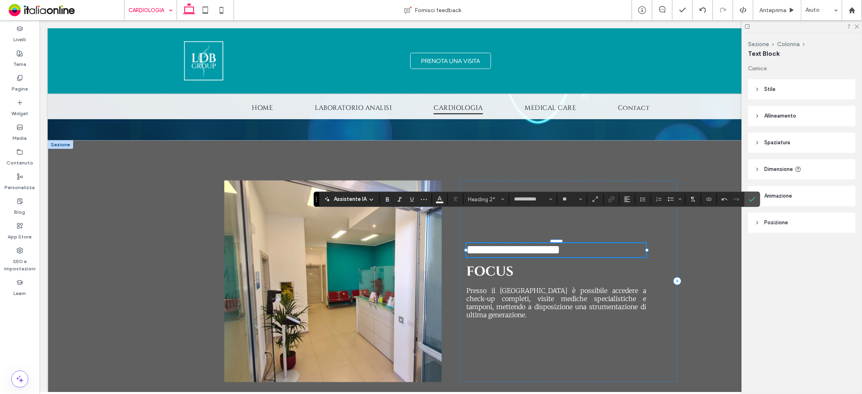
click at [502, 243] on span "**********" at bounding box center [513, 249] width 94 height 13
click at [485, 199] on span "Heading 2*" at bounding box center [484, 199] width 32 height 6
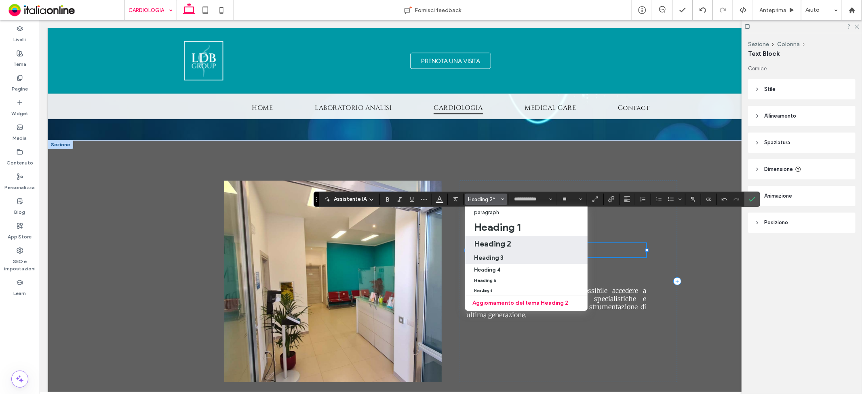
click at [506, 257] on div "Heading 3" at bounding box center [526, 258] width 105 height 8
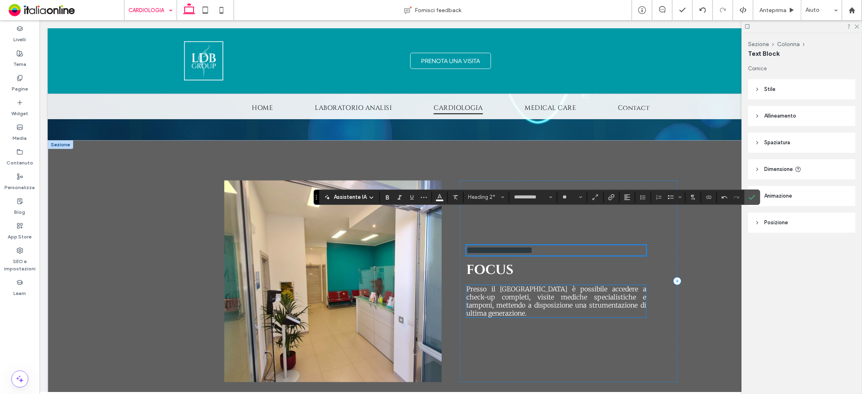
type input "**********"
type input "**"
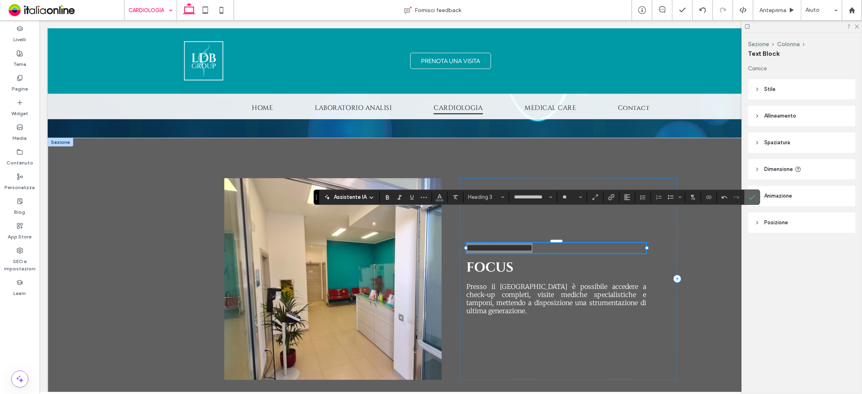
click at [753, 196] on icon "Conferma" at bounding box center [752, 197] width 6 height 6
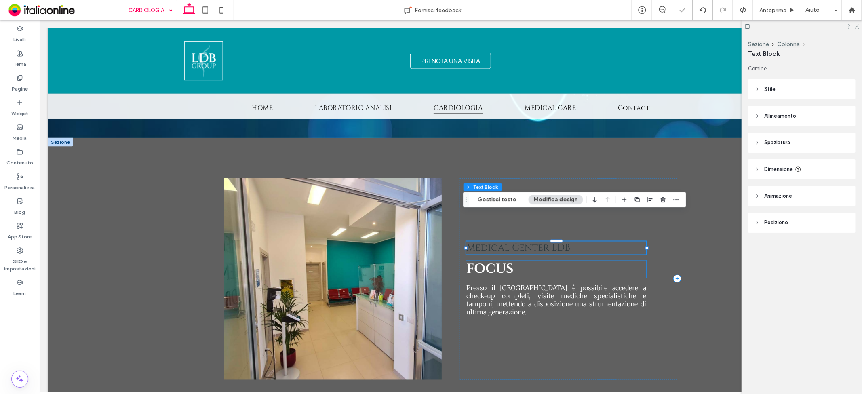
click at [503, 260] on span "FOCUS" at bounding box center [489, 268] width 47 height 17
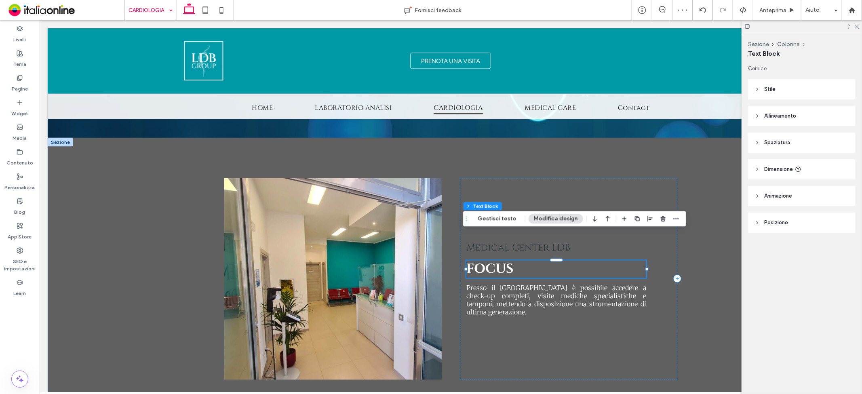
click at [503, 260] on span "FOCUS" at bounding box center [489, 268] width 47 height 17
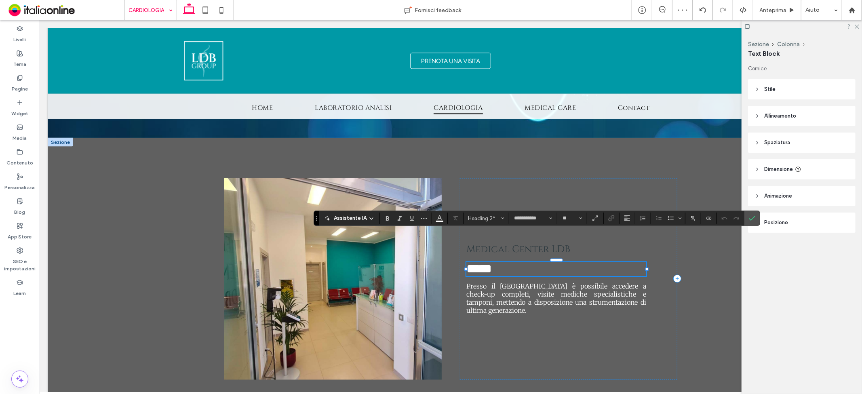
click at [510, 262] on h2 "*****" at bounding box center [556, 269] width 180 height 14
click at [437, 220] on icon "Colore" at bounding box center [439, 217] width 6 height 6
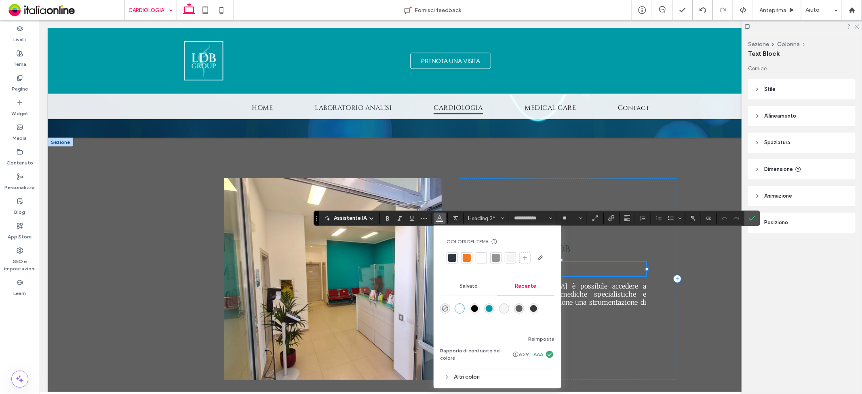
drag, startPoint x: 474, startPoint y: 309, endPoint x: 515, endPoint y: 209, distance: 108.3
click at [474, 309] on div "rgba(0, 0, 0, 1)" at bounding box center [474, 308] width 7 height 7
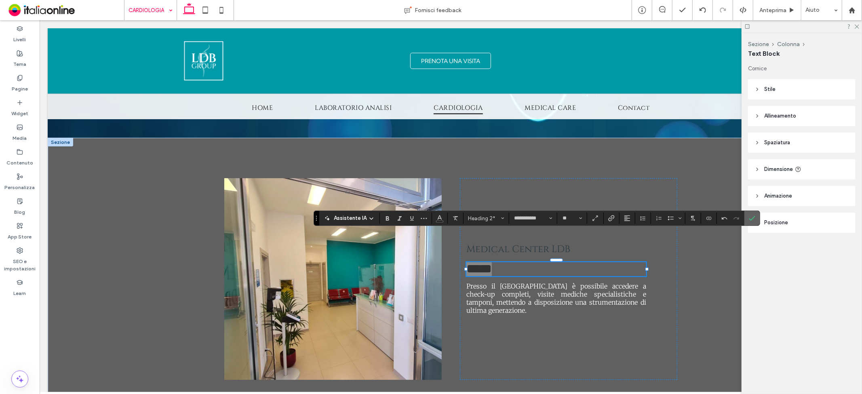
click at [750, 222] on span "Conferma" at bounding box center [751, 218] width 4 height 15
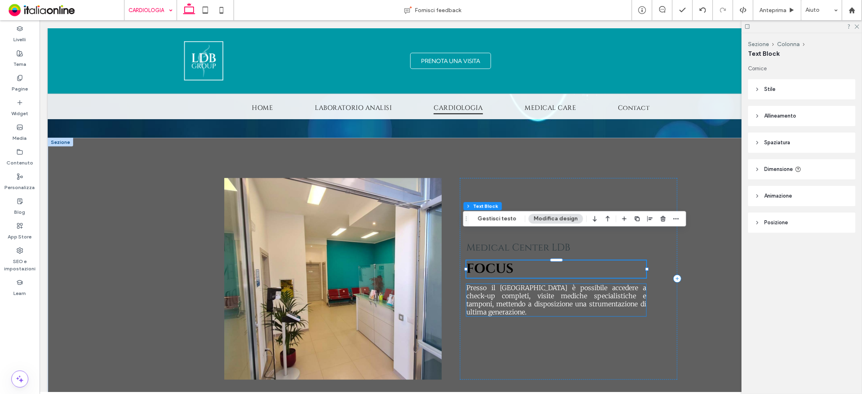
click at [486, 284] on span "Presso il LDB Medical Center è possibile accedere a check-up completi, visite m…" at bounding box center [556, 300] width 180 height 32
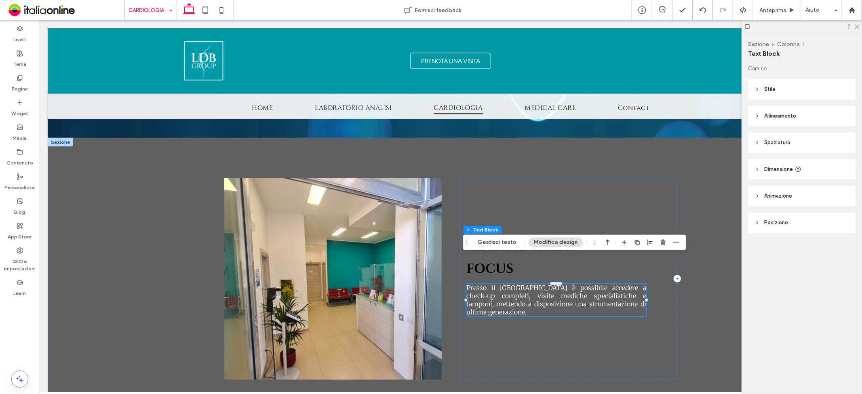
click at [486, 284] on span "Presso il LDB Medical Center è possibile accedere a check-up completi, visite m…" at bounding box center [556, 300] width 180 height 32
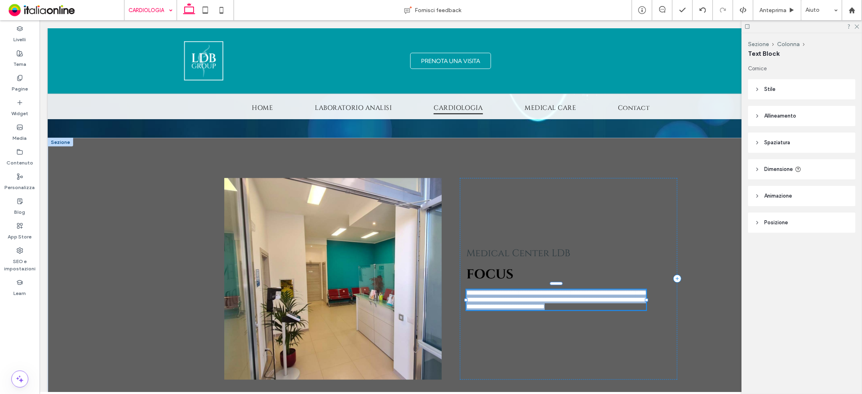
type input "**********"
type input "**"
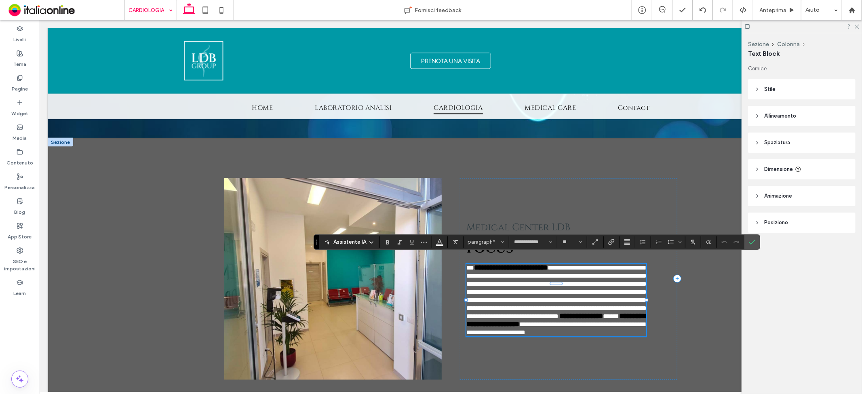
type input "**********"
type input "**"
type input "**********"
click at [486, 265] on span "**********" at bounding box center [557, 292] width 183 height 55
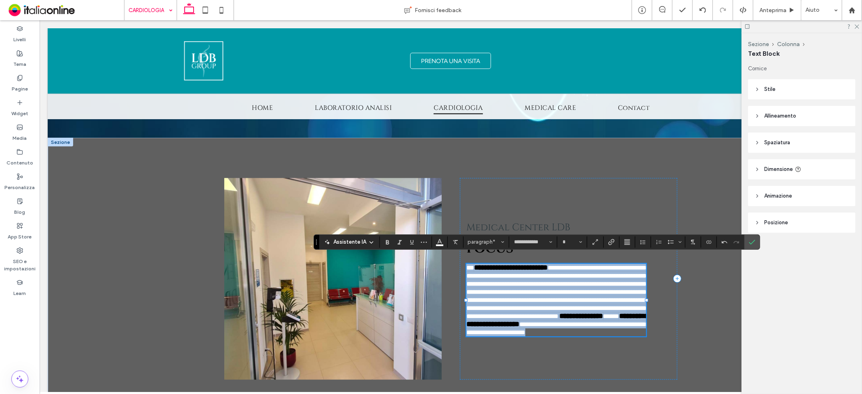
click at [486, 265] on span "**********" at bounding box center [557, 292] width 183 height 55
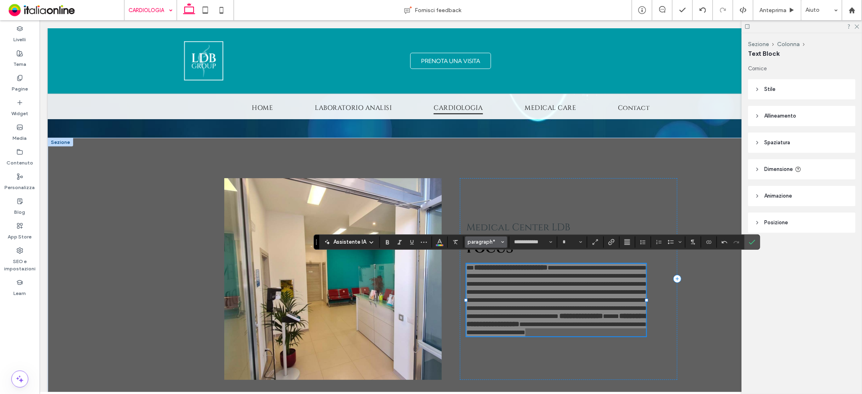
click at [477, 242] on span "paragraph*" at bounding box center [484, 242] width 32 height 6
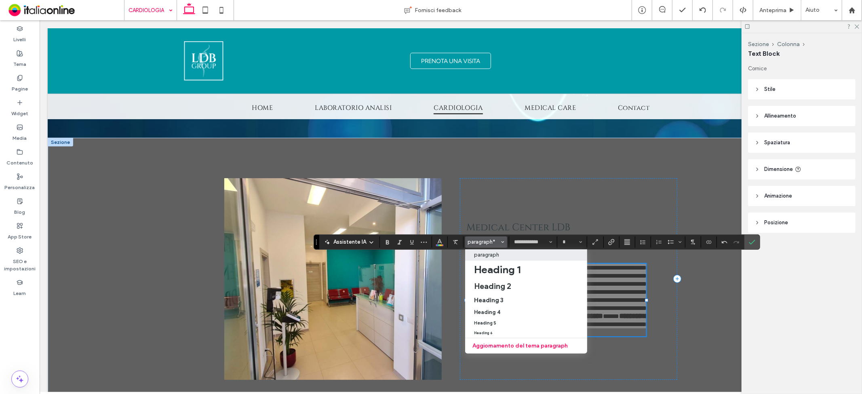
click at [490, 255] on p "paragraph" at bounding box center [486, 255] width 25 height 6
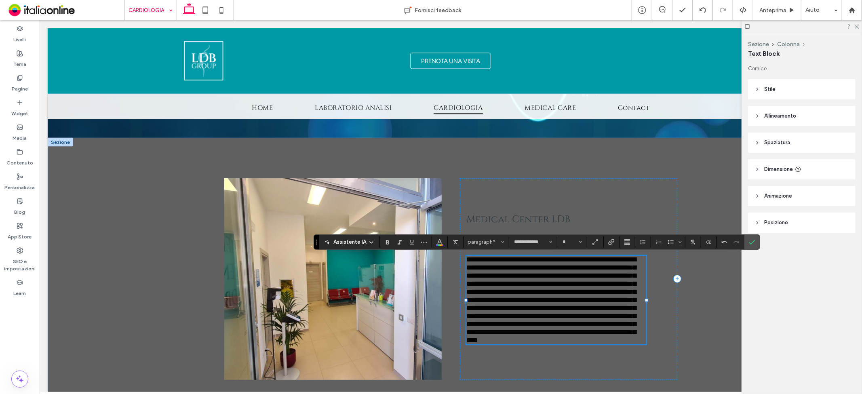
type input "**"
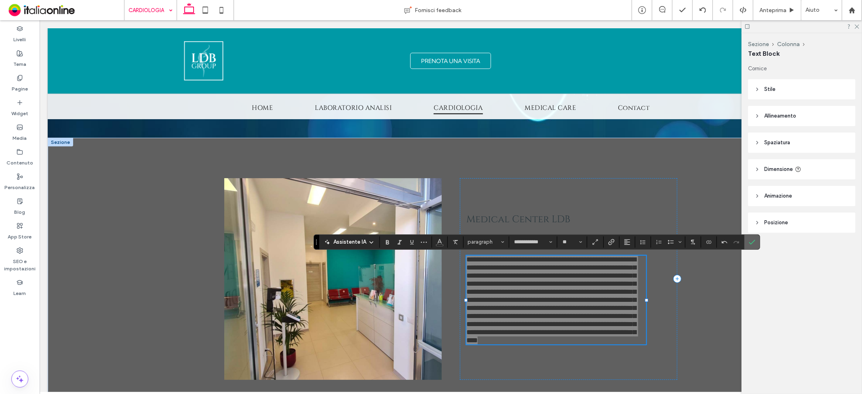
click at [755, 242] on label "Conferma" at bounding box center [752, 242] width 12 height 15
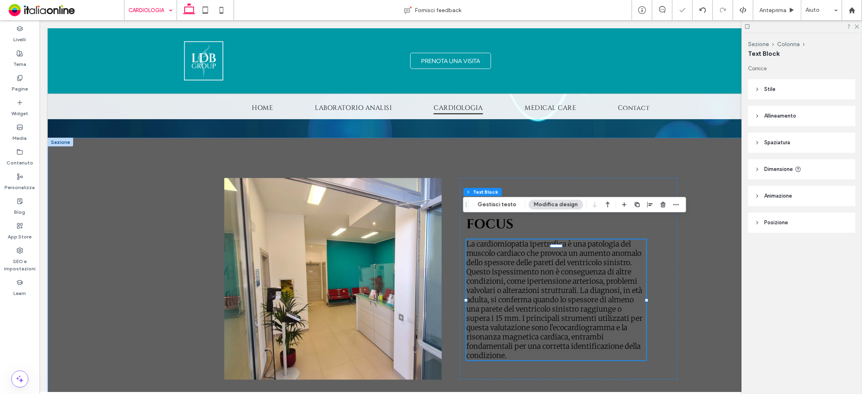
click at [158, 160] on div "Medical Center LDB FOCUS La cardiomiopatia ipertrofica è una patologia del musc…" at bounding box center [450, 278] width 806 height 282
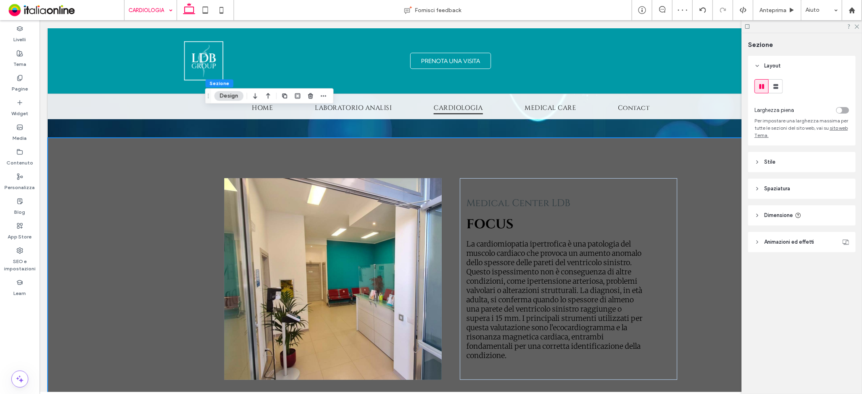
drag, startPoint x: 801, startPoint y: 160, endPoint x: 807, endPoint y: 162, distance: 6.3
click at [802, 160] on header "Stile" at bounding box center [801, 162] width 107 height 20
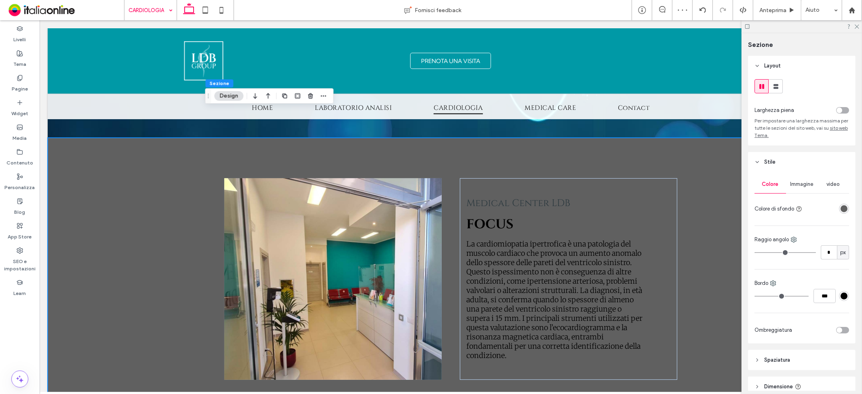
click at [840, 207] on div "rgba(96, 96, 96, 1)" at bounding box center [843, 208] width 7 height 7
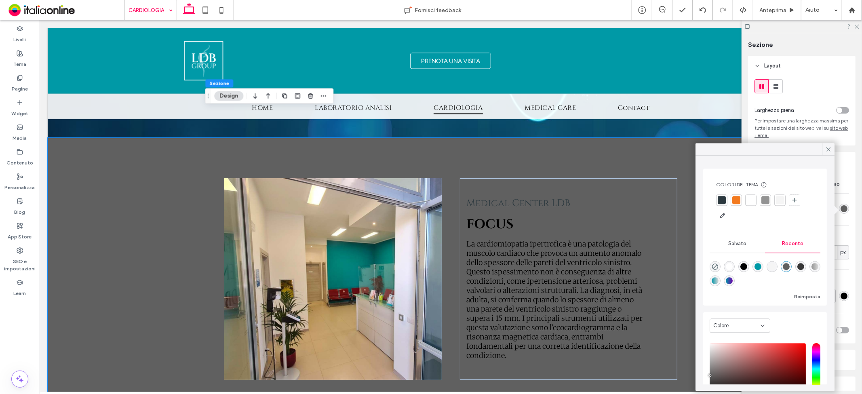
click at [730, 267] on div "rgba(255, 255, 255, 1)" at bounding box center [729, 266] width 7 height 7
type input "*******"
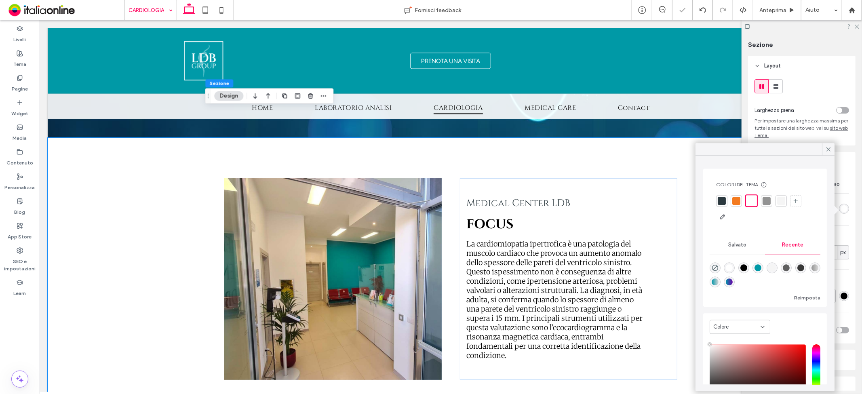
click at [842, 191] on div "video" at bounding box center [833, 184] width 32 height 18
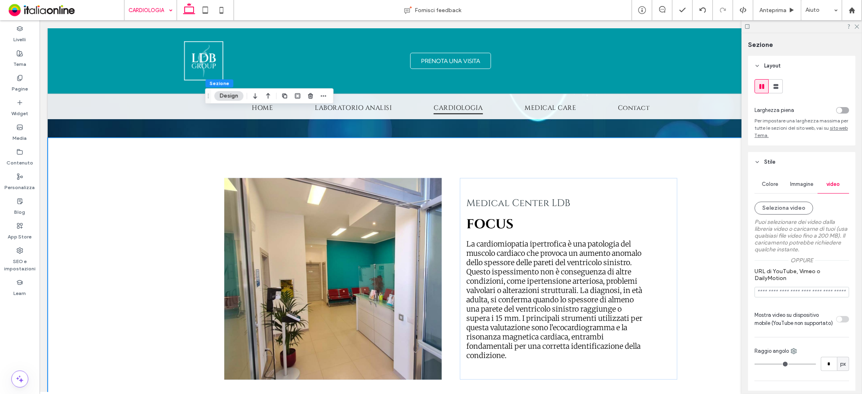
click at [149, 137] on div "Medical Center LDB FOCUS La cardiomiopatia ipertrofica è una patologia del musc…" at bounding box center [450, 278] width 806 height 282
click at [792, 184] on span "Immagine" at bounding box center [801, 184] width 23 height 6
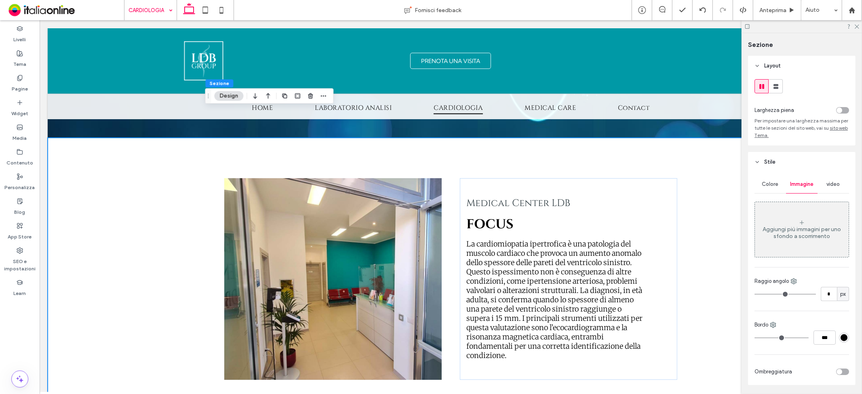
click at [761, 227] on div "Aggiungi più immagini per uno sfondo a scorrimento" at bounding box center [802, 229] width 94 height 53
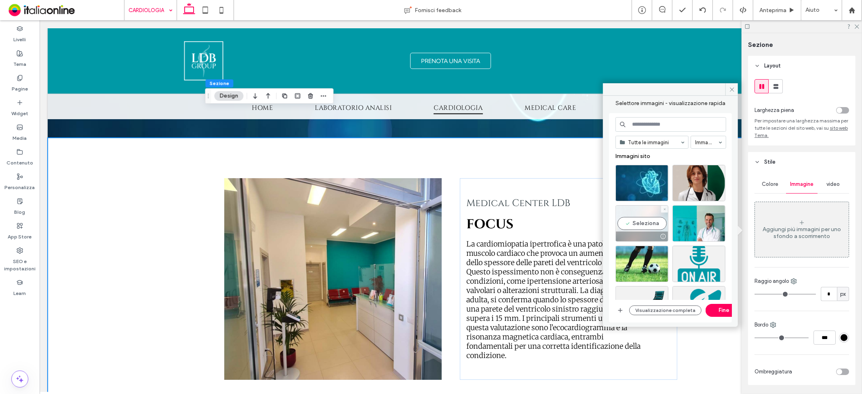
click at [646, 229] on div "Seleziona" at bounding box center [641, 223] width 53 height 36
click at [722, 313] on button "Fine" at bounding box center [723, 310] width 36 height 13
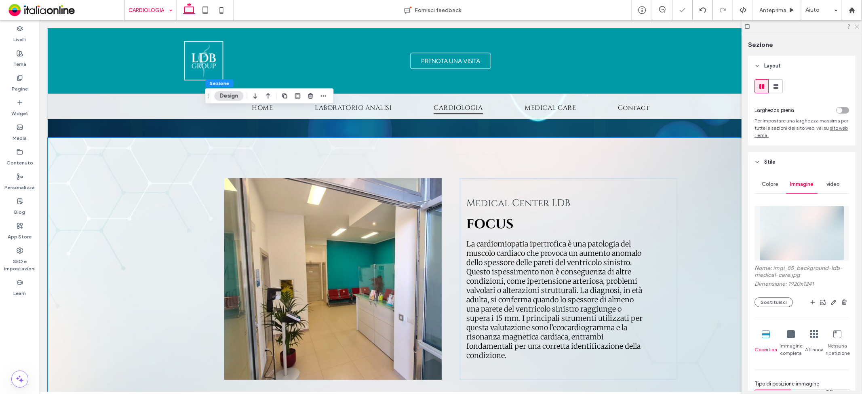
click at [858, 25] on use at bounding box center [856, 27] width 4 height 4
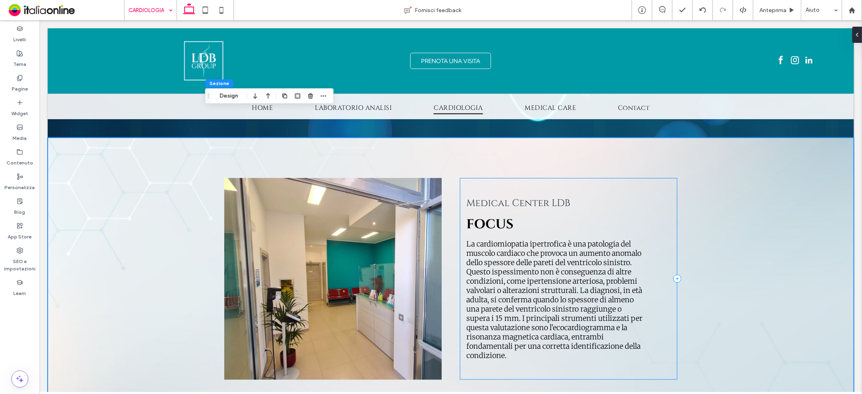
click at [493, 178] on div "Medical Center LDB FOCUS La cardiomiopatia ipertrofica è una patologia del musc…" at bounding box center [567, 279] width 217 height 202
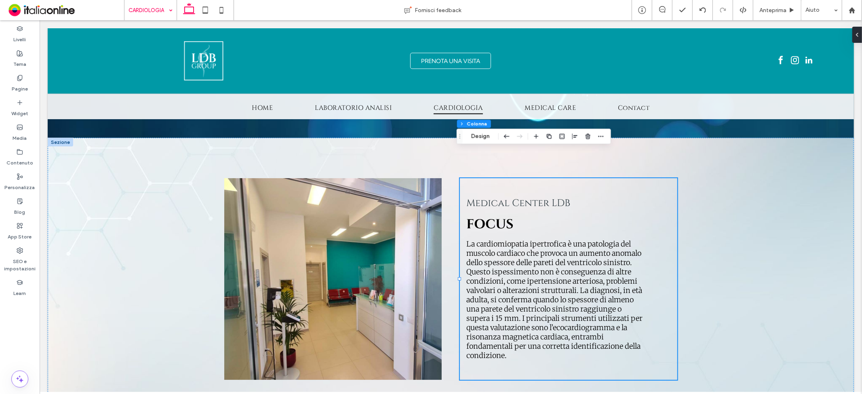
drag, startPoint x: 536, startPoint y: 135, endPoint x: 530, endPoint y: 137, distance: 5.6
click at [536, 135] on use "button" at bounding box center [536, 136] width 4 height 4
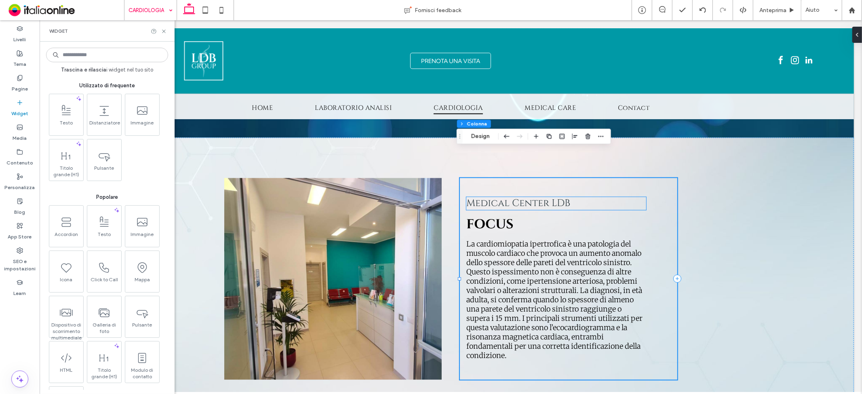
click at [529, 197] on span "Medical Center LDB" at bounding box center [518, 203] width 104 height 13
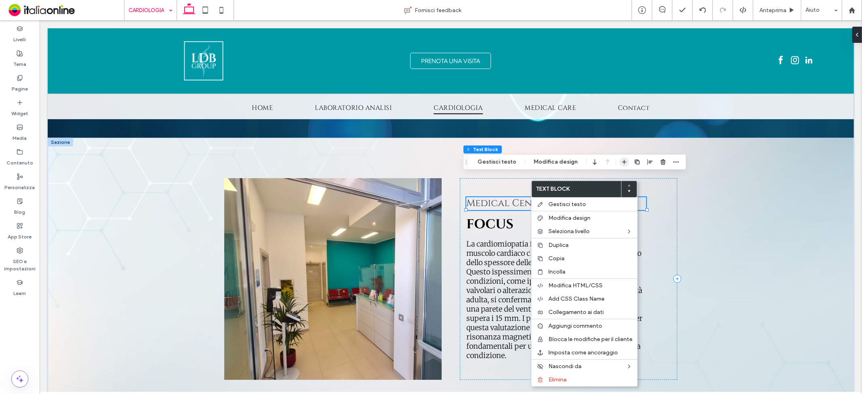
click at [619, 162] on span "button" at bounding box center [624, 162] width 10 height 10
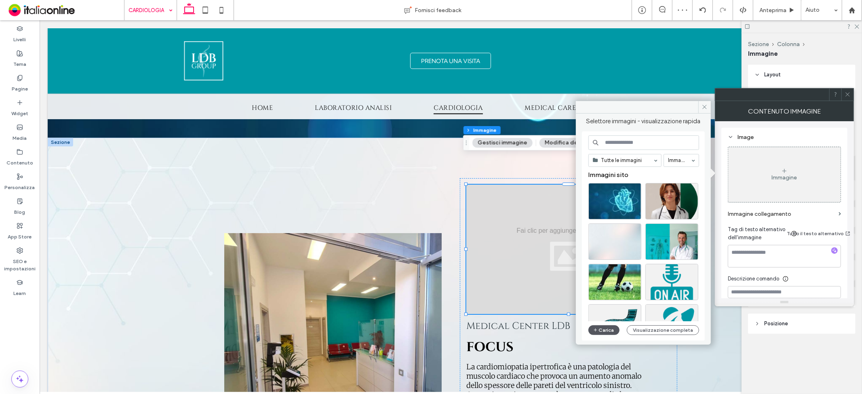
click at [600, 329] on button "Carica" at bounding box center [604, 330] width 32 height 10
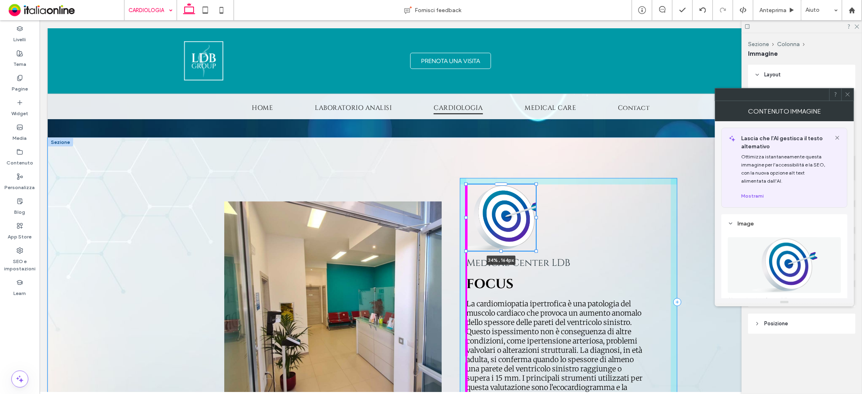
drag, startPoint x: 665, startPoint y: 284, endPoint x: 515, endPoint y: 207, distance: 168.9
click at [531, 252] on div "34% , 164px Medical Center LDB FOCUS La cardiomiopatia ipertrofica è una patolo…" at bounding box center [450, 301] width 485 height 329
type input "**"
type input "****"
type input "***"
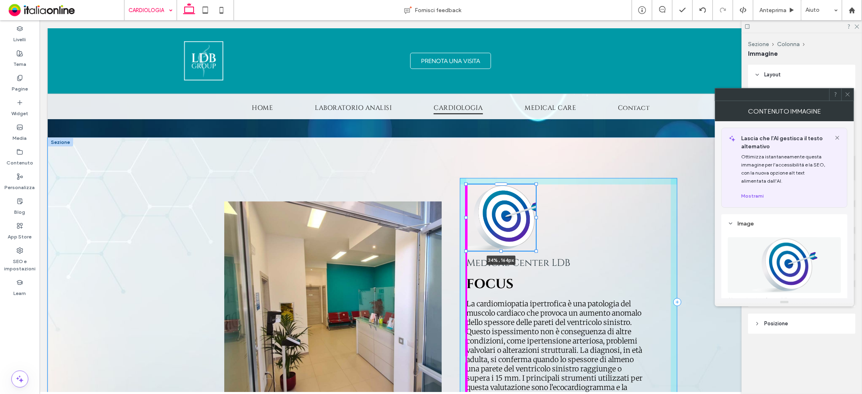
type input "***"
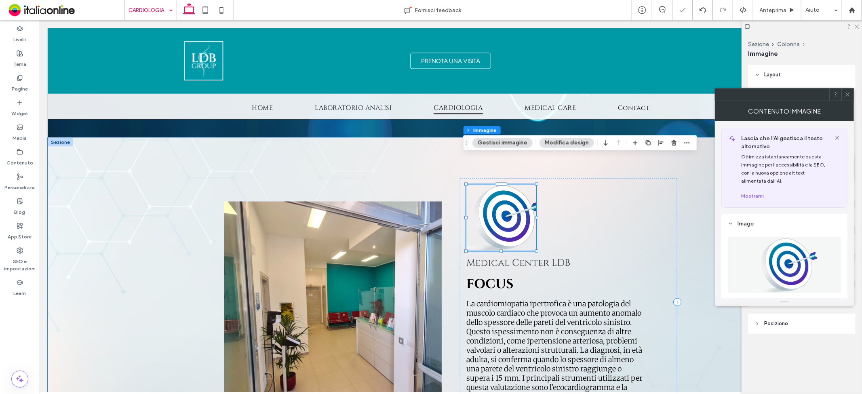
click at [508, 191] on img at bounding box center [501, 217] width 70 height 66
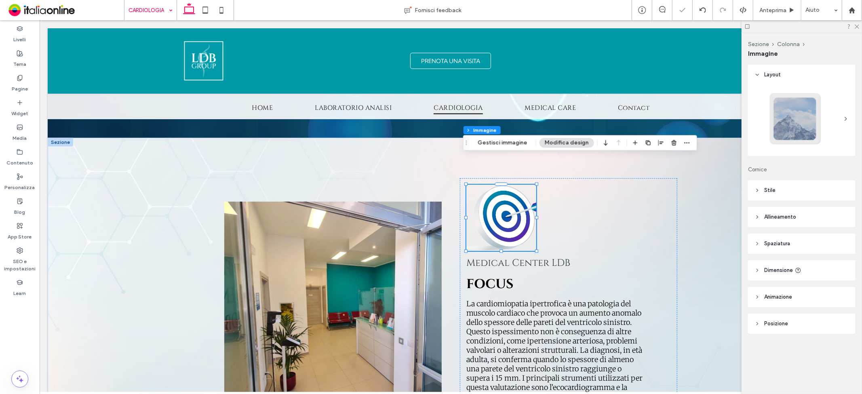
click at [801, 187] on header "Stile" at bounding box center [801, 190] width 107 height 20
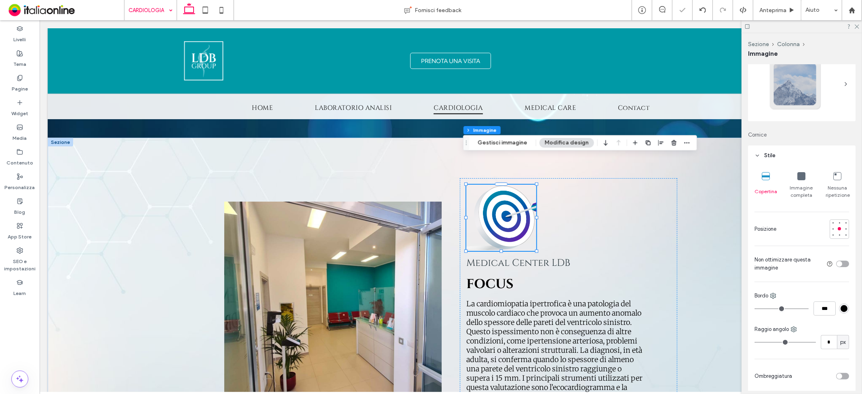
scroll to position [90, 0]
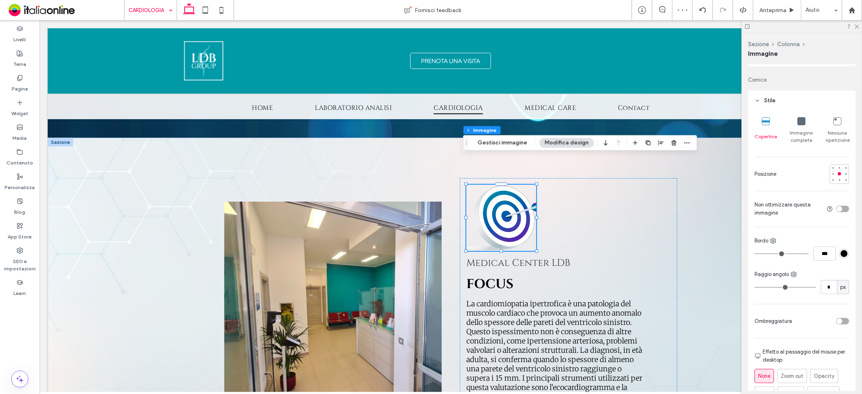
click at [799, 124] on icon at bounding box center [801, 121] width 8 height 8
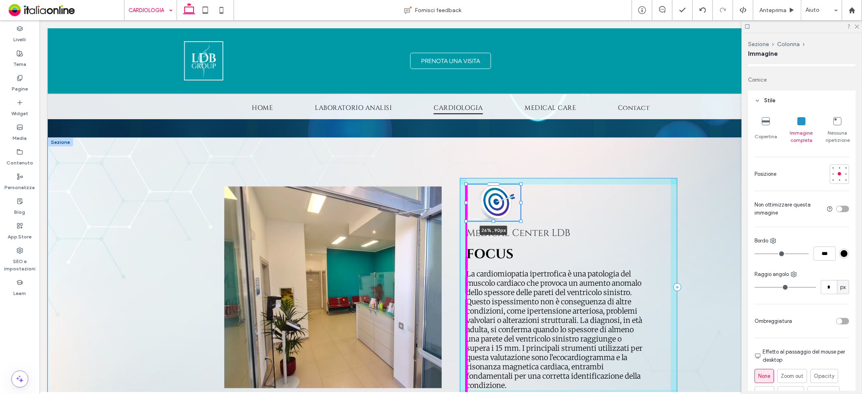
drag, startPoint x: 532, startPoint y: 222, endPoint x: 509, endPoint y: 199, distance: 32.6
click at [516, 207] on div "26% , 90px Medical Center LDB FOCUS La cardiomiopatia ipertrofica è una patolog…" at bounding box center [450, 286] width 485 height 299
type input "**"
type input "****"
type input "**"
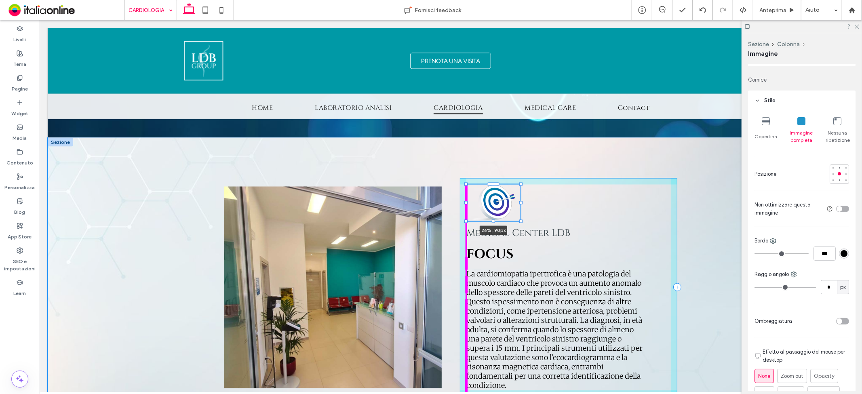
type input "**"
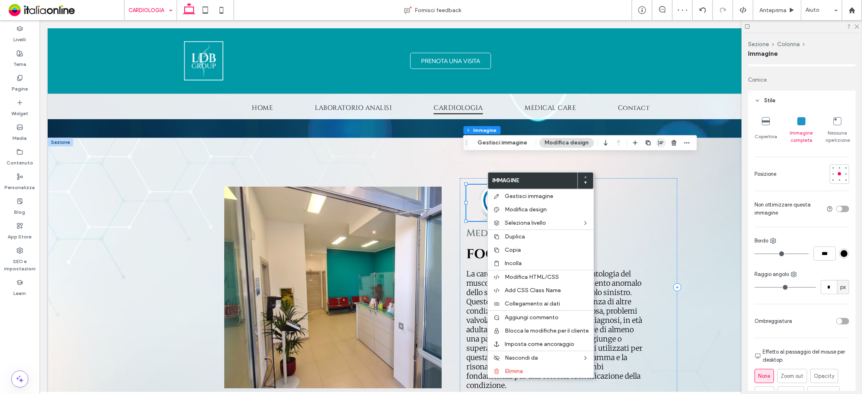
click at [658, 144] on icon "button" at bounding box center [661, 142] width 6 height 6
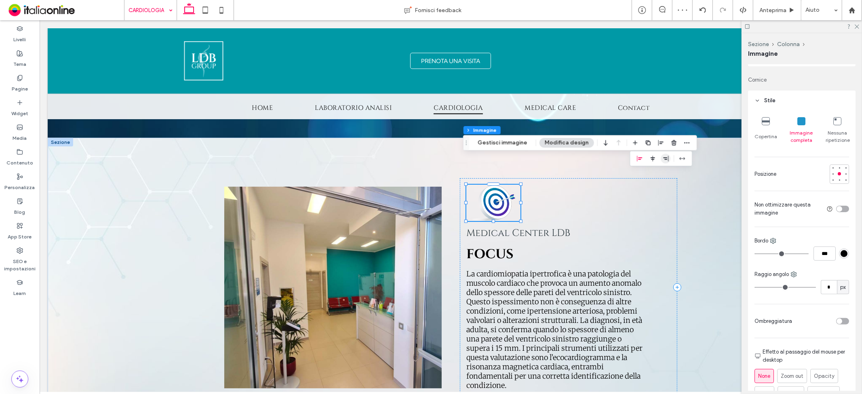
click at [662, 158] on icon "flex-end" at bounding box center [665, 158] width 6 height 6
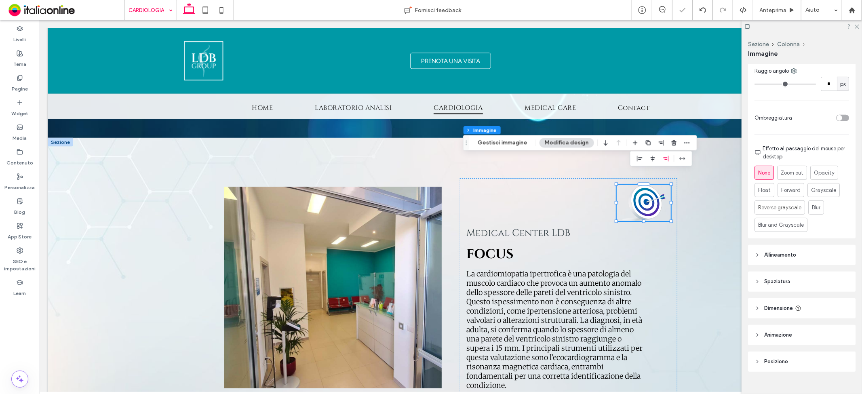
scroll to position [306, 0]
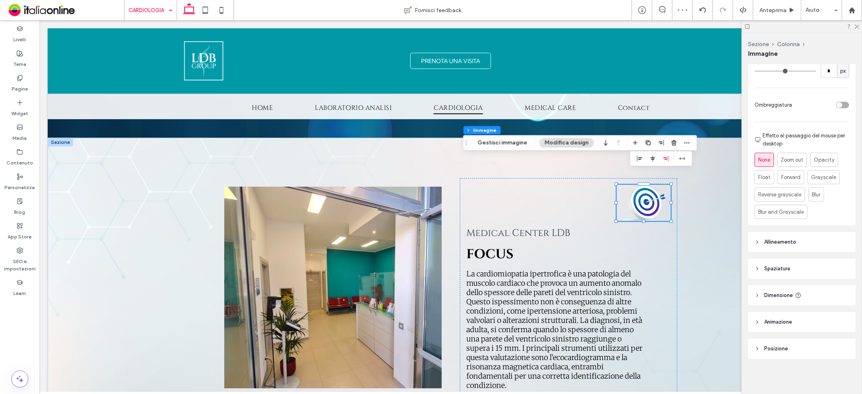
click at [787, 267] on span "Spaziatura" at bounding box center [777, 269] width 26 height 8
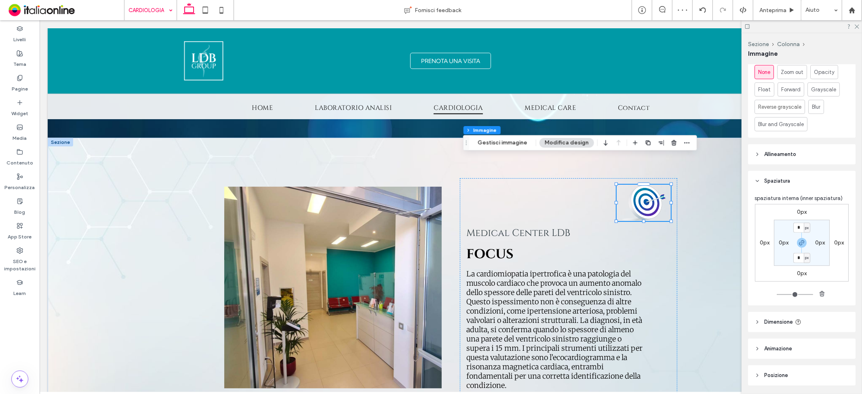
scroll to position [396, 0]
click at [797, 271] on label "0px" at bounding box center [802, 270] width 10 height 7
click at [799, 239] on icon "button" at bounding box center [801, 240] width 6 height 6
click at [798, 271] on input "*" at bounding box center [798, 271] width 11 height 10
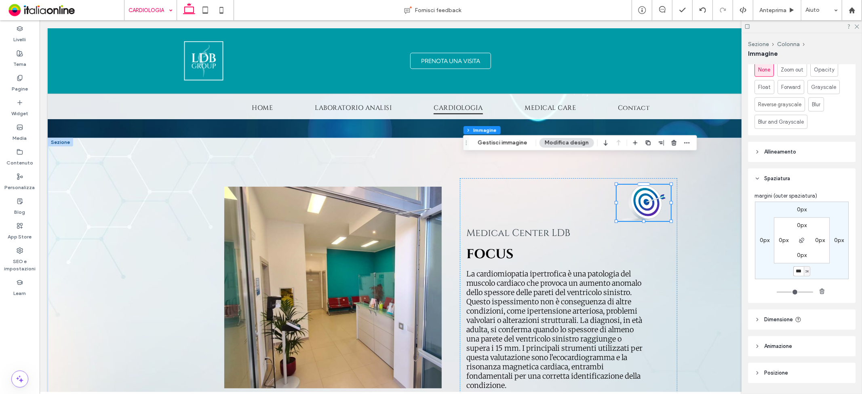
type input "***"
click at [826, 273] on div "0px 0px *** px 0px 0px 0px 0px 0px" at bounding box center [802, 241] width 94 height 78
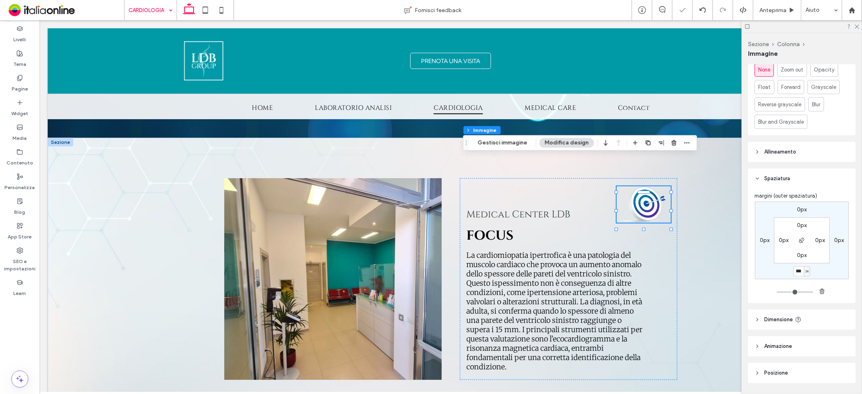
type input "*"
click at [797, 273] on input "***" at bounding box center [798, 271] width 11 height 10
type input "***"
click at [830, 267] on div "0px 0px *** px 0px 0px 0px 0px 0px" at bounding box center [802, 241] width 94 height 78
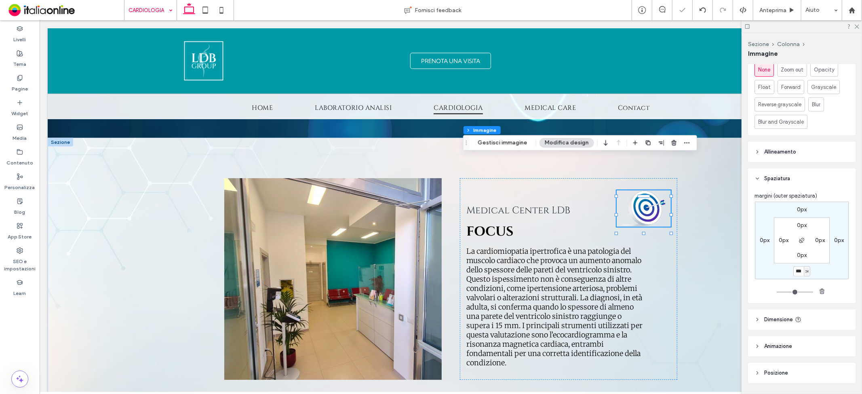
click at [762, 239] on label "0px" at bounding box center [764, 240] width 10 height 7
type input "*"
click at [798, 240] on icon "button" at bounding box center [801, 240] width 6 height 6
click at [761, 242] on input "*" at bounding box center [761, 241] width 11 height 10
type input "***"
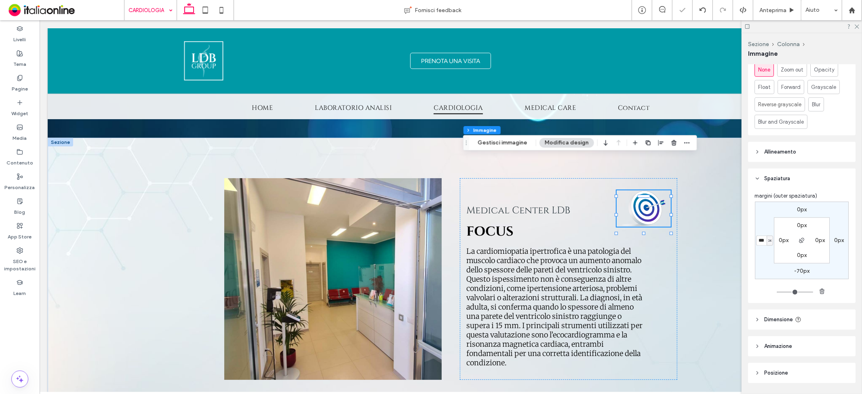
click at [758, 224] on div "0px 0px -70px *** px 0px 0px 0px 0px" at bounding box center [802, 241] width 94 height 78
type input "*"
click at [767, 227] on div "0px 0px -70px *** px 0px 0px 0px 0px" at bounding box center [802, 241] width 94 height 78
click at [692, 215] on div "26% , 90px Medical Center LDB FOCUS La cardiomiopatia ipertrofica è una patolog…" at bounding box center [450, 278] width 806 height 282
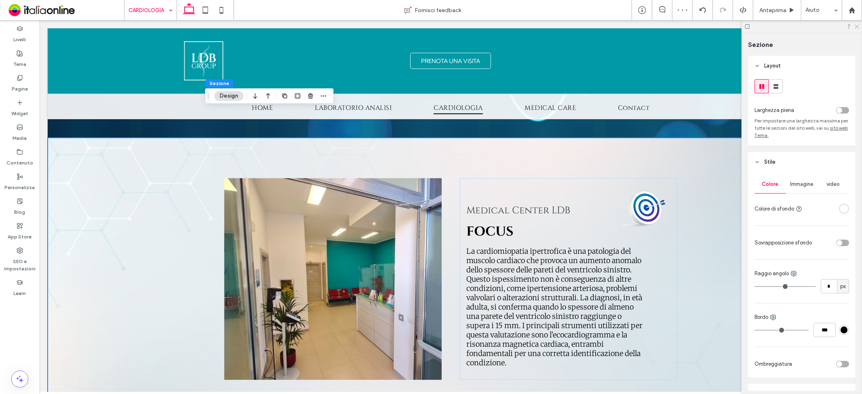
click at [858, 26] on div at bounding box center [801, 26] width 120 height 13
drag, startPoint x: 223, startPoint y: 11, endPoint x: 339, endPoint y: 28, distance: 117.7
click at [223, 11] on use at bounding box center [221, 10] width 4 height 6
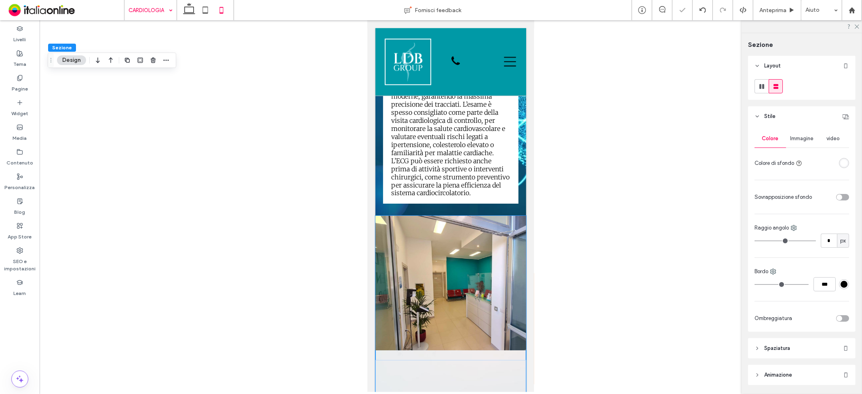
type input "*"
type input "**"
type input "*"
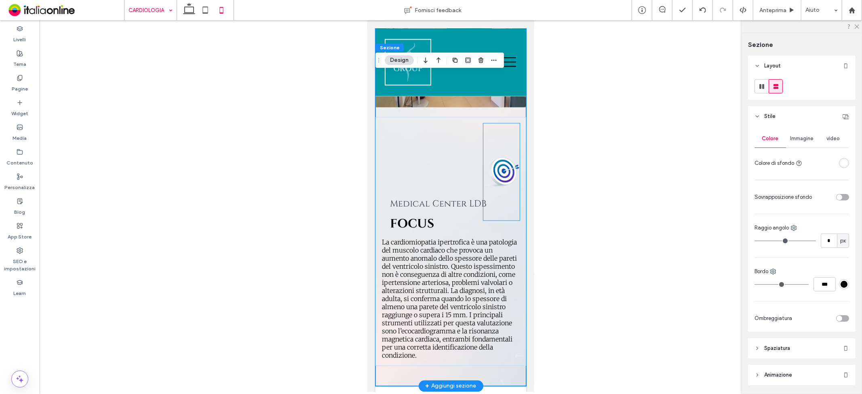
click at [496, 187] on img at bounding box center [501, 171] width 36 height 97
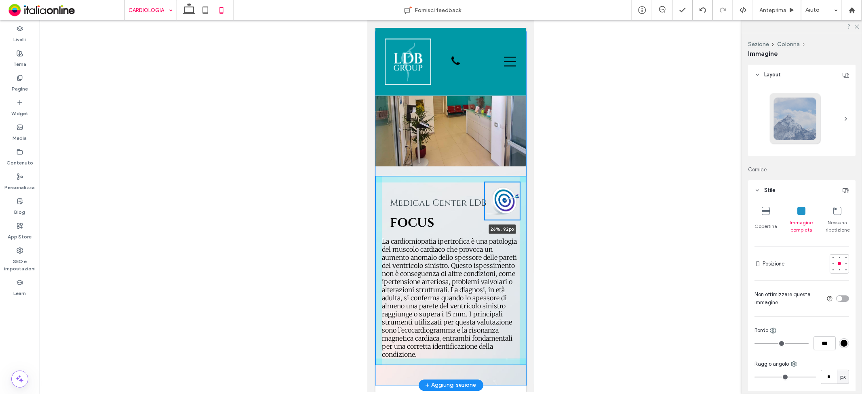
scroll to position [1302, 0]
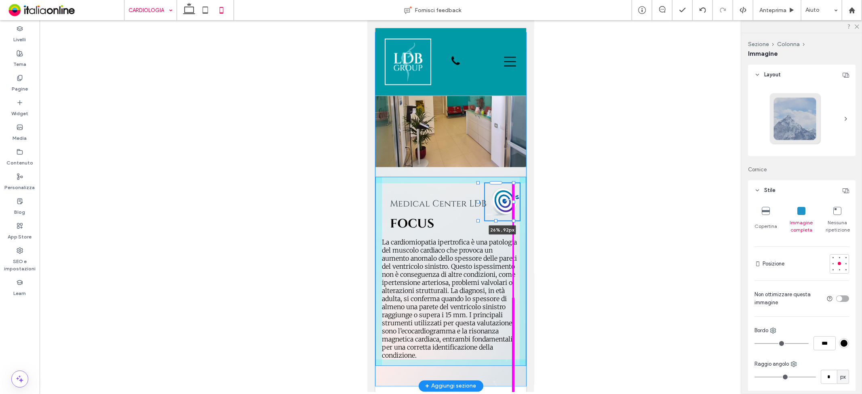
drag, startPoint x: 513, startPoint y: 253, endPoint x: 913, endPoint y: 271, distance: 400.8
click at [511, 223] on div "26% , 92px Medical Center LDB FOCUS La cardiomiopatia ipertrofica è una patolog…" at bounding box center [450, 208] width 151 height 353
type input "**"
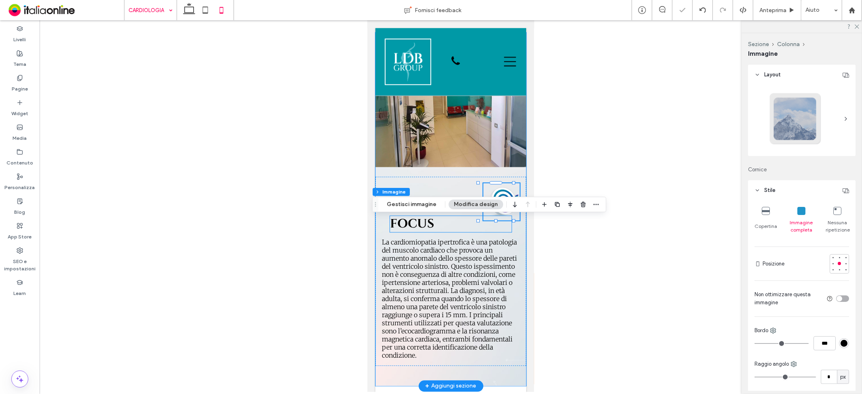
click at [452, 232] on h2 "FOCUS" at bounding box center [449, 224] width 121 height 16
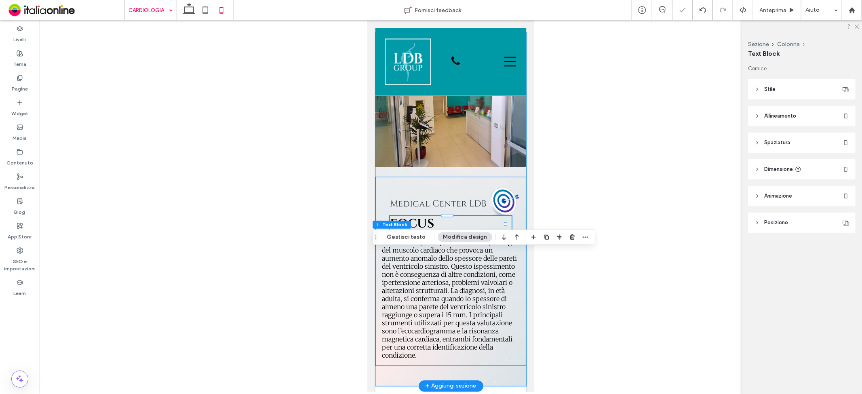
drag, startPoint x: 439, startPoint y: 215, endPoint x: 493, endPoint y: 231, distance: 56.6
click at [439, 215] on div "Medical Center LDB FOCUS La cardiomiopatia ipertrofica è una patologia del musc…" at bounding box center [450, 271] width 151 height 189
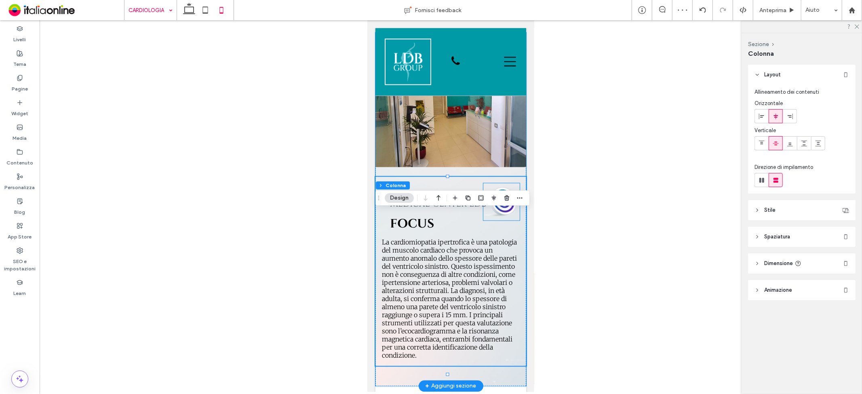
click at [504, 220] on img at bounding box center [501, 201] width 36 height 37
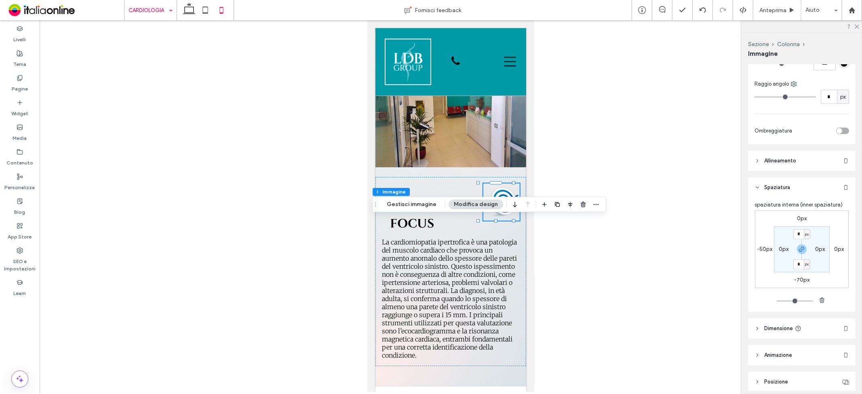
scroll to position [313, 0]
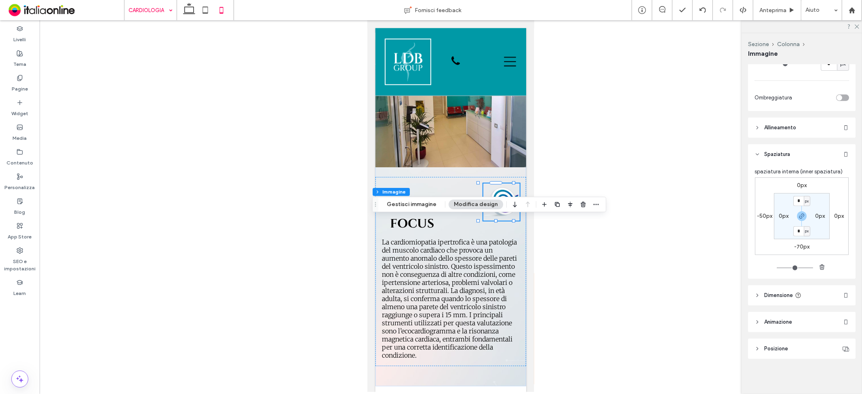
click at [761, 216] on label "-50px" at bounding box center [764, 215] width 15 height 7
type input "*"
click at [766, 200] on div "0px 0px -70px * px 0px 0px 0px 0px" at bounding box center [802, 216] width 94 height 78
click at [823, 238] on section "0px 0px 0px 0px" at bounding box center [802, 216] width 56 height 46
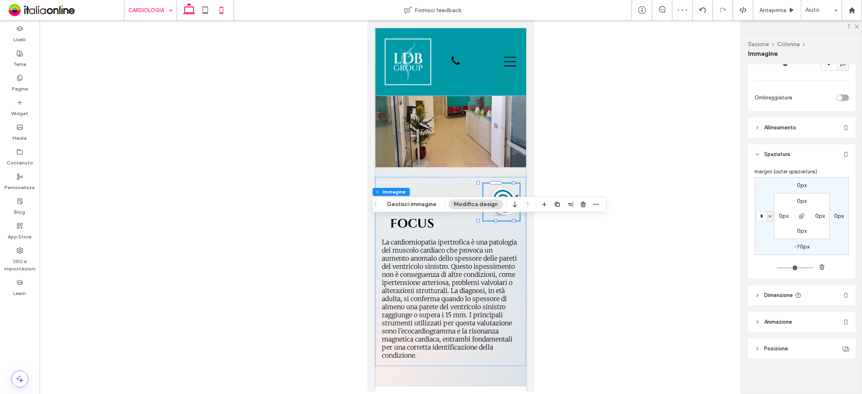
drag, startPoint x: 191, startPoint y: 10, endPoint x: 236, endPoint y: 16, distance: 44.8
click at [191, 10] on icon at bounding box center [189, 10] width 16 height 16
type input "*"
type input "**"
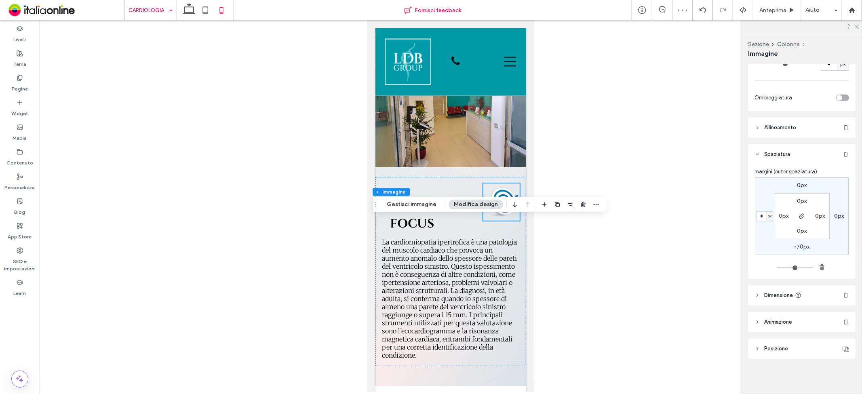
type input "***"
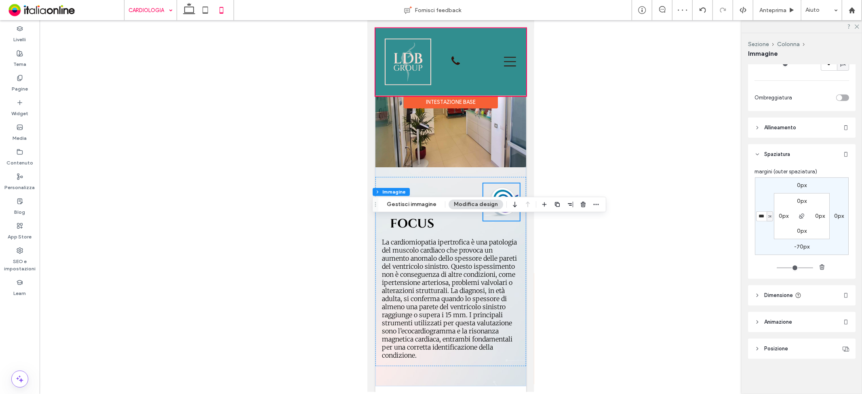
scroll to position [1103, 0]
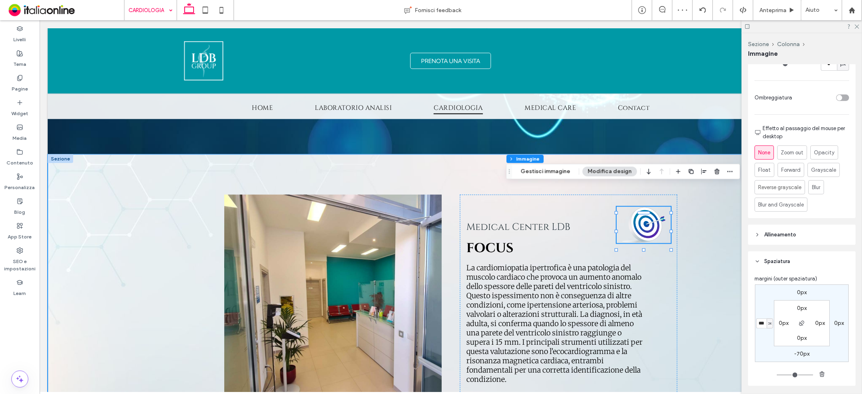
click at [704, 217] on div "Medical Center LDB FOCUS La cardiomiopatia ipertrofica è una patologia del musc…" at bounding box center [450, 295] width 806 height 282
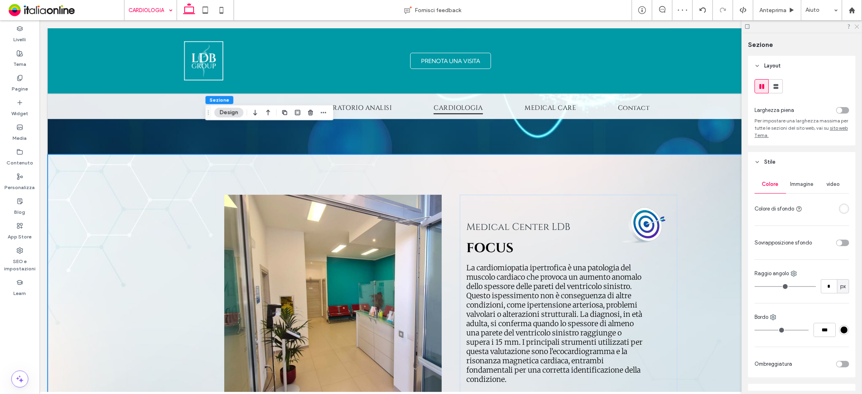
click at [858, 25] on icon at bounding box center [856, 25] width 5 height 5
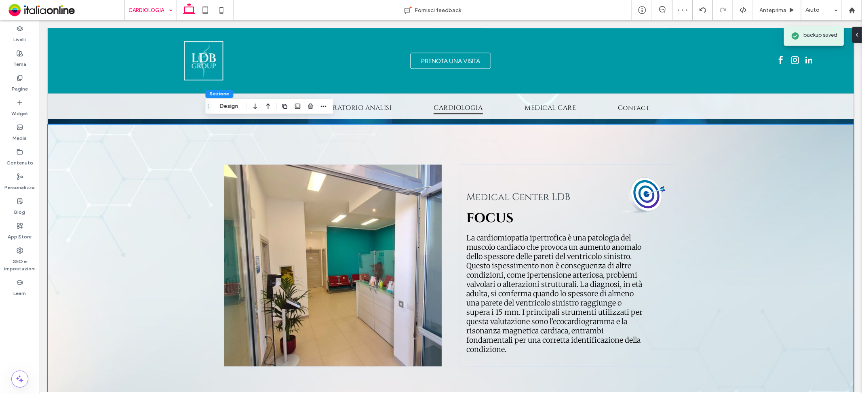
scroll to position [1148, 0]
